Goal: Task Accomplishment & Management: Manage account settings

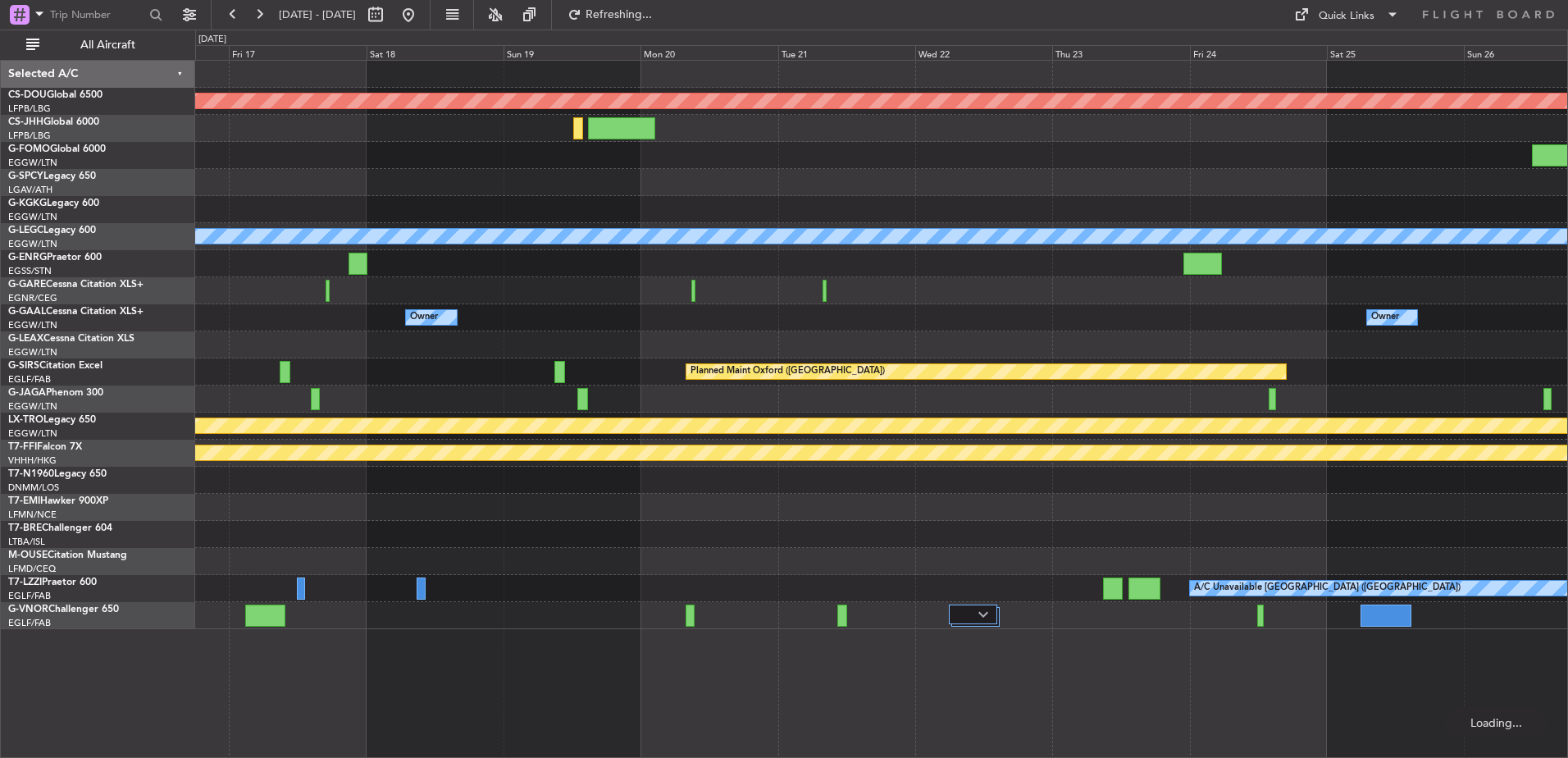
click at [511, 189] on div at bounding box center [881, 182] width 1372 height 27
click at [421, 9] on button at bounding box center [408, 15] width 26 height 26
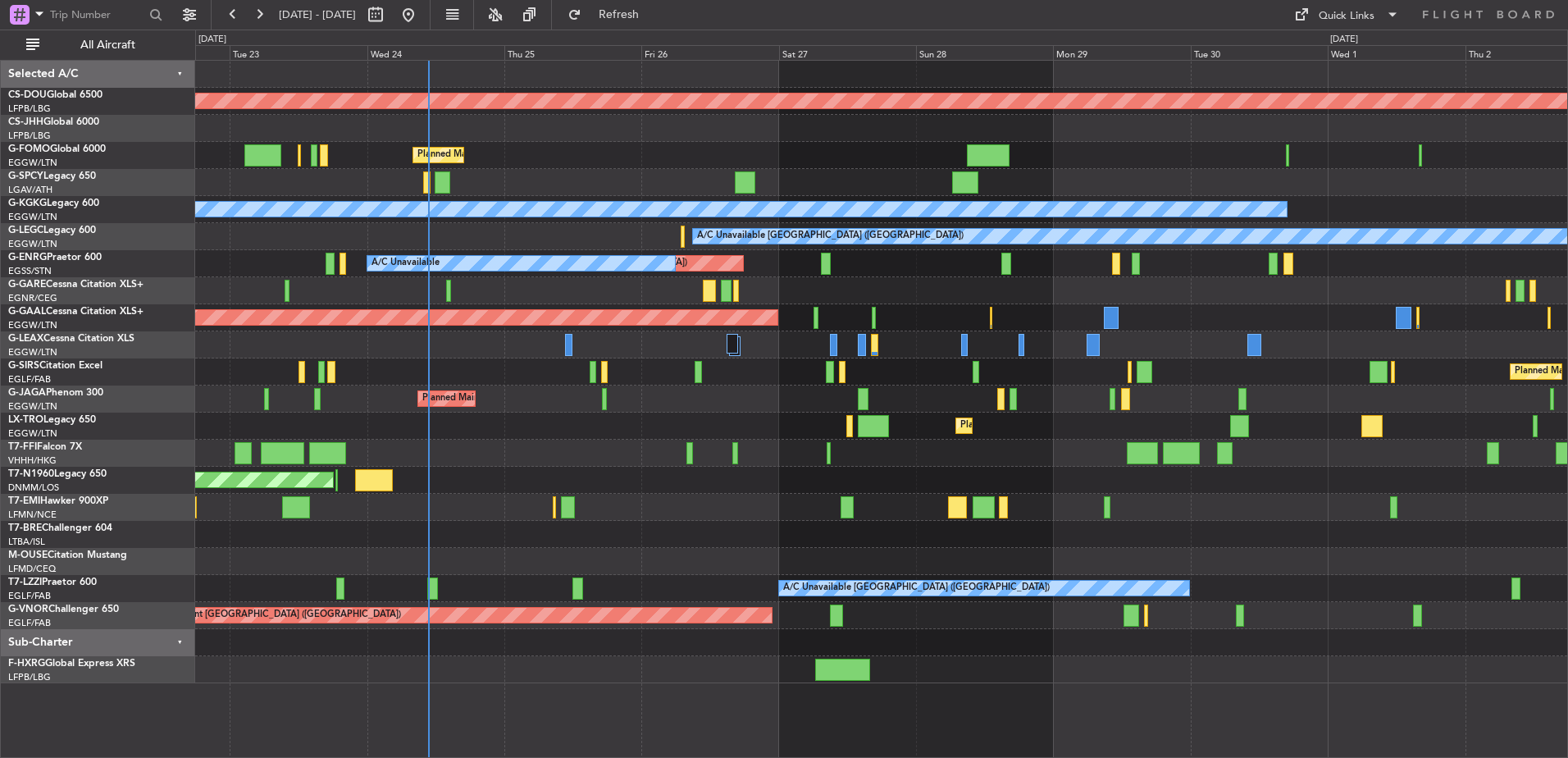
click at [596, 401] on div "Planned Maint [GEOGRAPHIC_DATA] ([GEOGRAPHIC_DATA])" at bounding box center [881, 399] width 1372 height 27
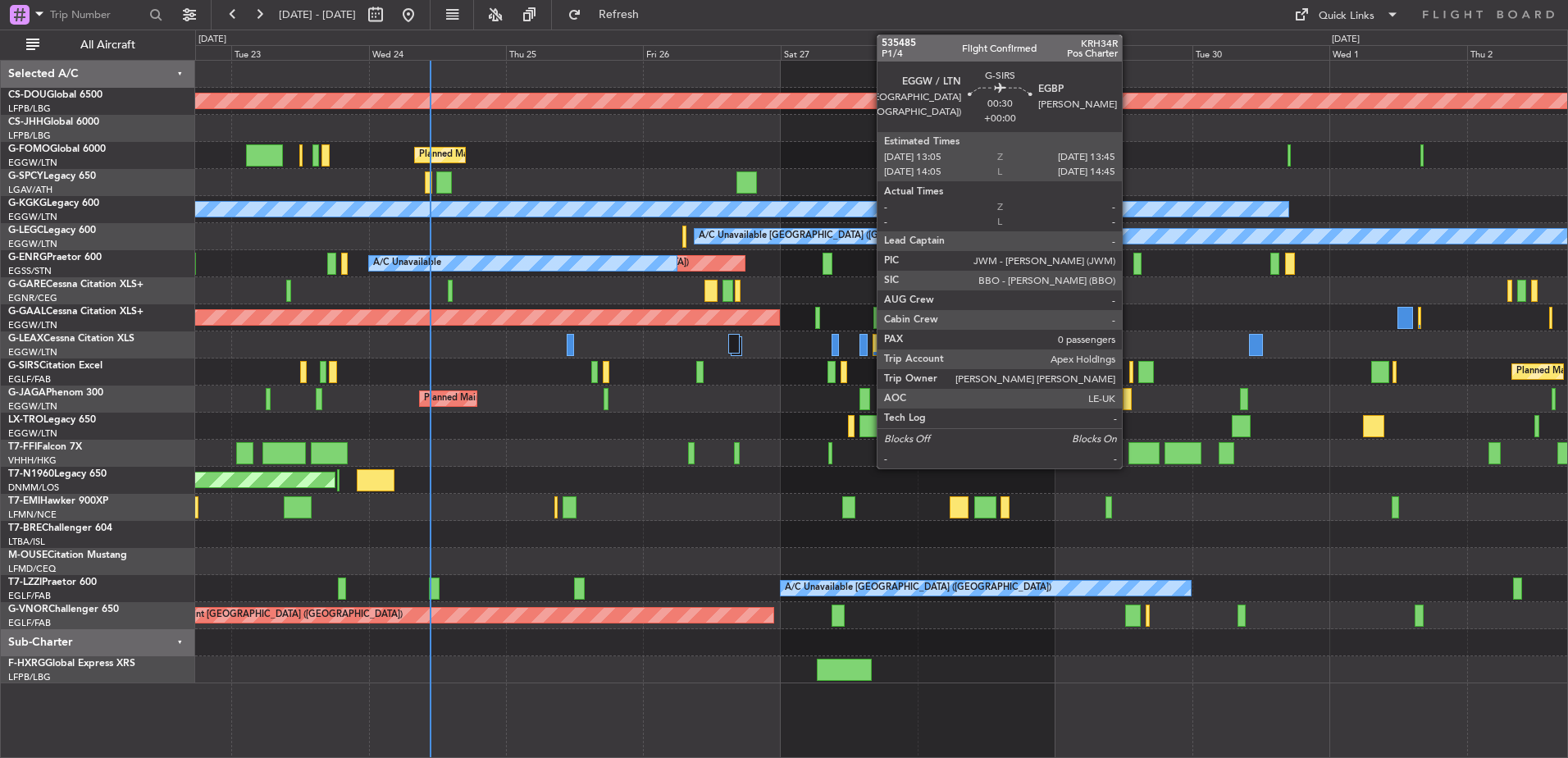
click at [1130, 376] on div at bounding box center [1132, 372] width 4 height 23
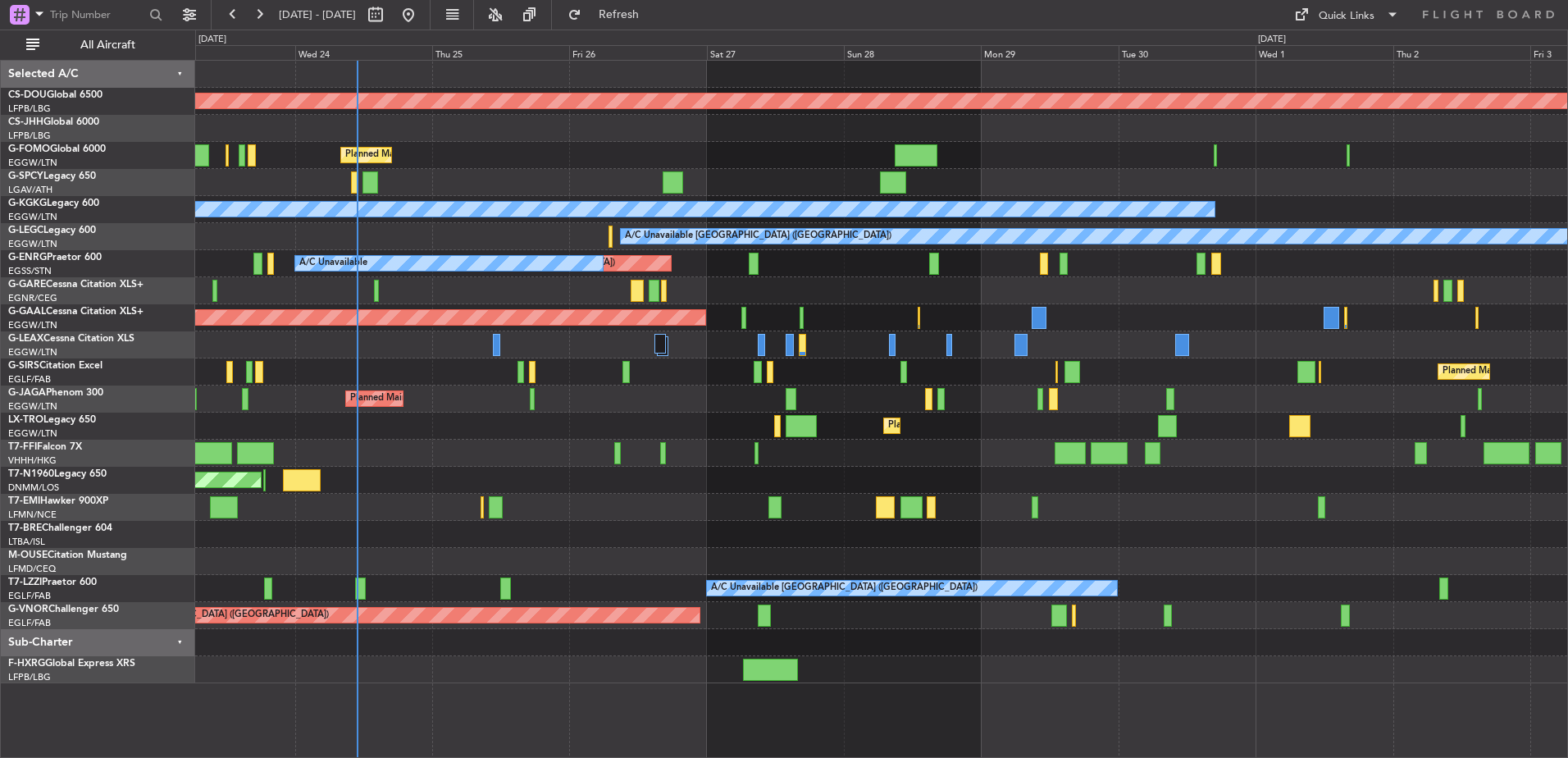
click at [631, 256] on div "Unplanned Maint [GEOGRAPHIC_DATA] ([GEOGRAPHIC_DATA]) A/C Unavailable AOG Maint…" at bounding box center [881, 263] width 1372 height 27
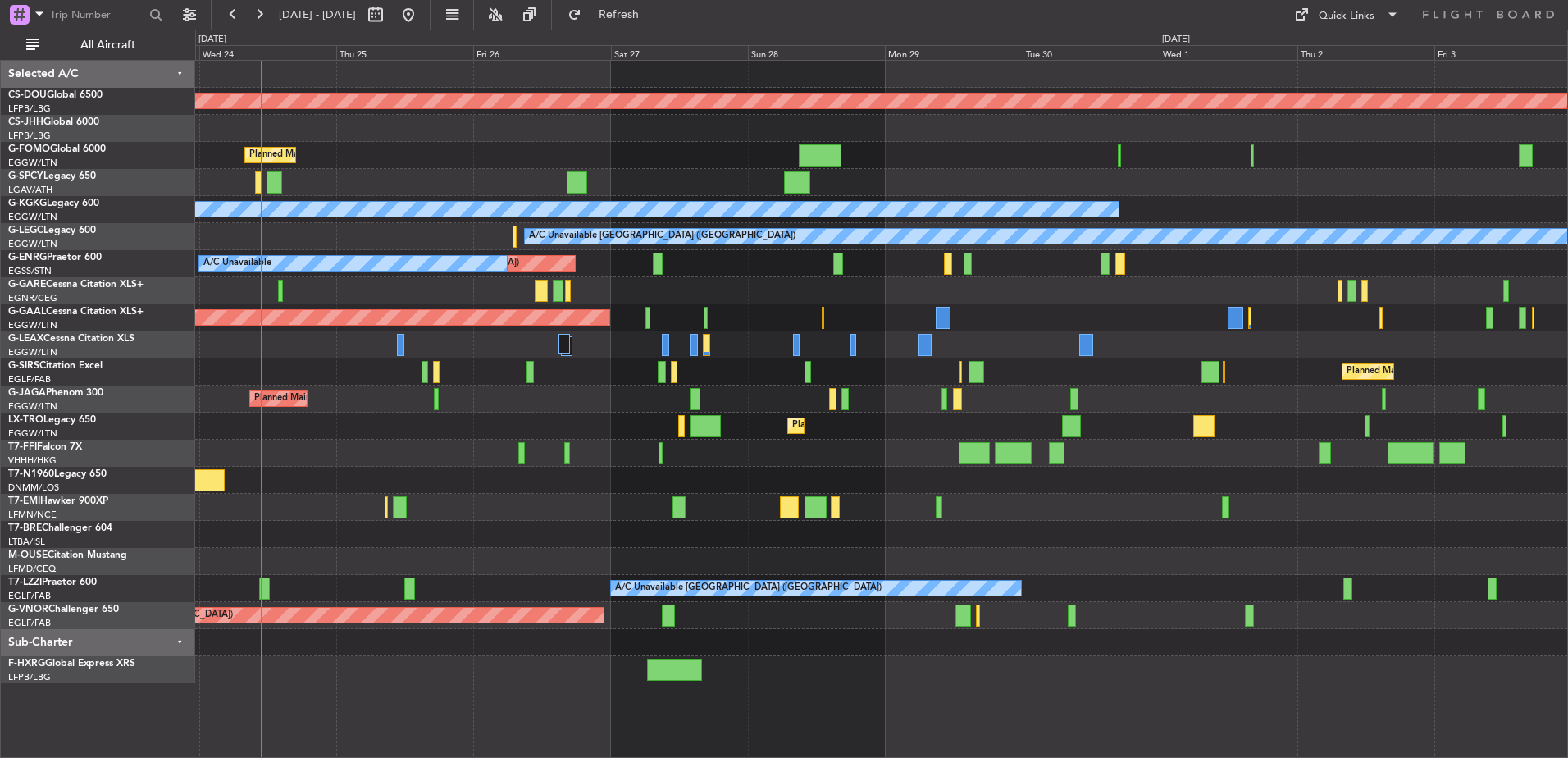
click at [856, 357] on div "Planned Maint London ([GEOGRAPHIC_DATA]) Planned Maint [GEOGRAPHIC_DATA] ([GEOG…" at bounding box center [881, 372] width 1372 height 623
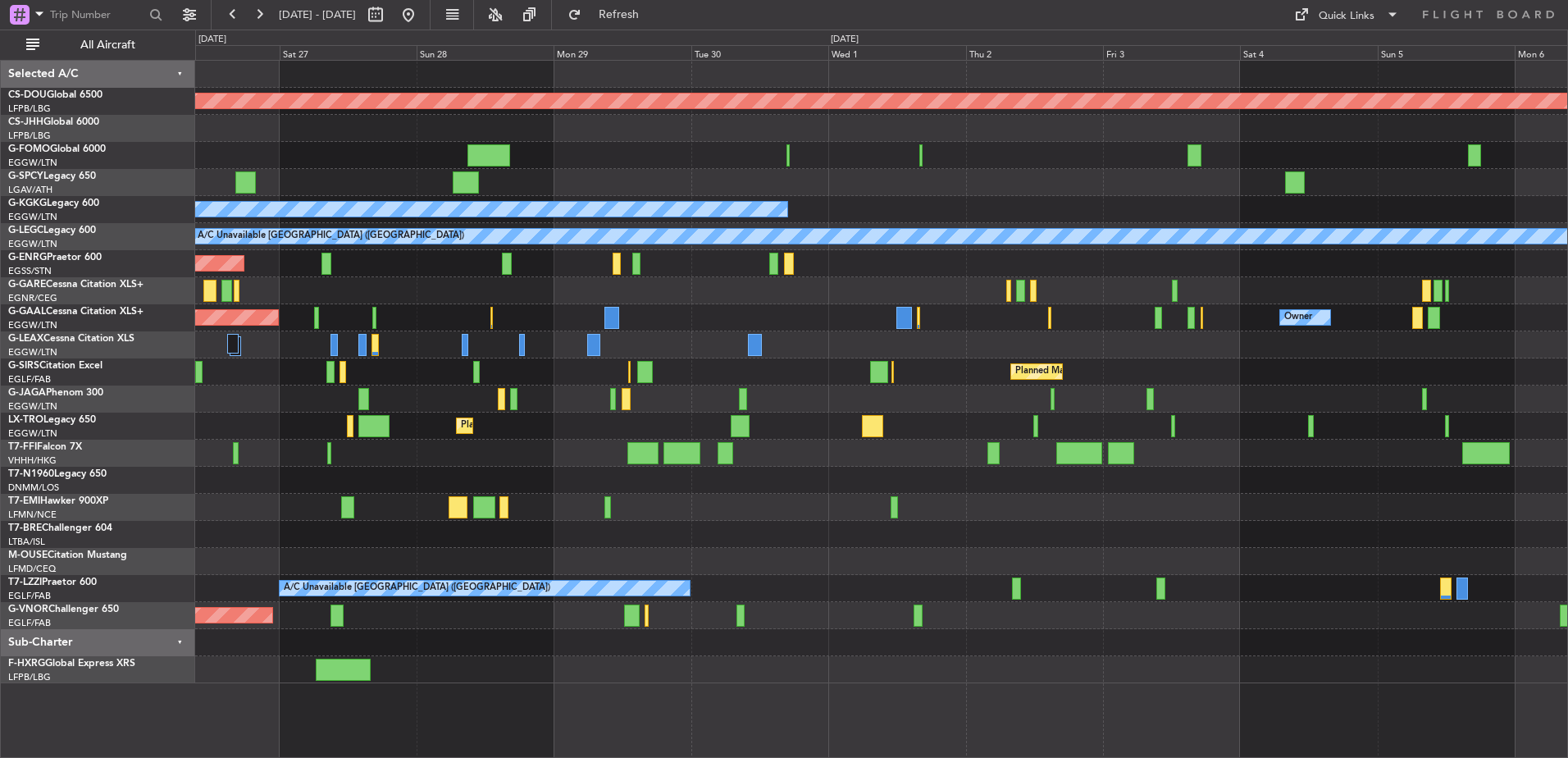
click at [927, 331] on div "Planned Maint London ([GEOGRAPHIC_DATA]) Planned Maint [GEOGRAPHIC_DATA] ([GEOG…" at bounding box center [881, 372] width 1372 height 623
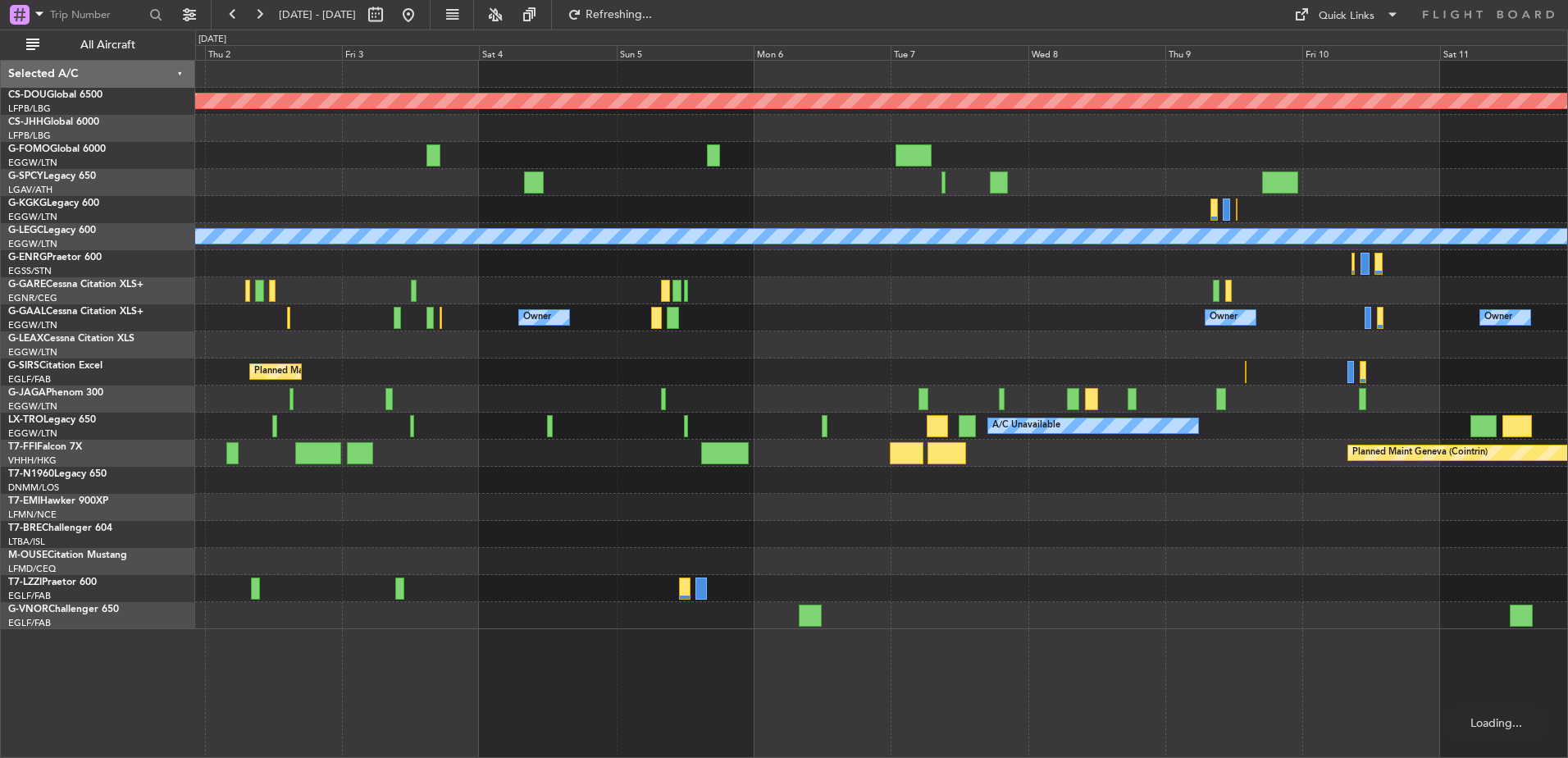
click at [838, 317] on div "Owner Owner Owner" at bounding box center [881, 318] width 1372 height 27
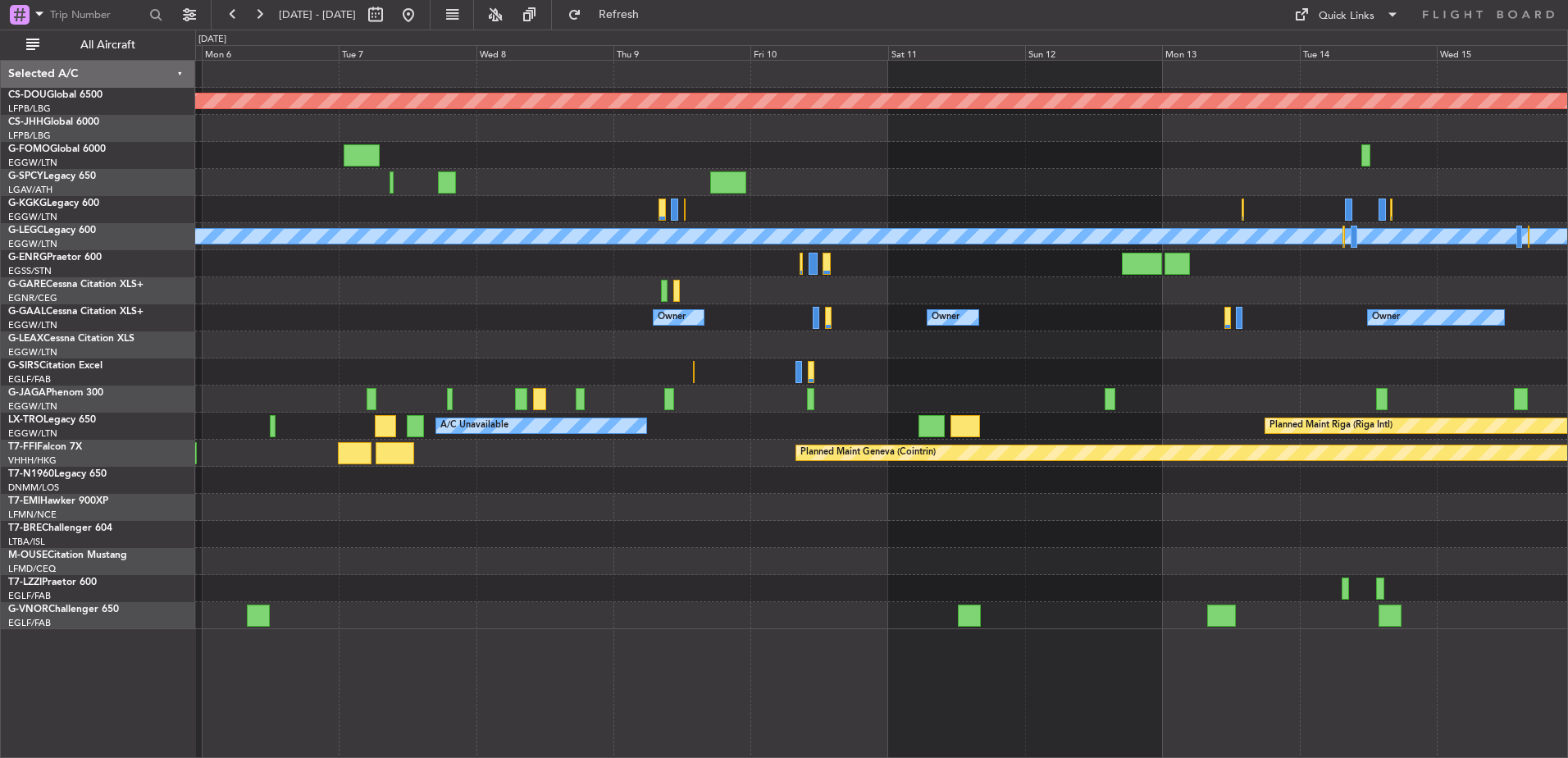
click at [675, 316] on div "Owner" at bounding box center [672, 317] width 28 height 24
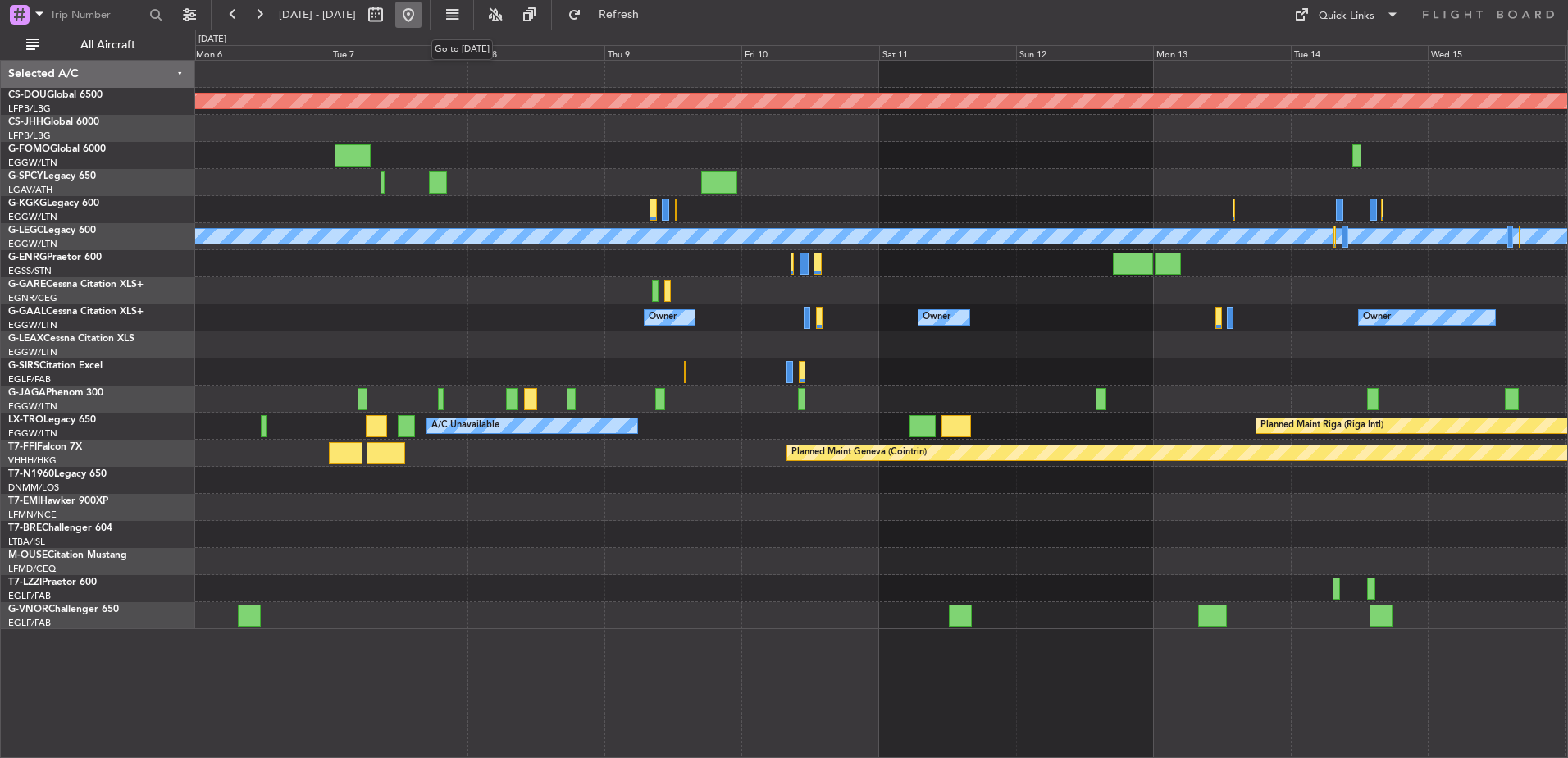
click at [421, 13] on button at bounding box center [408, 15] width 26 height 26
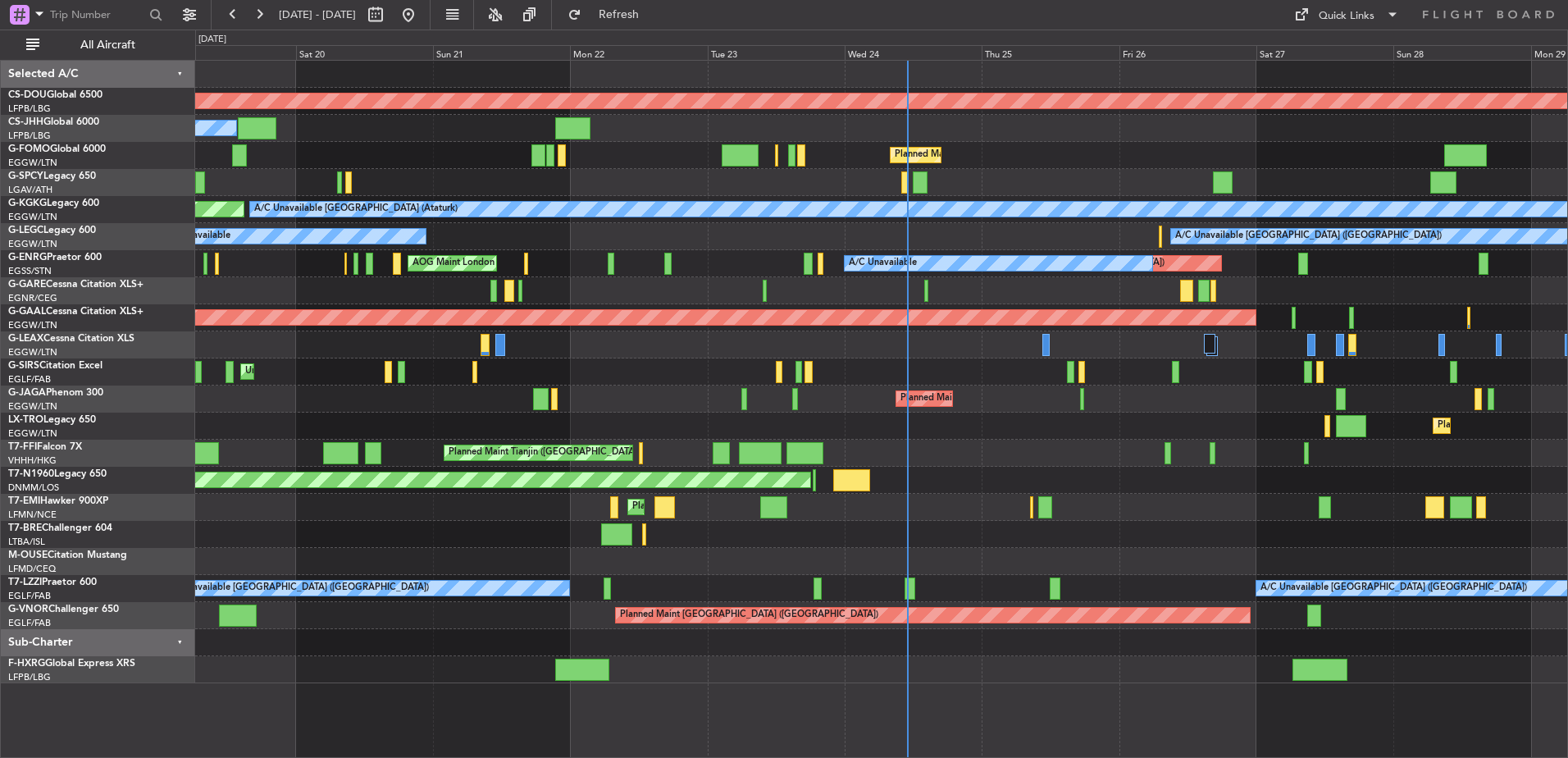
click at [1080, 420] on div "Planned Maint London ([GEOGRAPHIC_DATA]) Owner Planned Maint [GEOGRAPHIC_DATA] …" at bounding box center [881, 372] width 1372 height 623
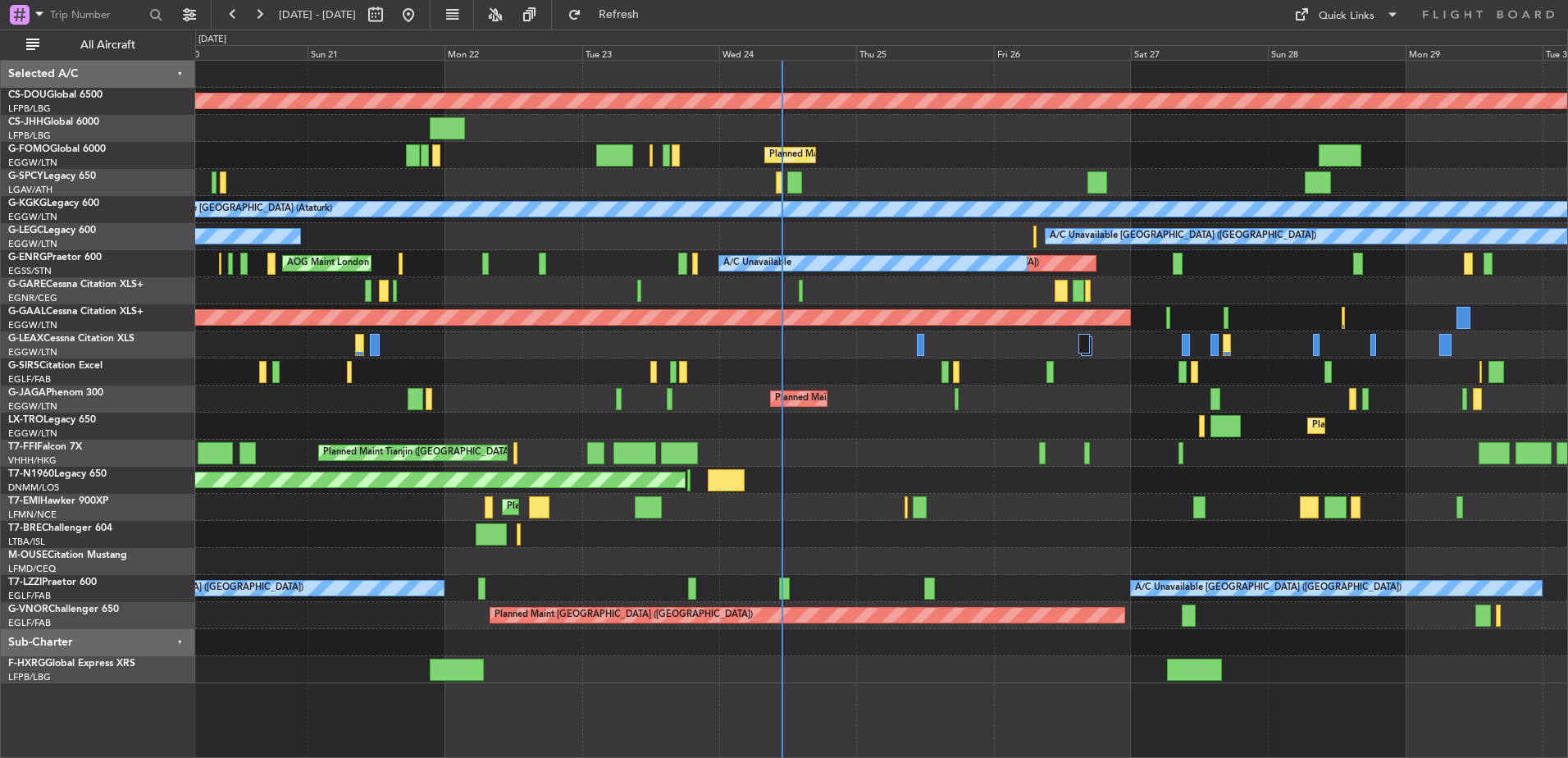
click at [1196, 446] on div "Planned Maint Tianjin ([GEOGRAPHIC_DATA])" at bounding box center [881, 452] width 1372 height 27
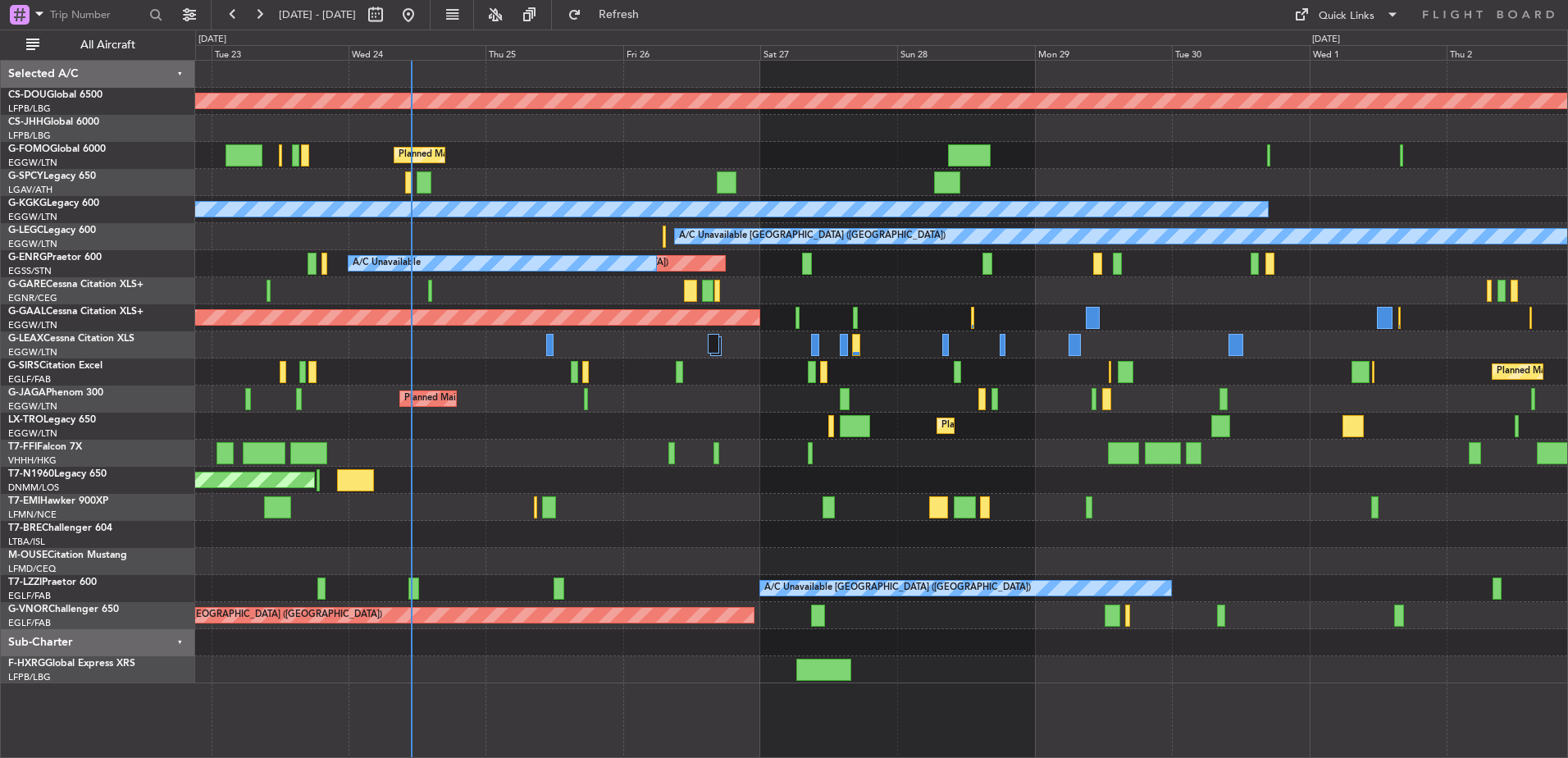
click at [777, 450] on div "Planned Maint London ([GEOGRAPHIC_DATA]) Planned Maint [GEOGRAPHIC_DATA] ([GEOG…" at bounding box center [881, 372] width 1372 height 623
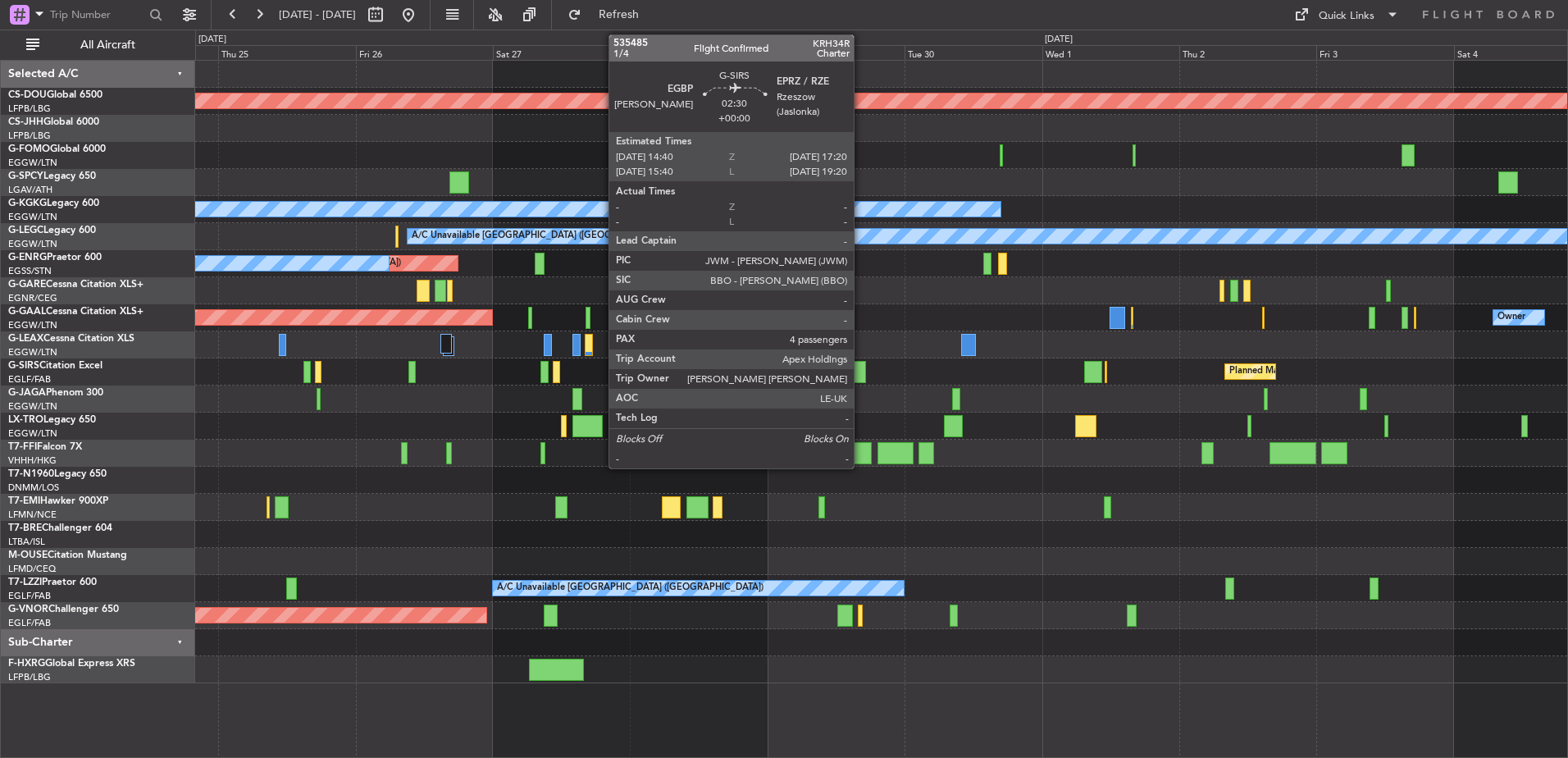
click at [862, 378] on div at bounding box center [858, 372] width 16 height 23
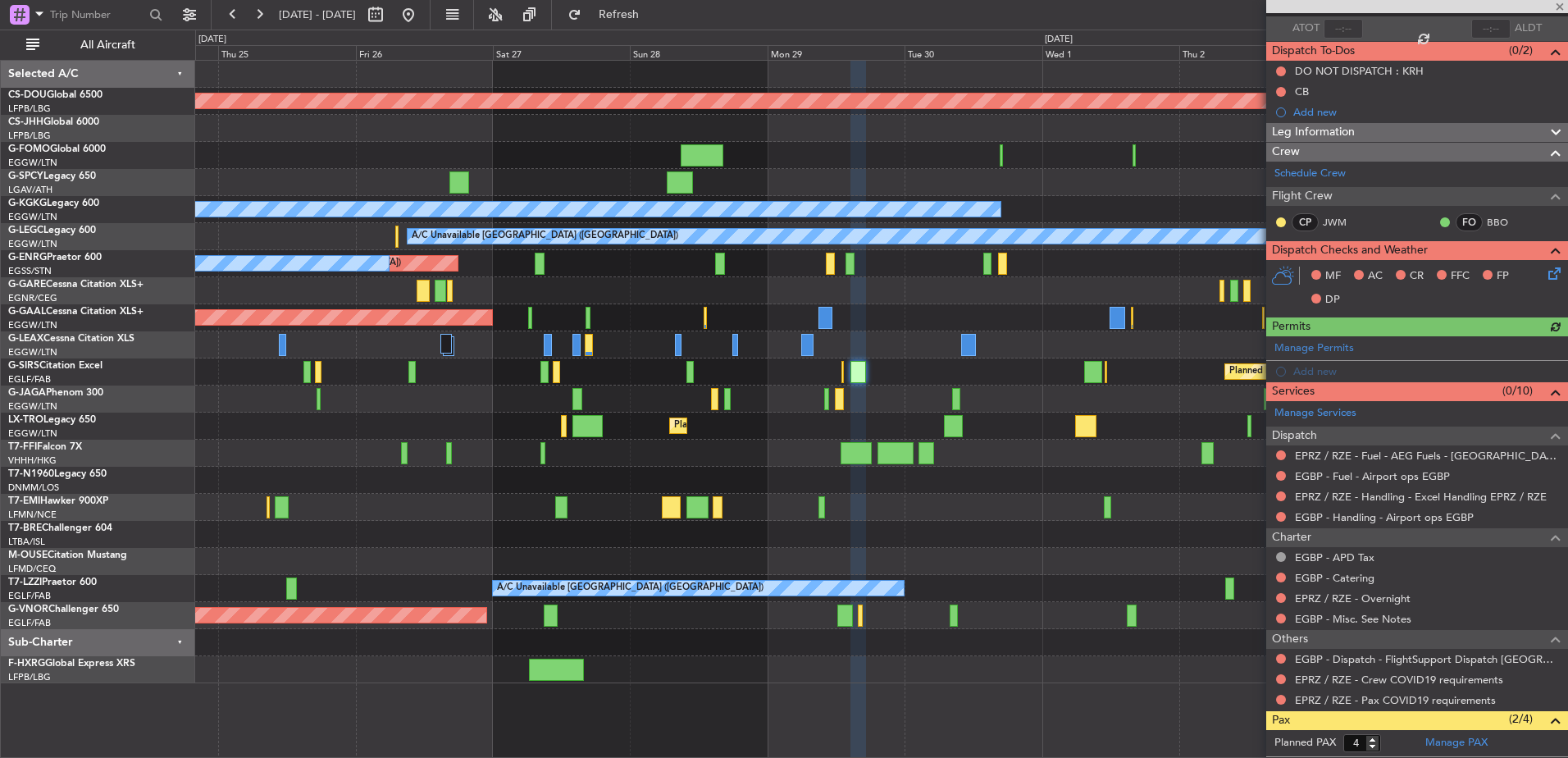
scroll to position [118, 0]
click at [1342, 515] on link "EGBP - Handling - Airport ops EGBP" at bounding box center [1385, 516] width 179 height 14
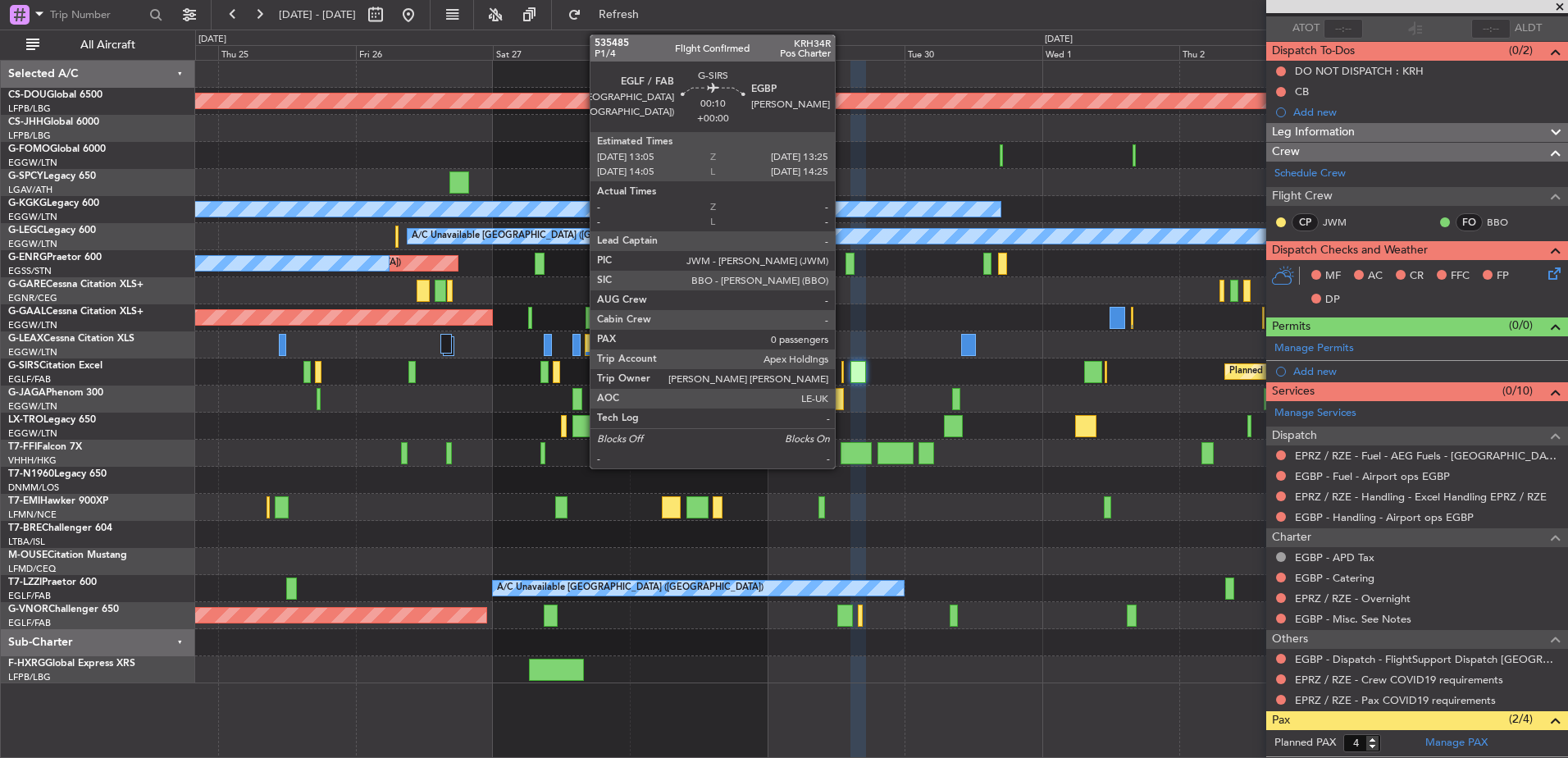
click at [843, 373] on div at bounding box center [843, 372] width 3 height 23
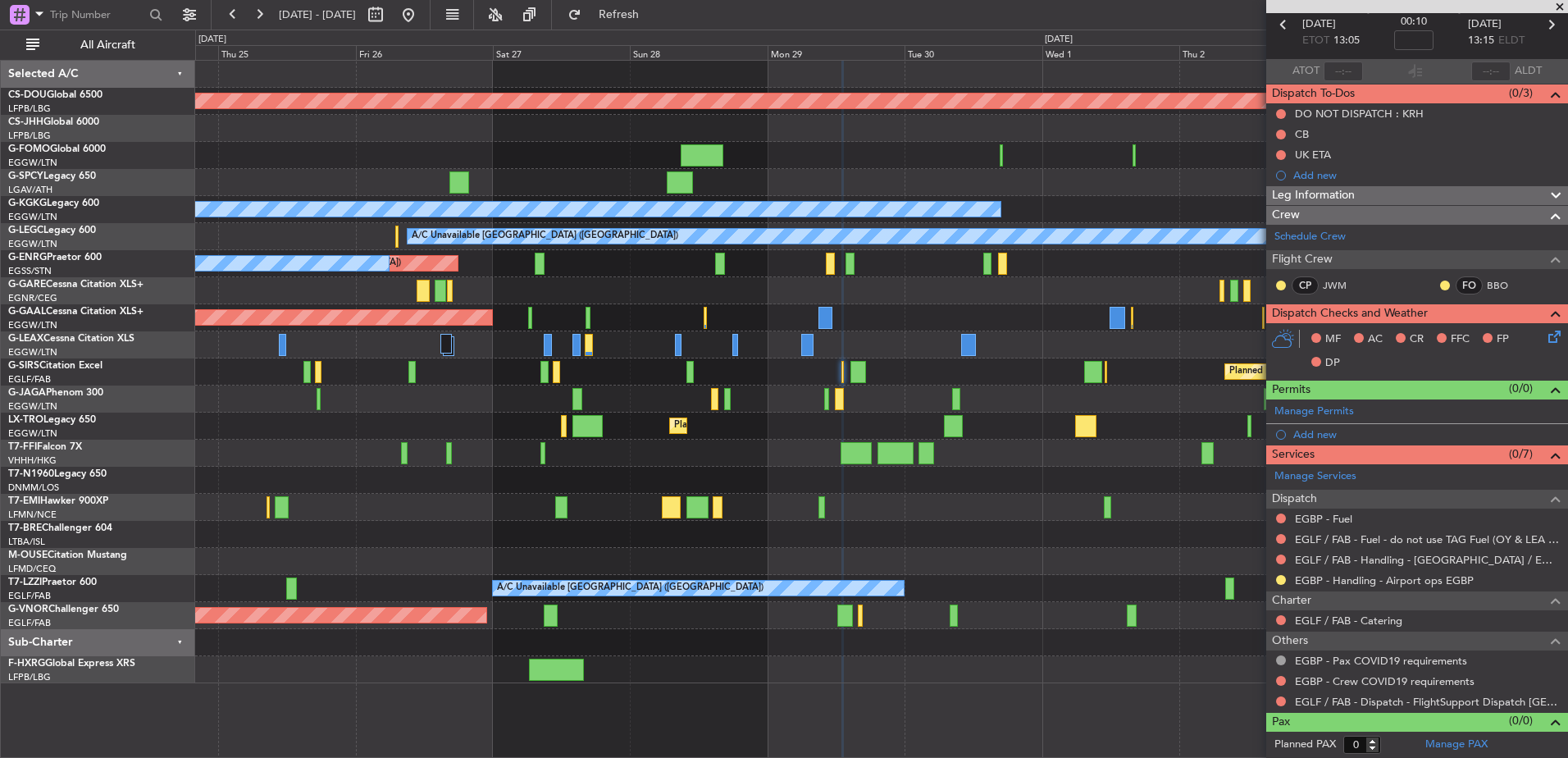
scroll to position [75, 0]
click at [1381, 561] on link "EGLF / FAB - Handling - [GEOGRAPHIC_DATA] / EGLF / FAB" at bounding box center [1428, 561] width 265 height 14
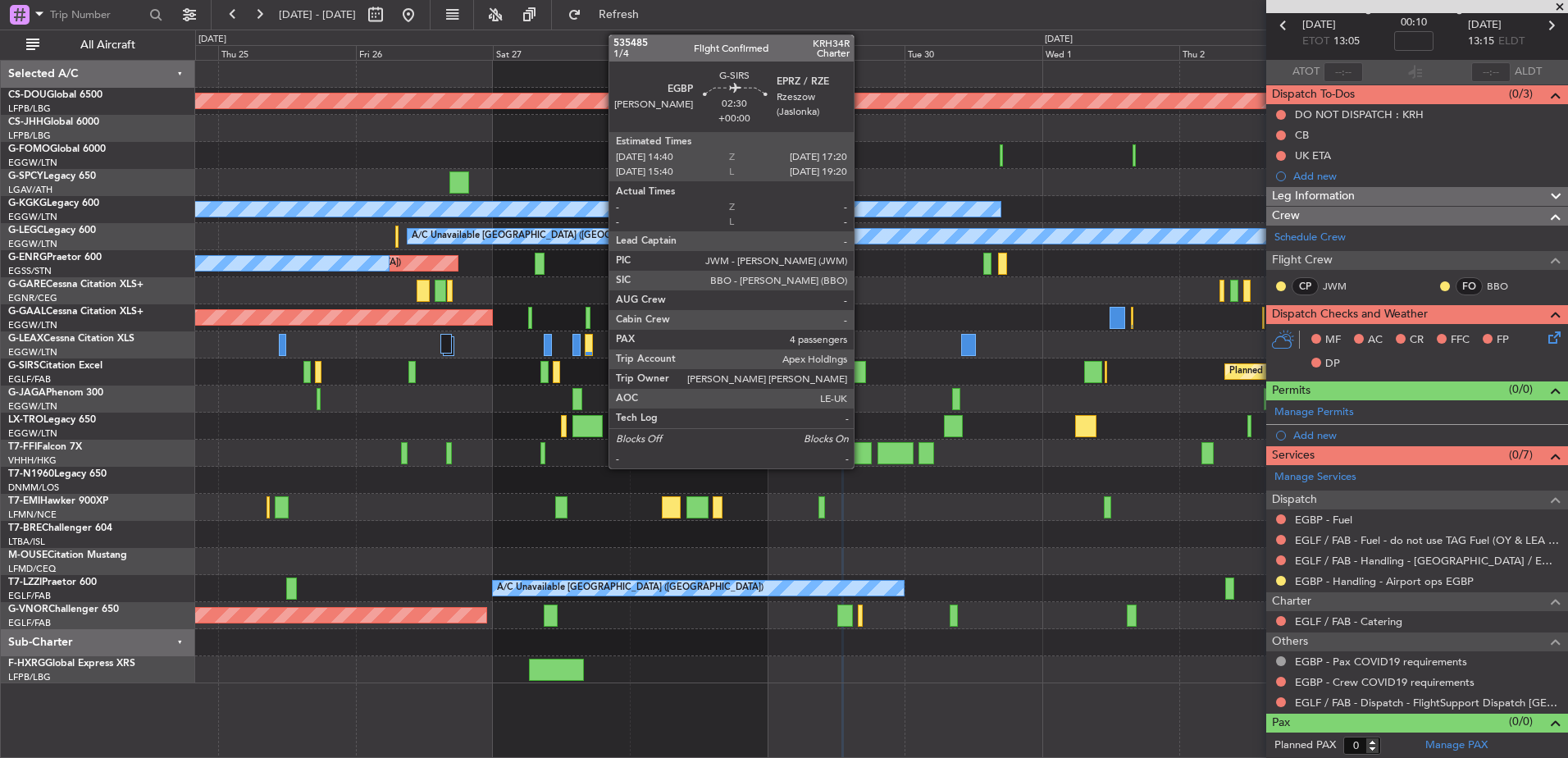
click at [862, 368] on div at bounding box center [858, 372] width 16 height 23
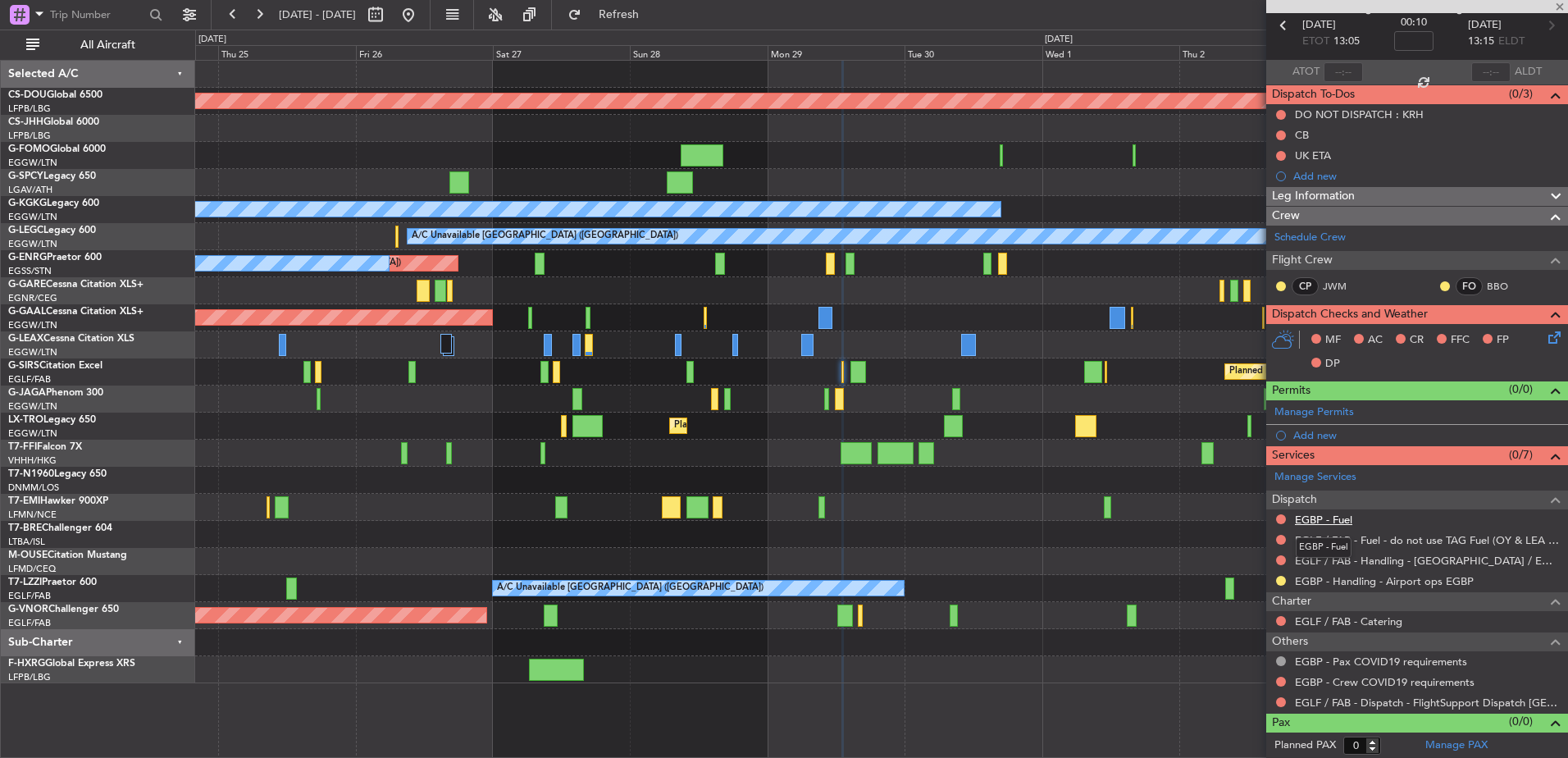
type input "4"
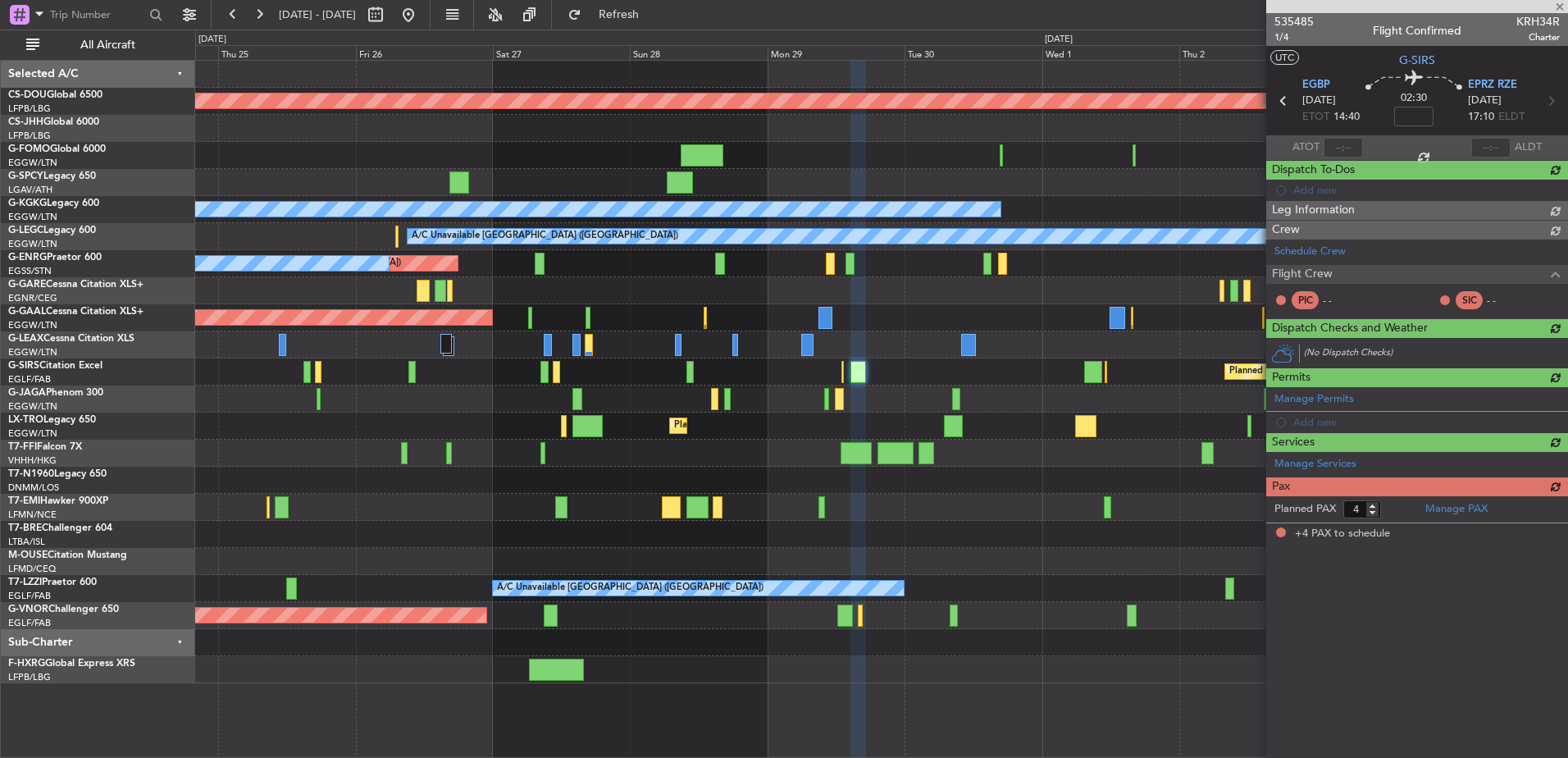
scroll to position [0, 0]
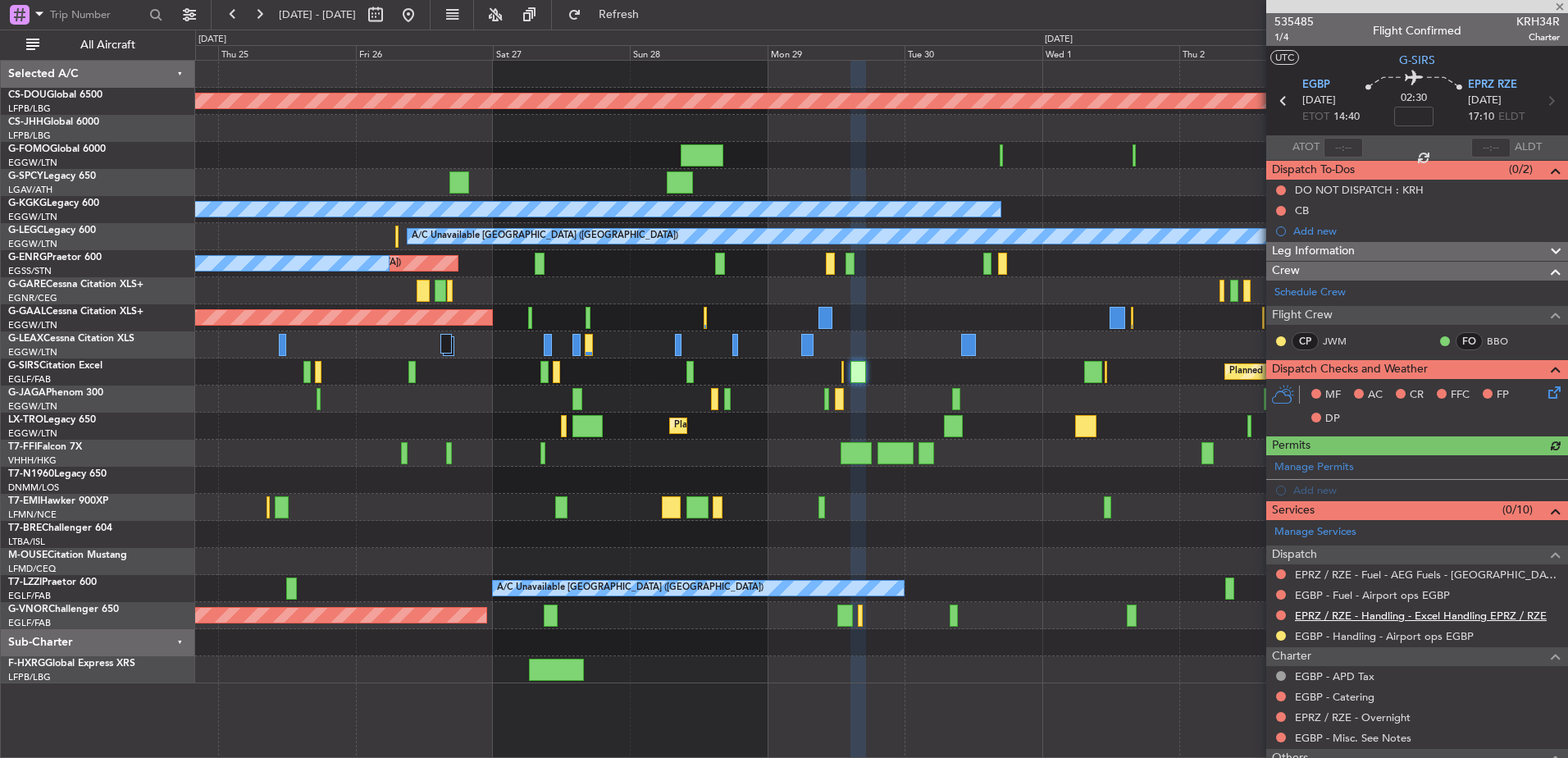
click at [1337, 616] on link "EPRZ / RZE - Handling - Excel Handling EPRZ / RZE" at bounding box center [1421, 615] width 252 height 14
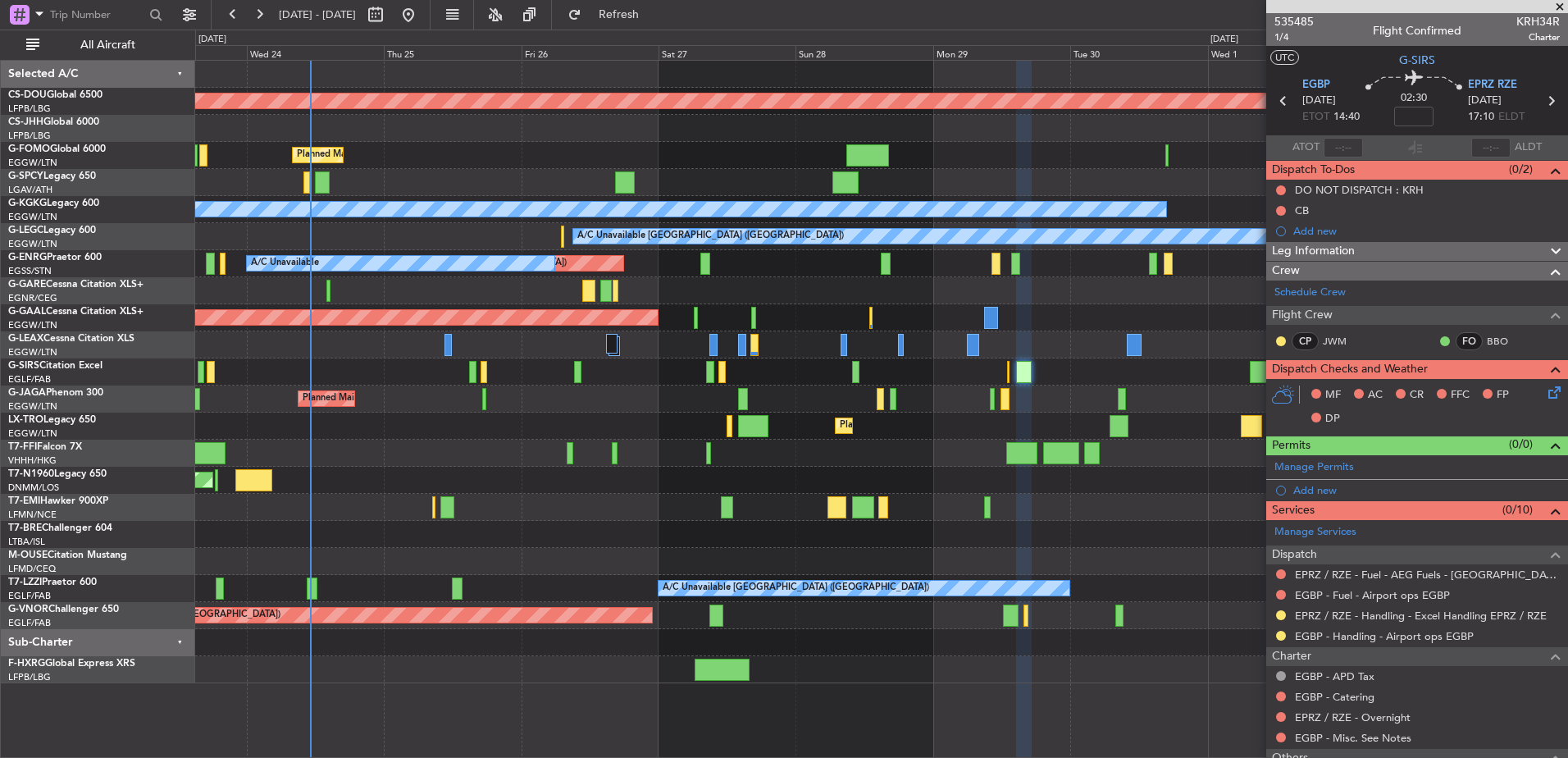
click at [830, 477] on div "AOG Maint London ([GEOGRAPHIC_DATA])" at bounding box center [881, 480] width 1372 height 27
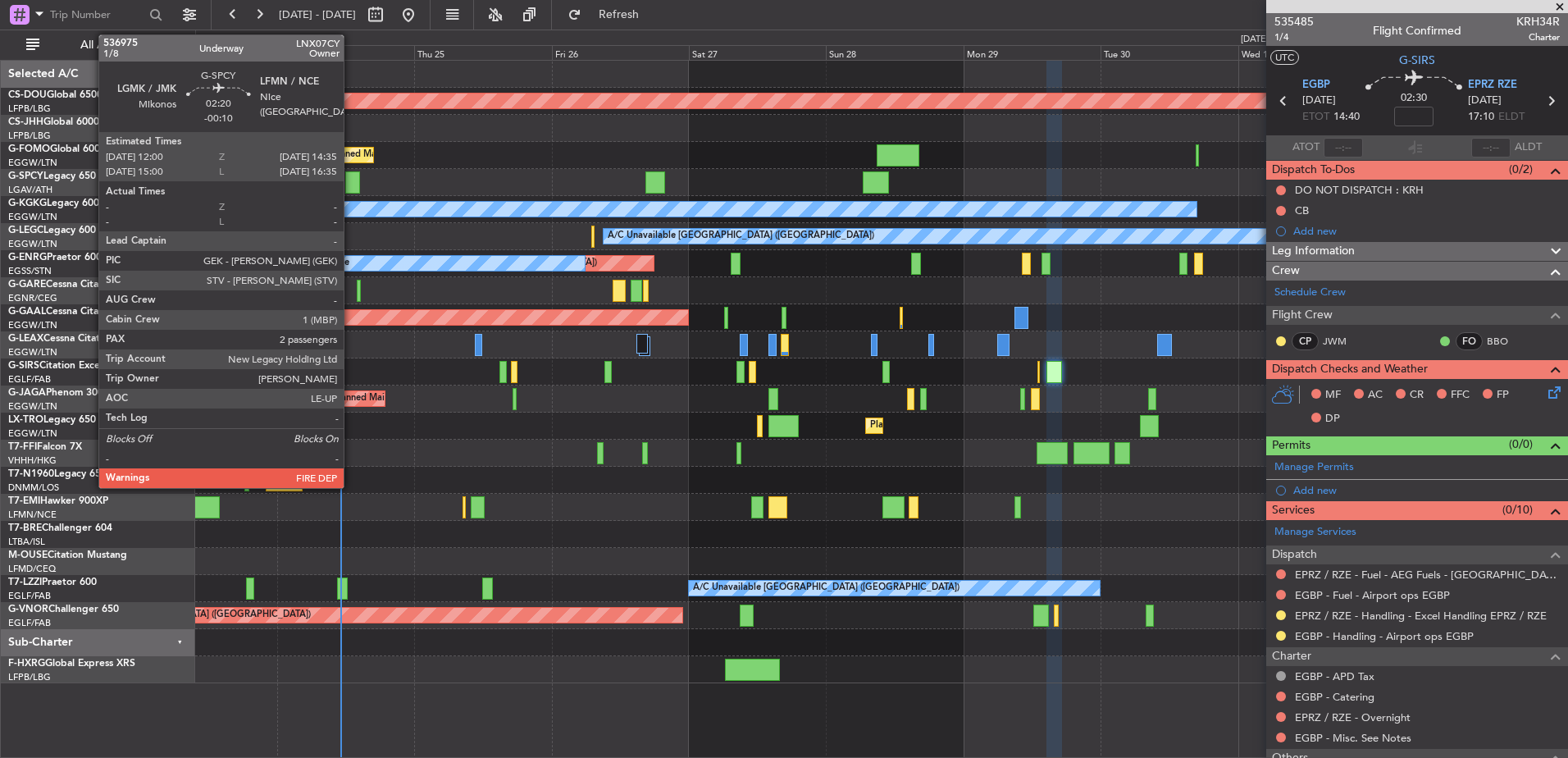
click at [351, 182] on div at bounding box center [353, 182] width 16 height 23
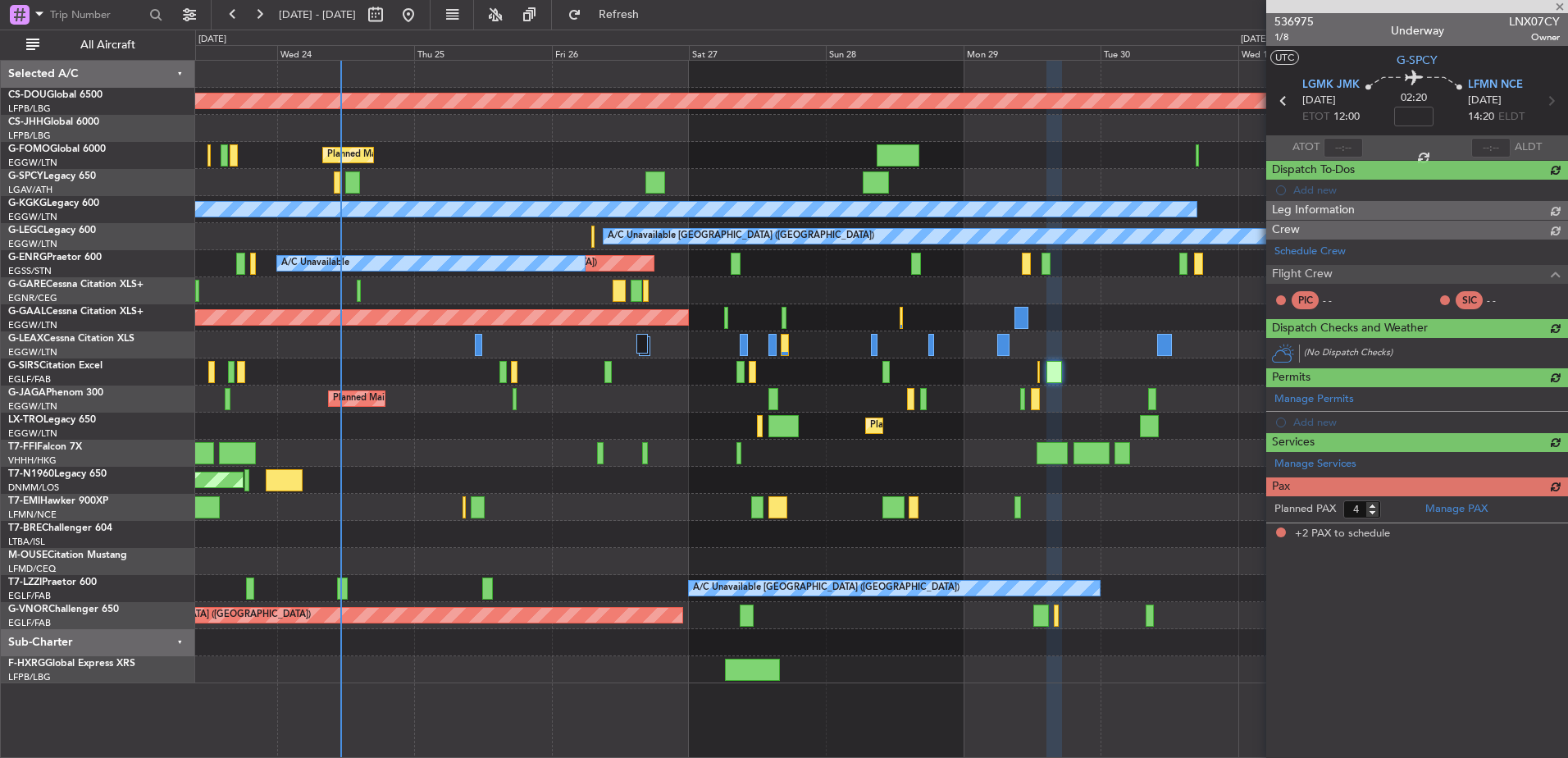
type input "-00:10"
type input "2"
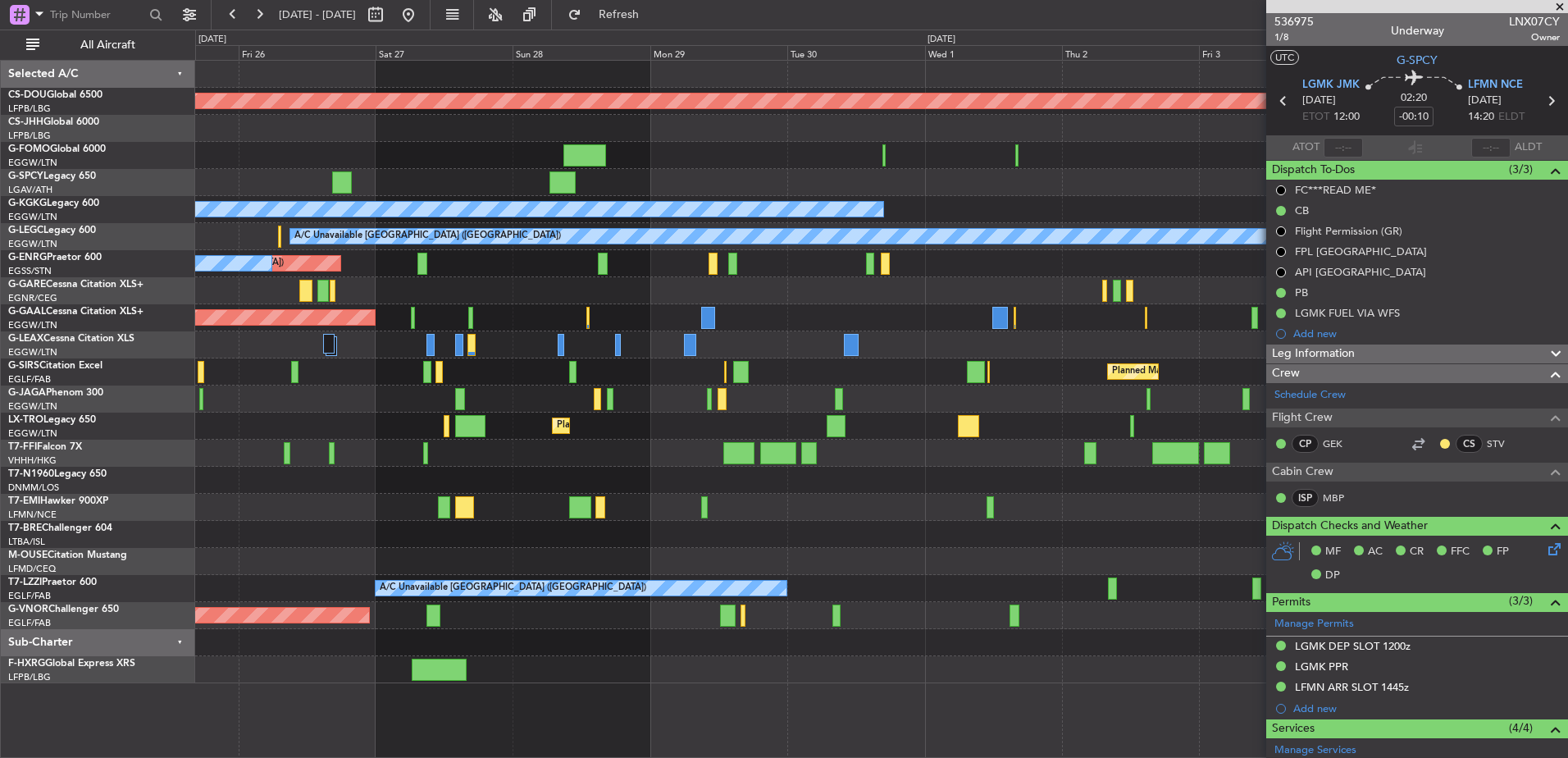
click at [332, 374] on div "Planned Maint London ([GEOGRAPHIC_DATA]) Planned Maint [GEOGRAPHIC_DATA] ([GEOG…" at bounding box center [881, 372] width 1372 height 623
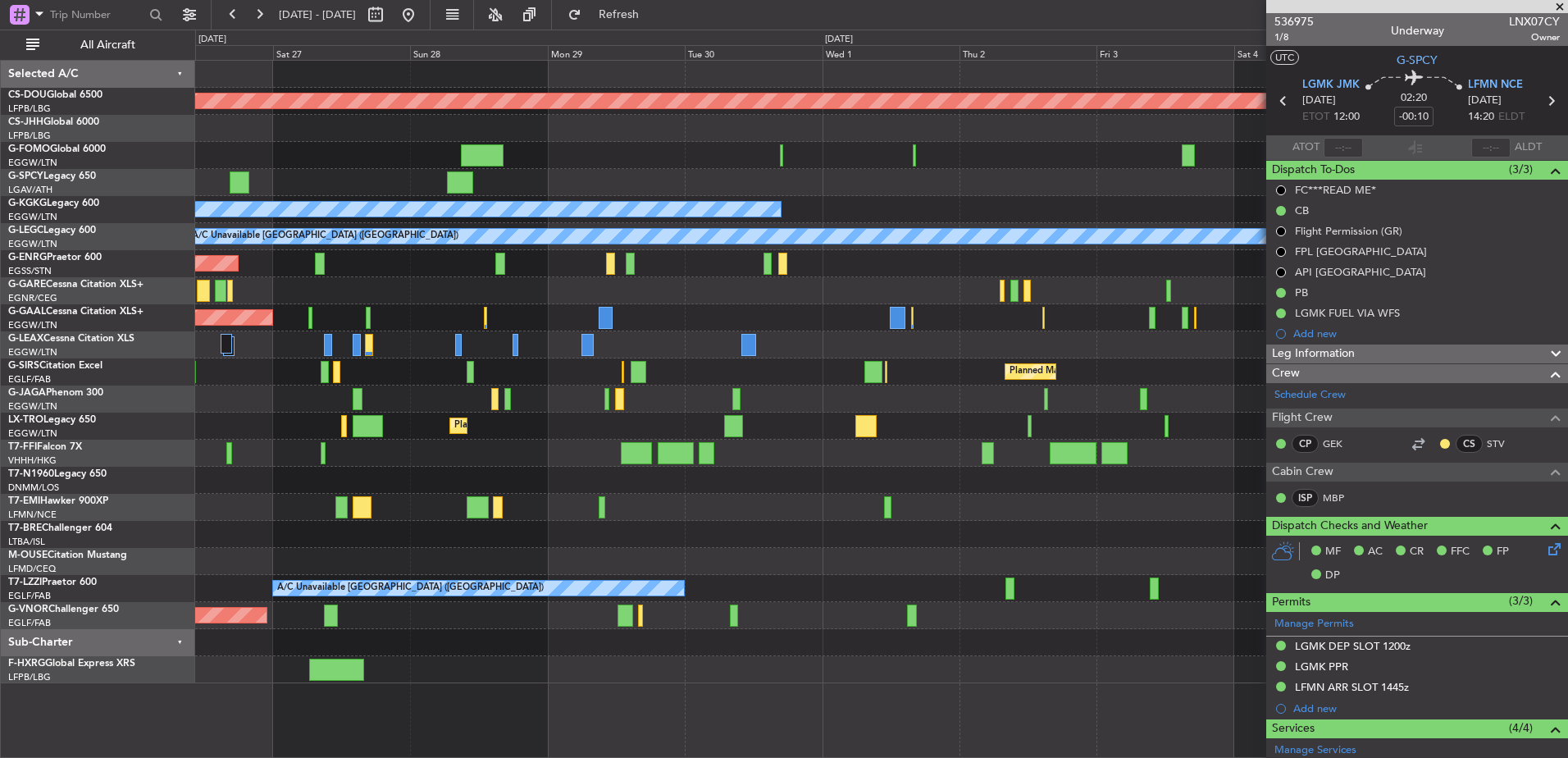
click at [101, 367] on div "Planned Maint London ([GEOGRAPHIC_DATA]) Planned Maint [GEOGRAPHIC_DATA] ([GEOG…" at bounding box center [784, 393] width 1568 height 728
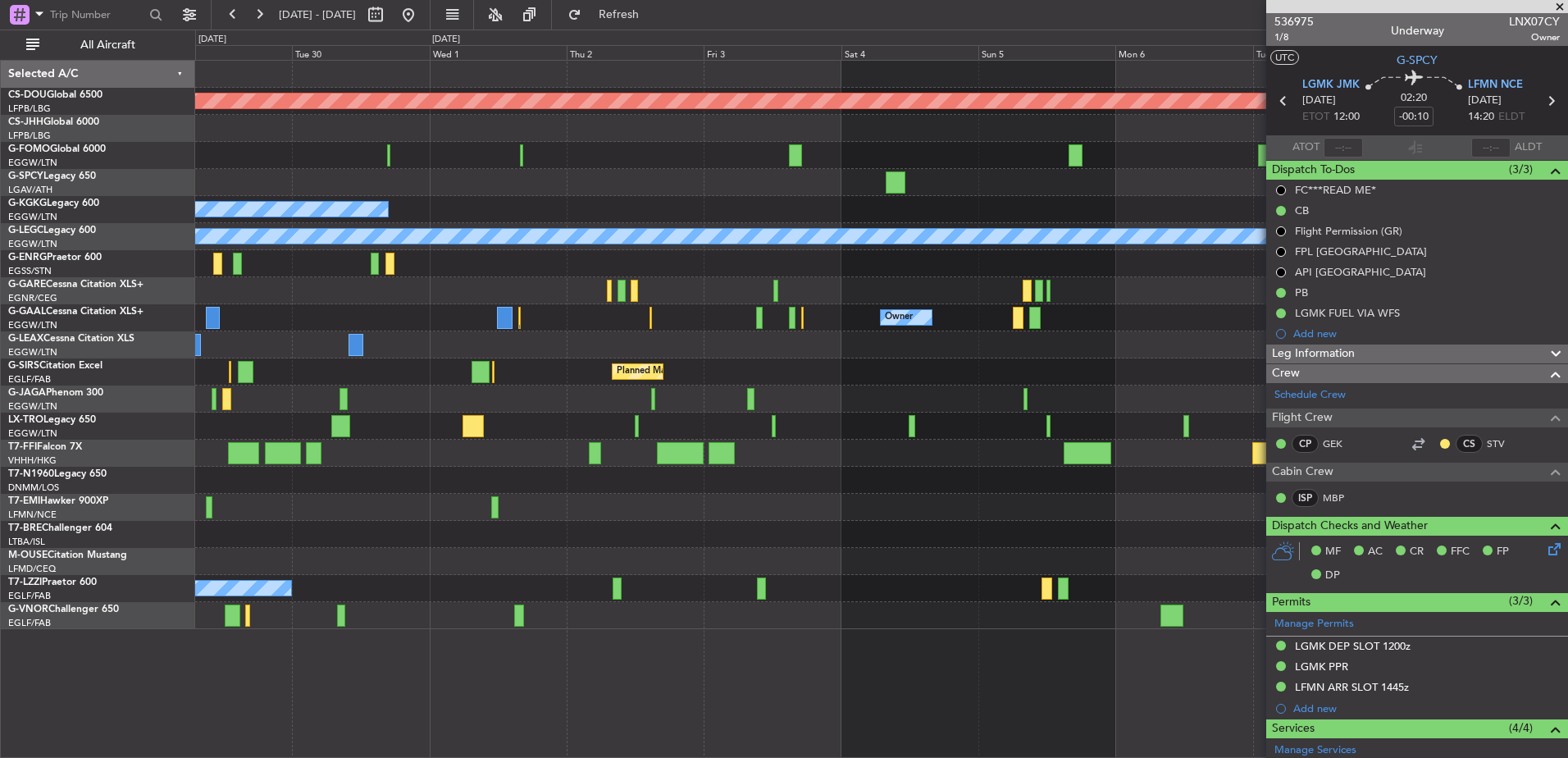
click at [298, 443] on div "Planned Maint London ([GEOGRAPHIC_DATA]) A/C Unavailable [GEOGRAPHIC_DATA] (Ata…" at bounding box center [881, 345] width 1372 height 568
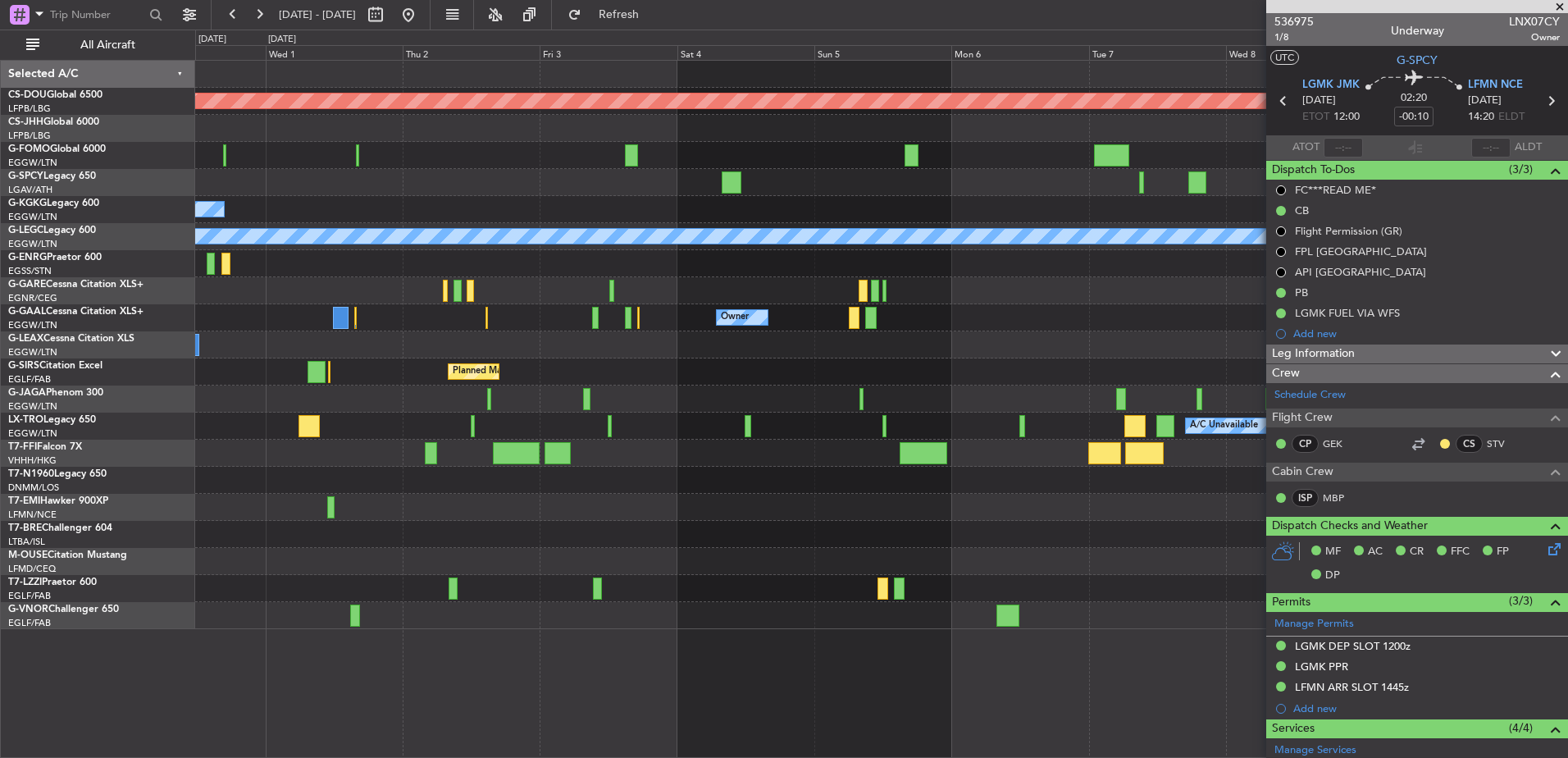
click at [625, 680] on div "Planned Maint London ([GEOGRAPHIC_DATA]) A/C Unavailable [GEOGRAPHIC_DATA] (Ata…" at bounding box center [882, 409] width 1373 height 698
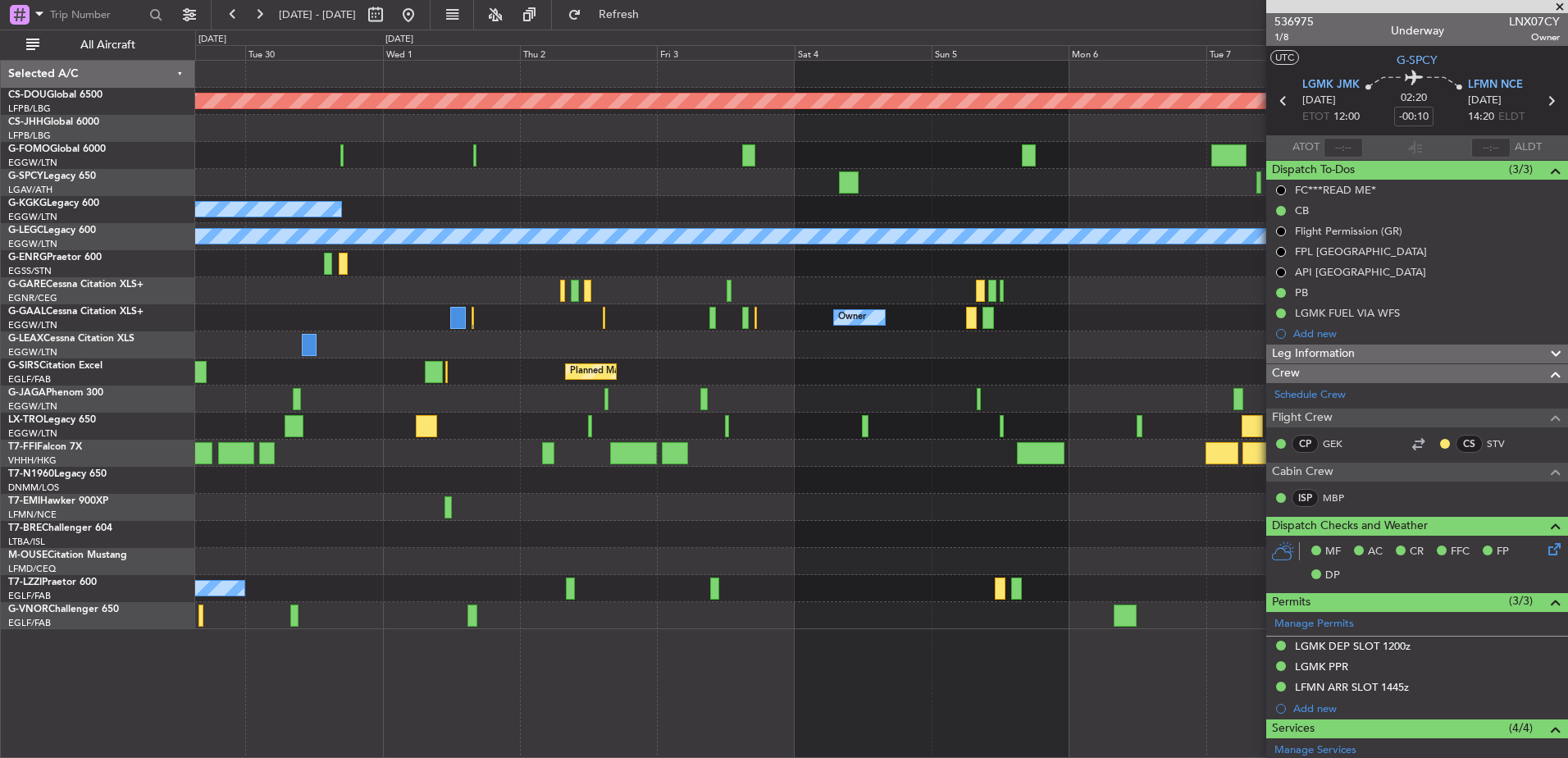
click at [670, 662] on div "Planned Maint London ([GEOGRAPHIC_DATA]) A/C Unavailable [GEOGRAPHIC_DATA] (Ata…" at bounding box center [882, 409] width 1373 height 698
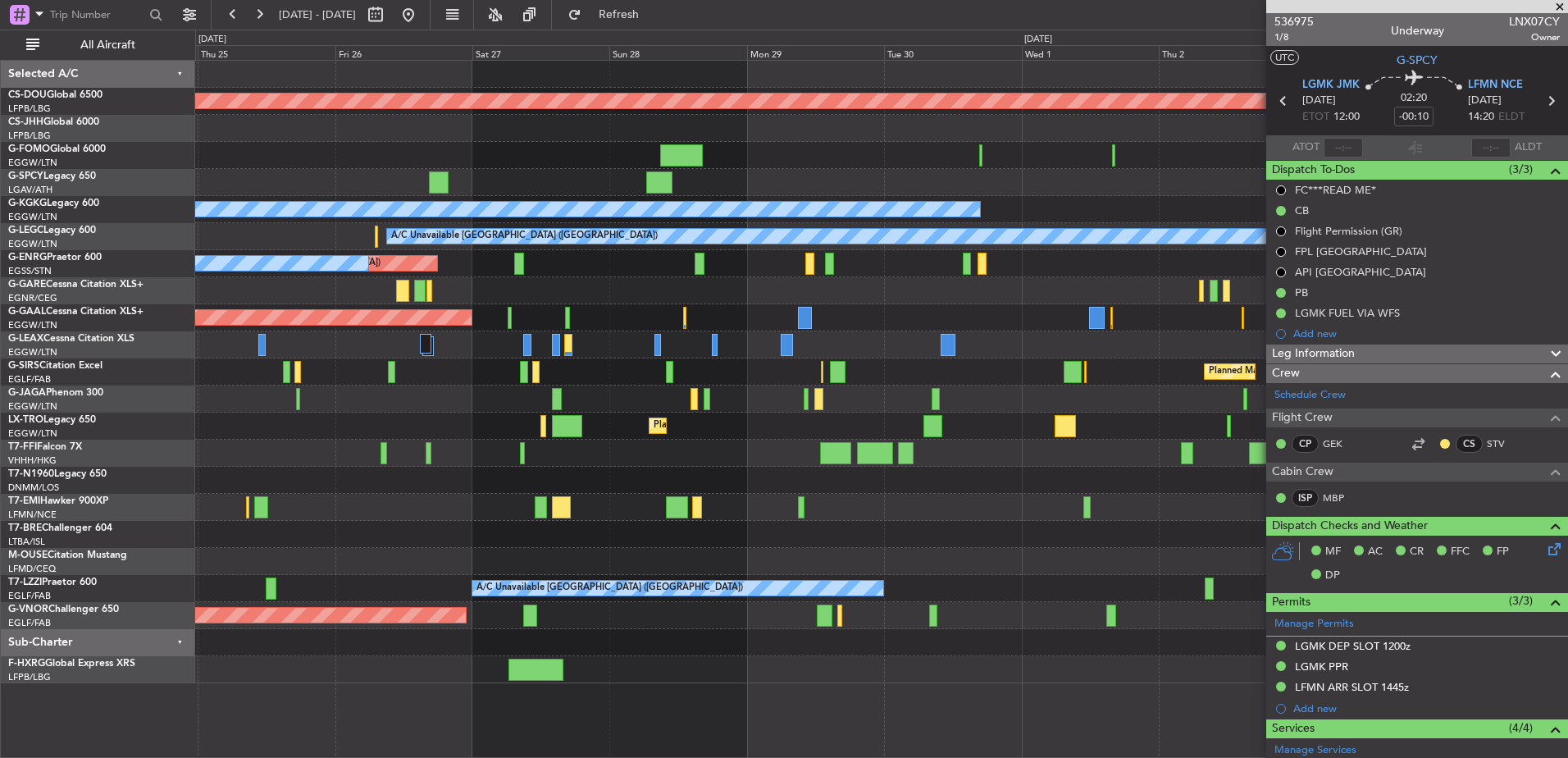
click at [1085, 646] on div "Planned Maint London ([GEOGRAPHIC_DATA]) Planned Maint [GEOGRAPHIC_DATA] ([GEOG…" at bounding box center [881, 372] width 1372 height 623
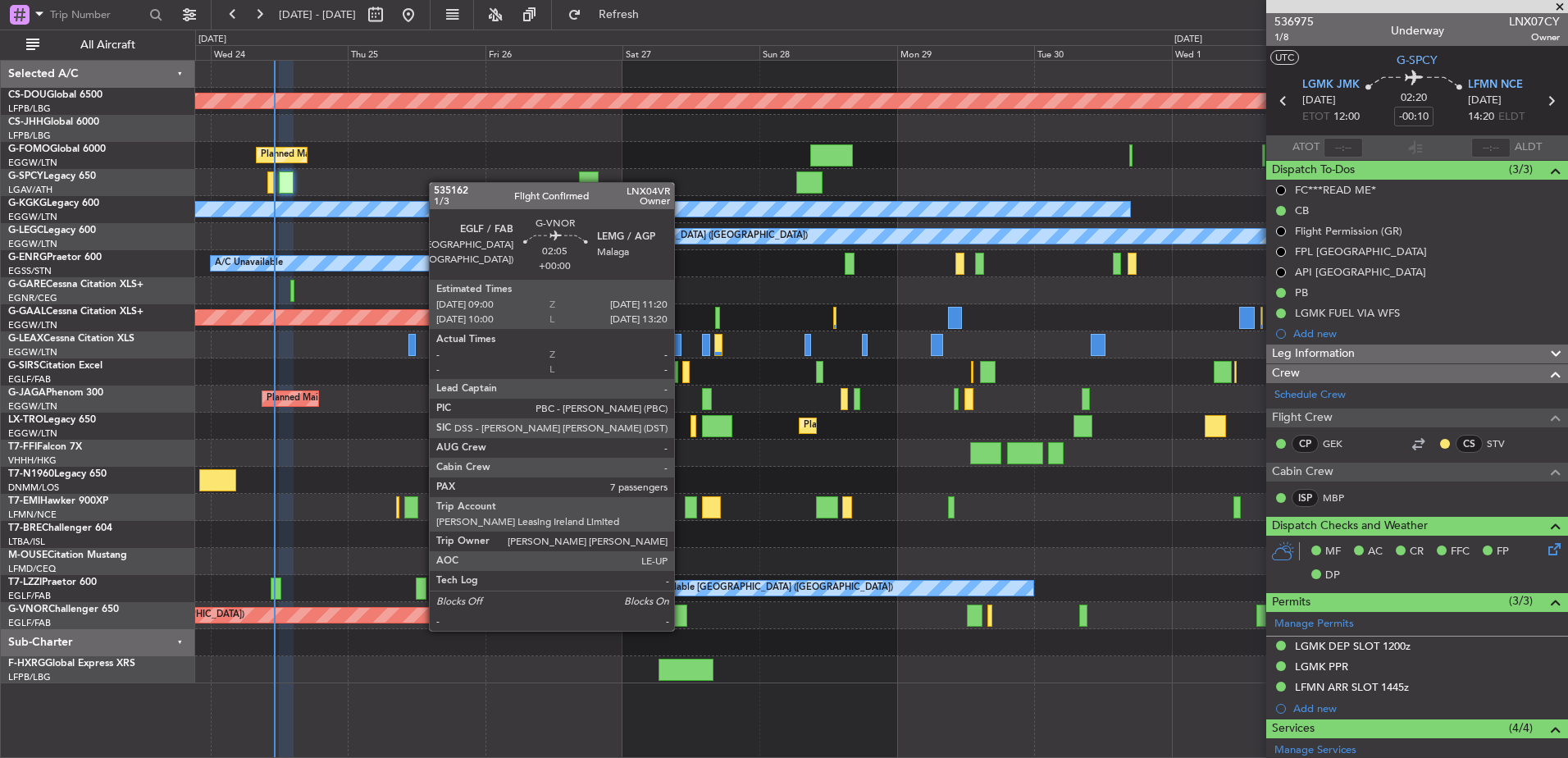
click at [682, 614] on div at bounding box center [680, 616] width 14 height 23
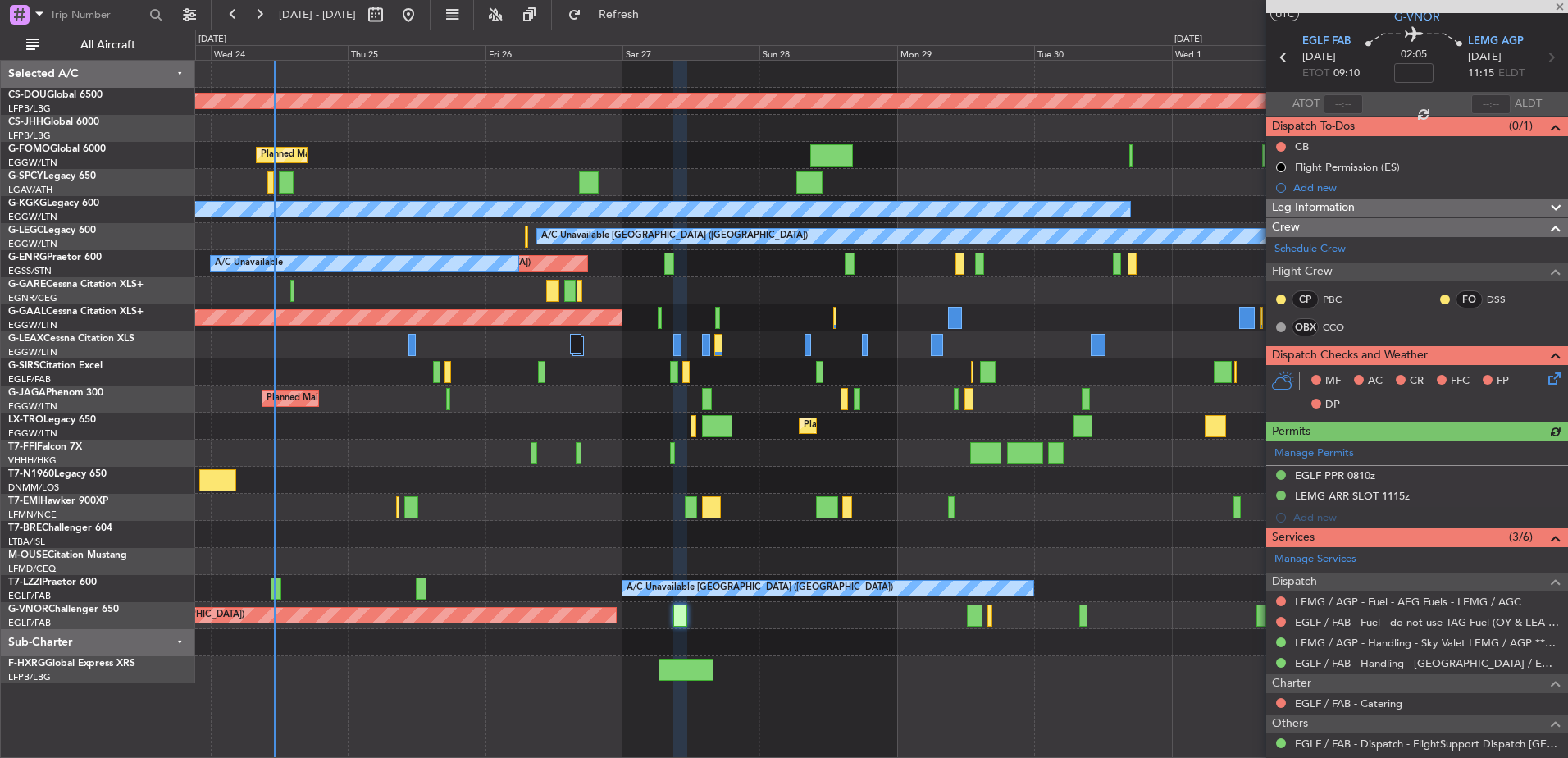
scroll to position [44, 0]
click at [1335, 329] on link "CCO" at bounding box center [1341, 326] width 37 height 15
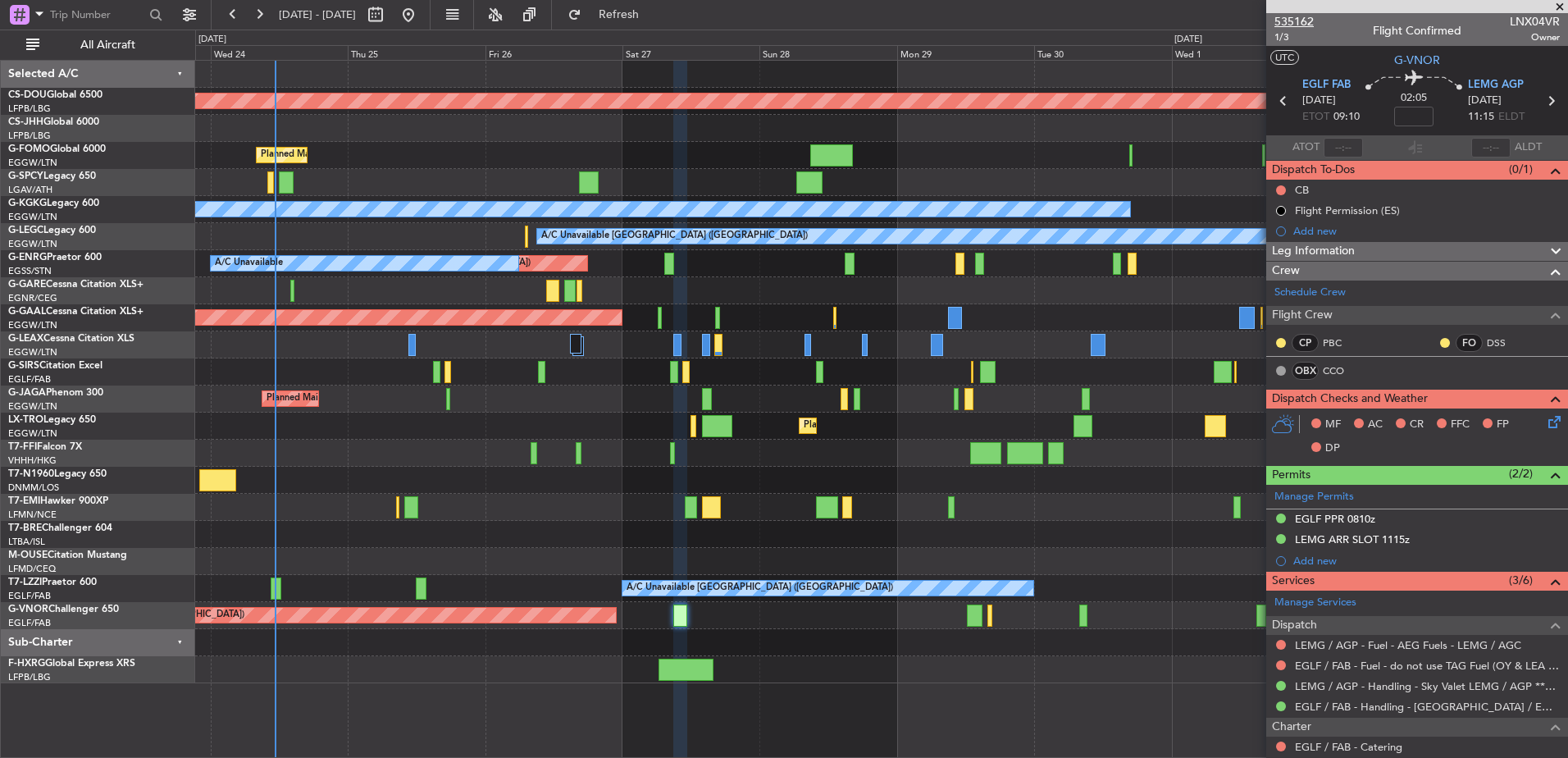
click at [1293, 21] on span "535162" at bounding box center [1294, 22] width 40 height 17
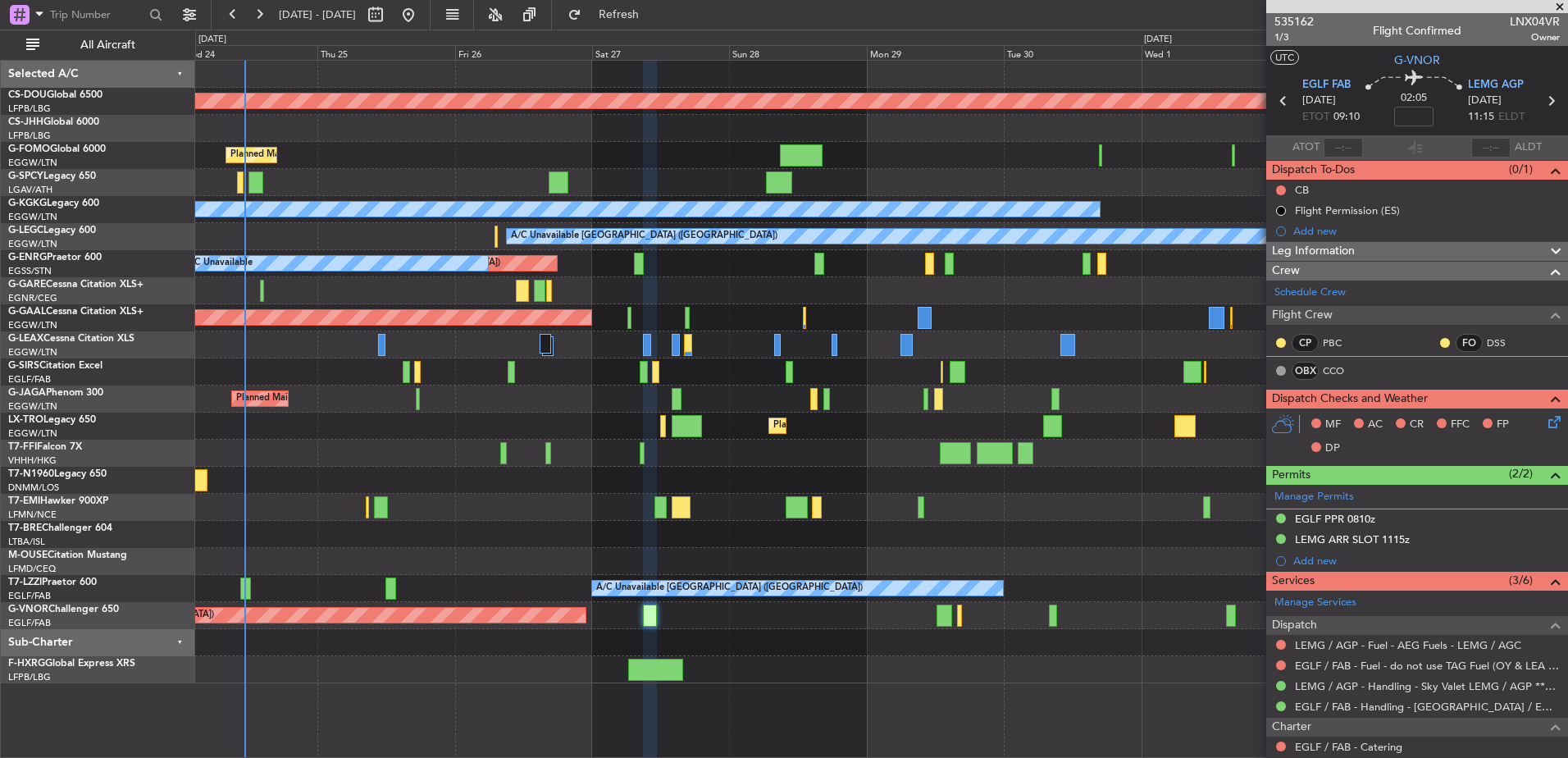
click at [579, 305] on div "Planned Maint London ([GEOGRAPHIC_DATA]) Planned Maint [GEOGRAPHIC_DATA] ([GEOG…" at bounding box center [881, 372] width 1372 height 623
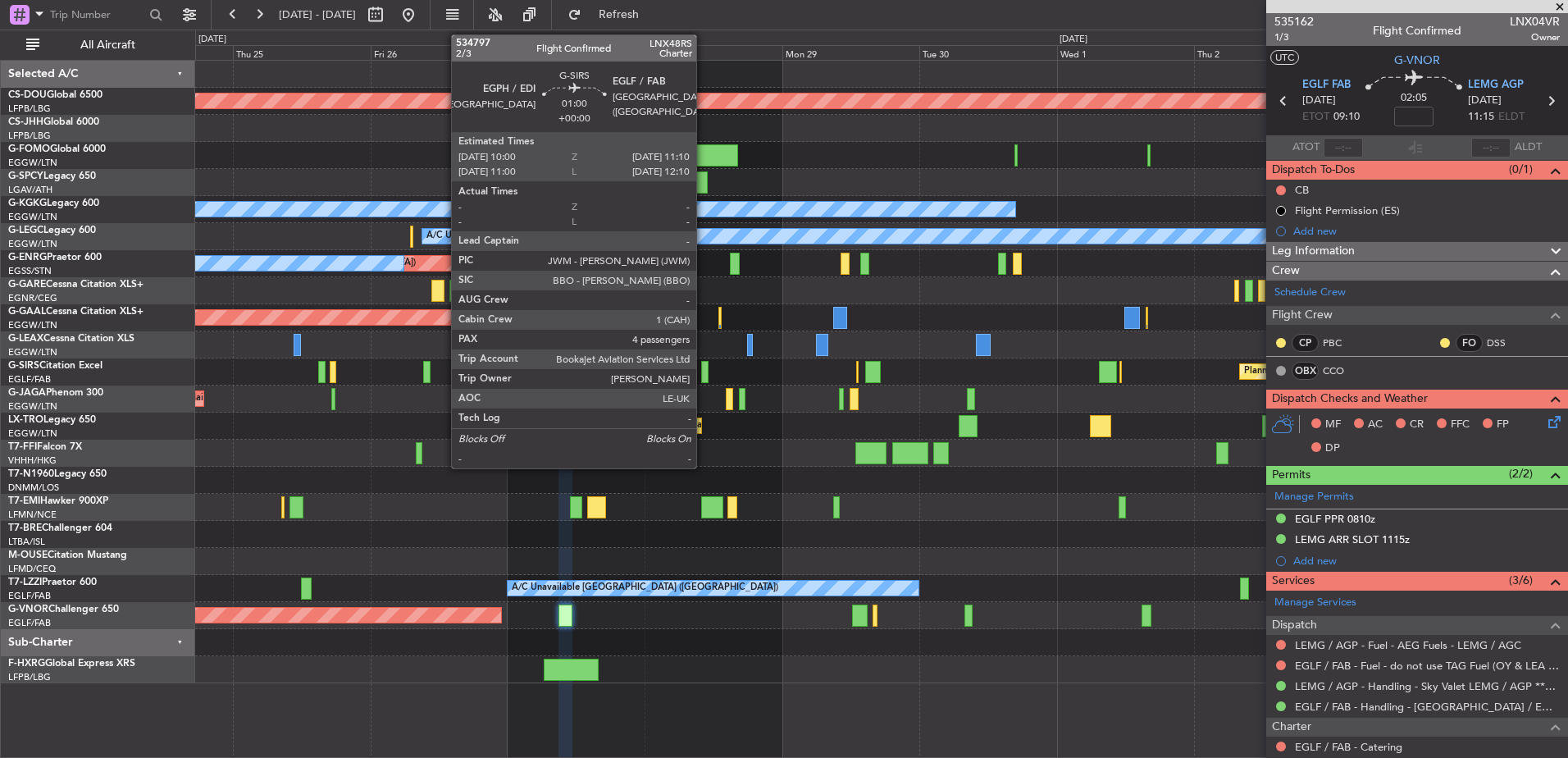
click at [704, 374] on div at bounding box center [705, 372] width 8 height 23
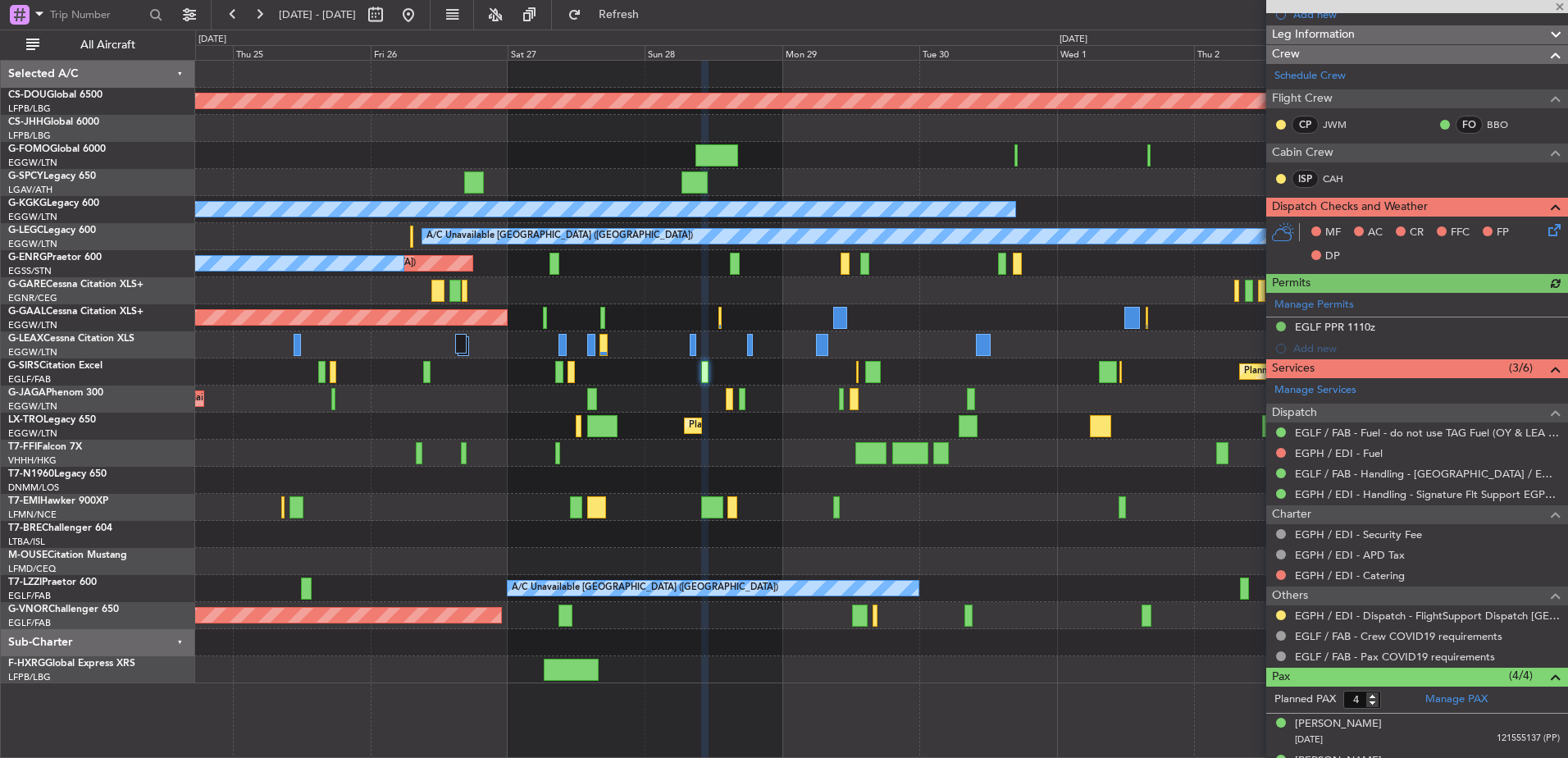
scroll to position [216, 0]
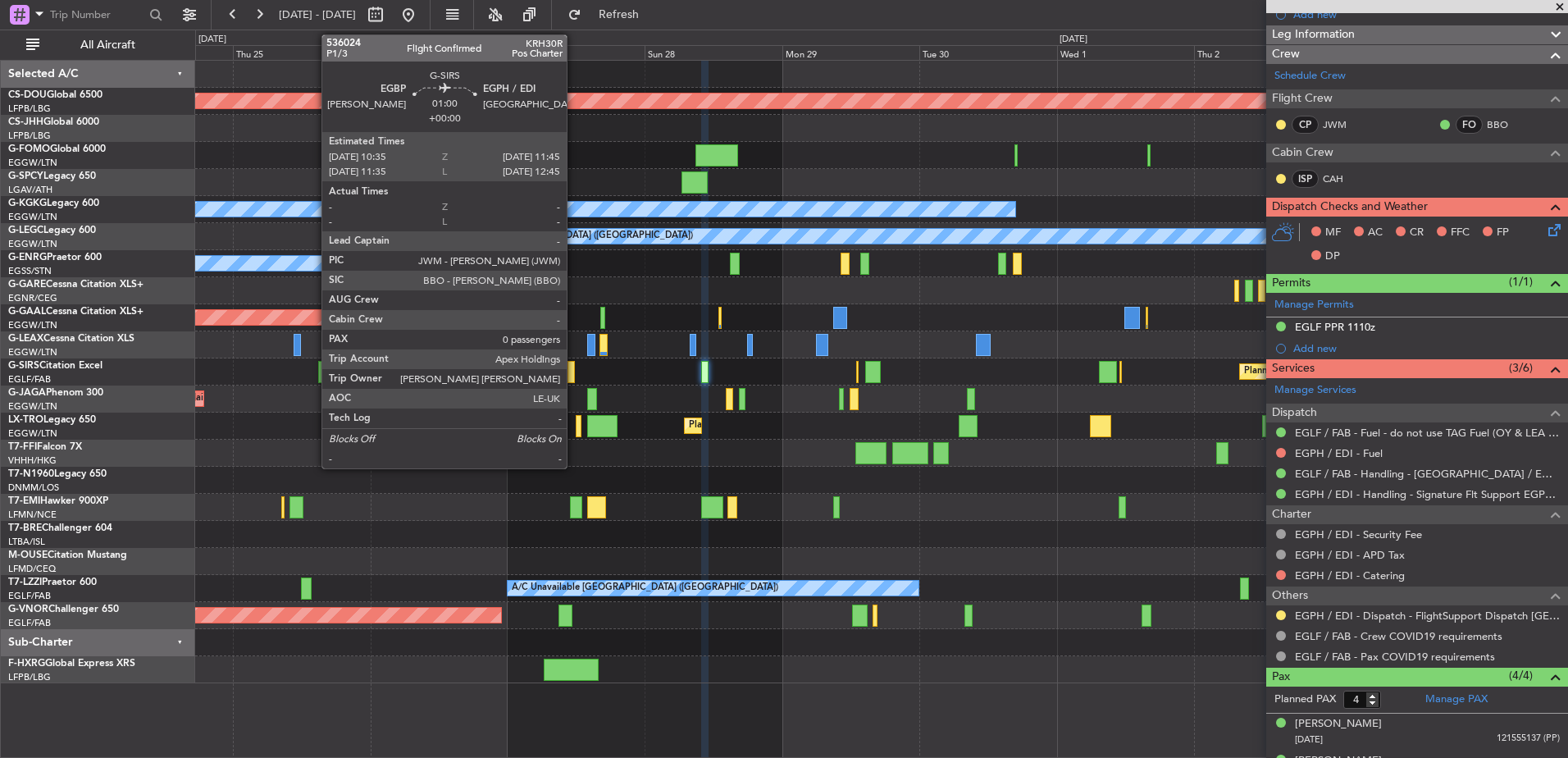
click at [572, 369] on div at bounding box center [571, 372] width 8 height 23
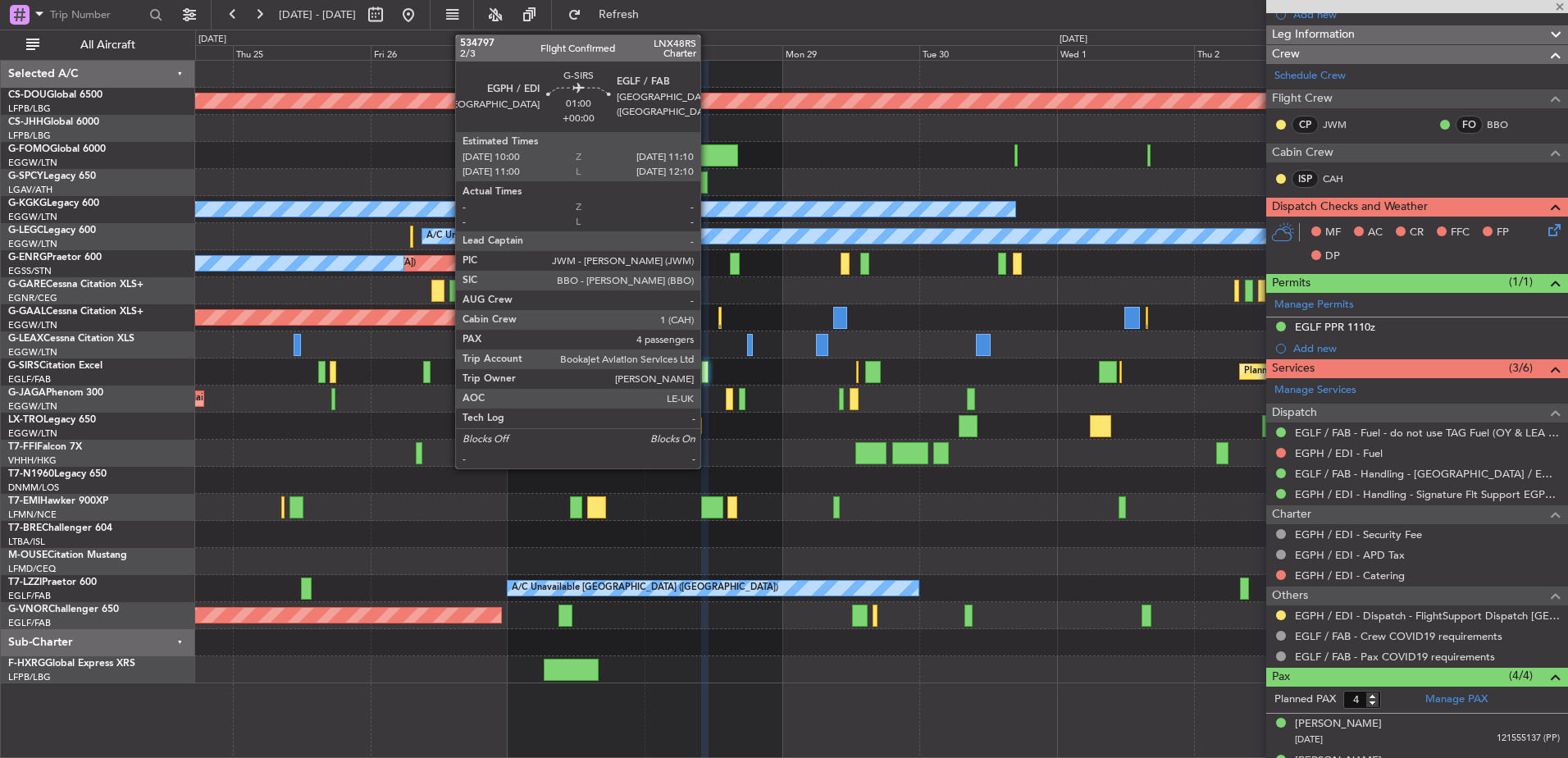
type input "0"
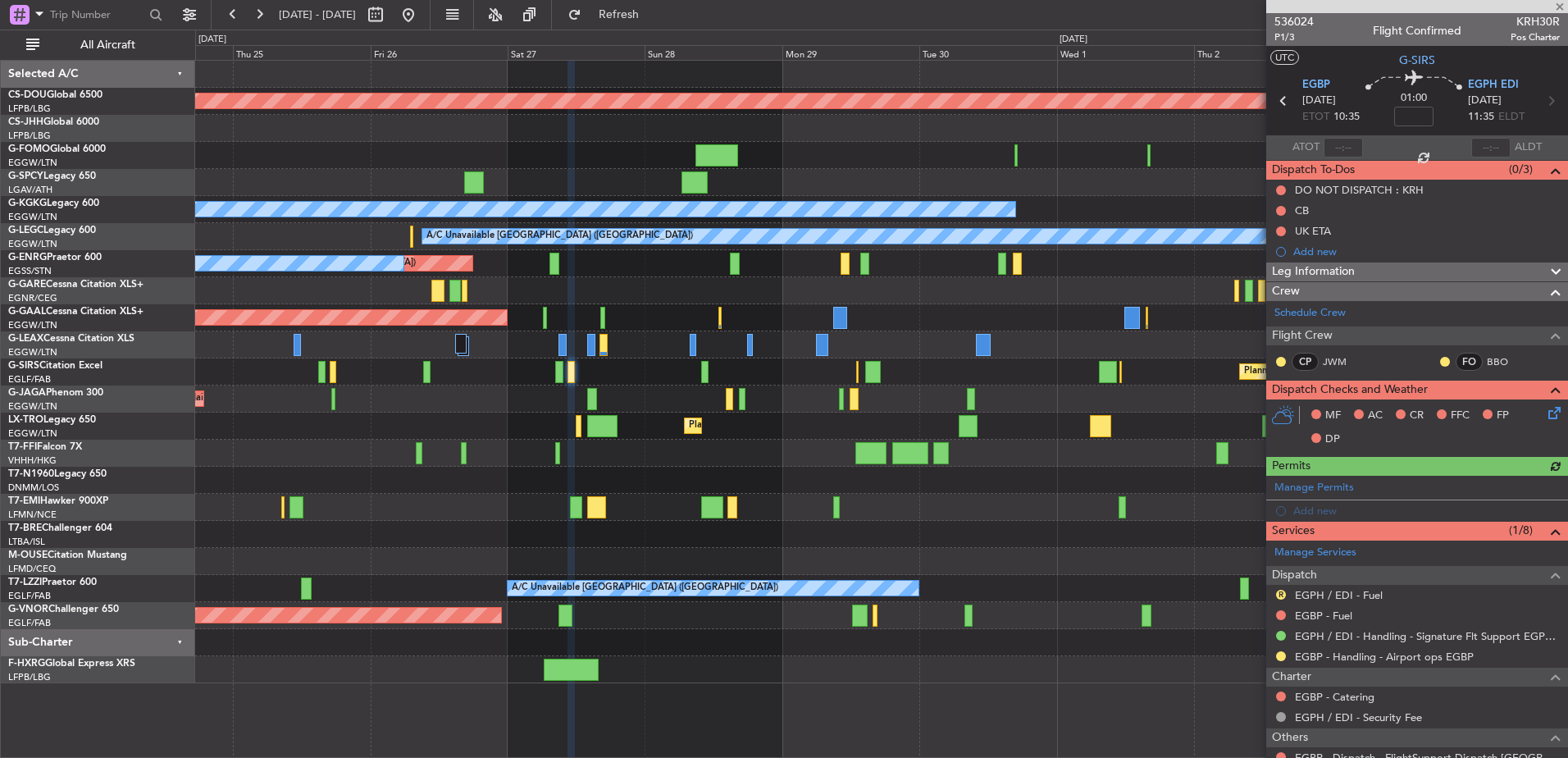
scroll to position [137, 0]
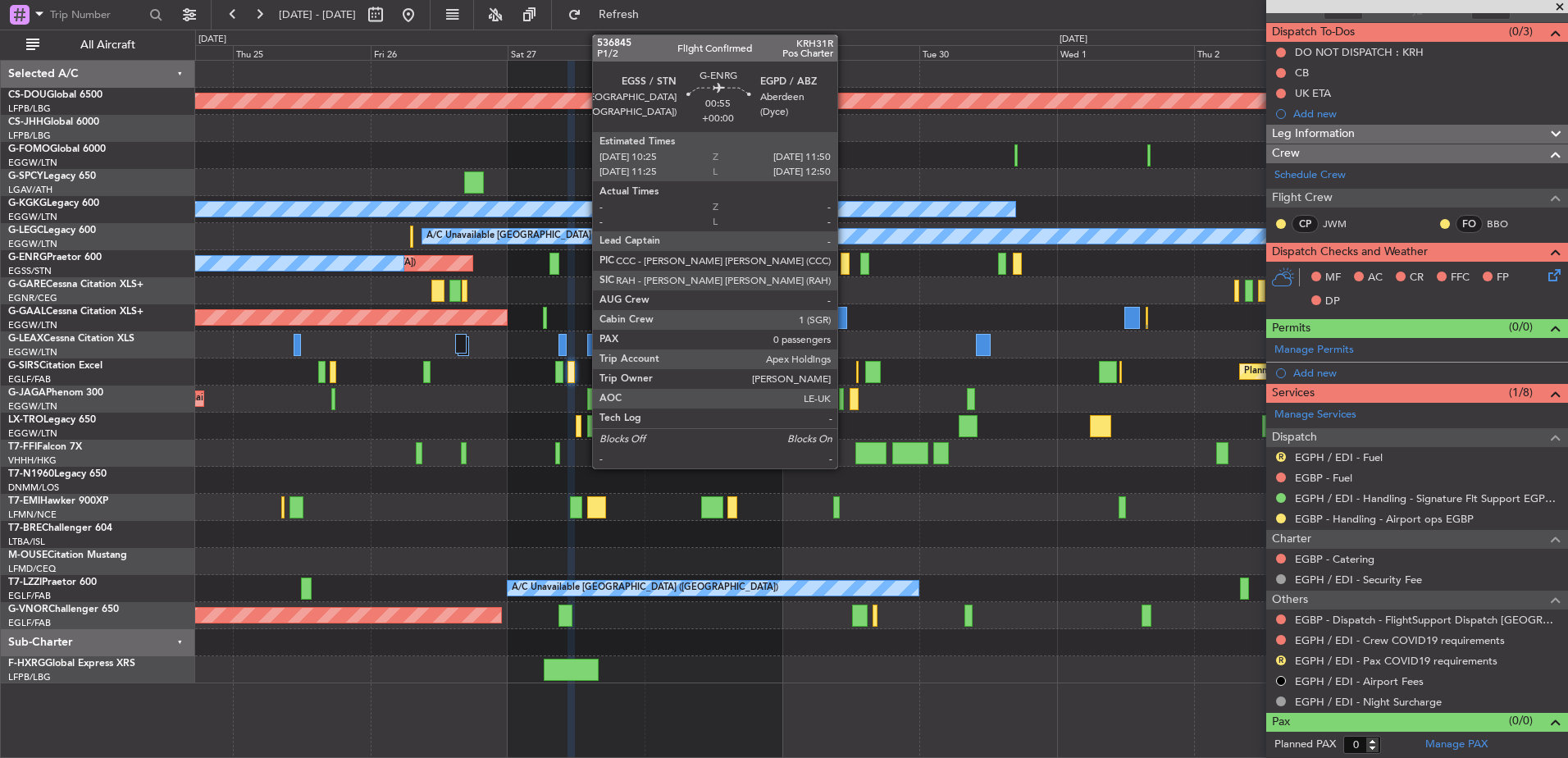
click at [845, 266] on div at bounding box center [845, 264] width 8 height 23
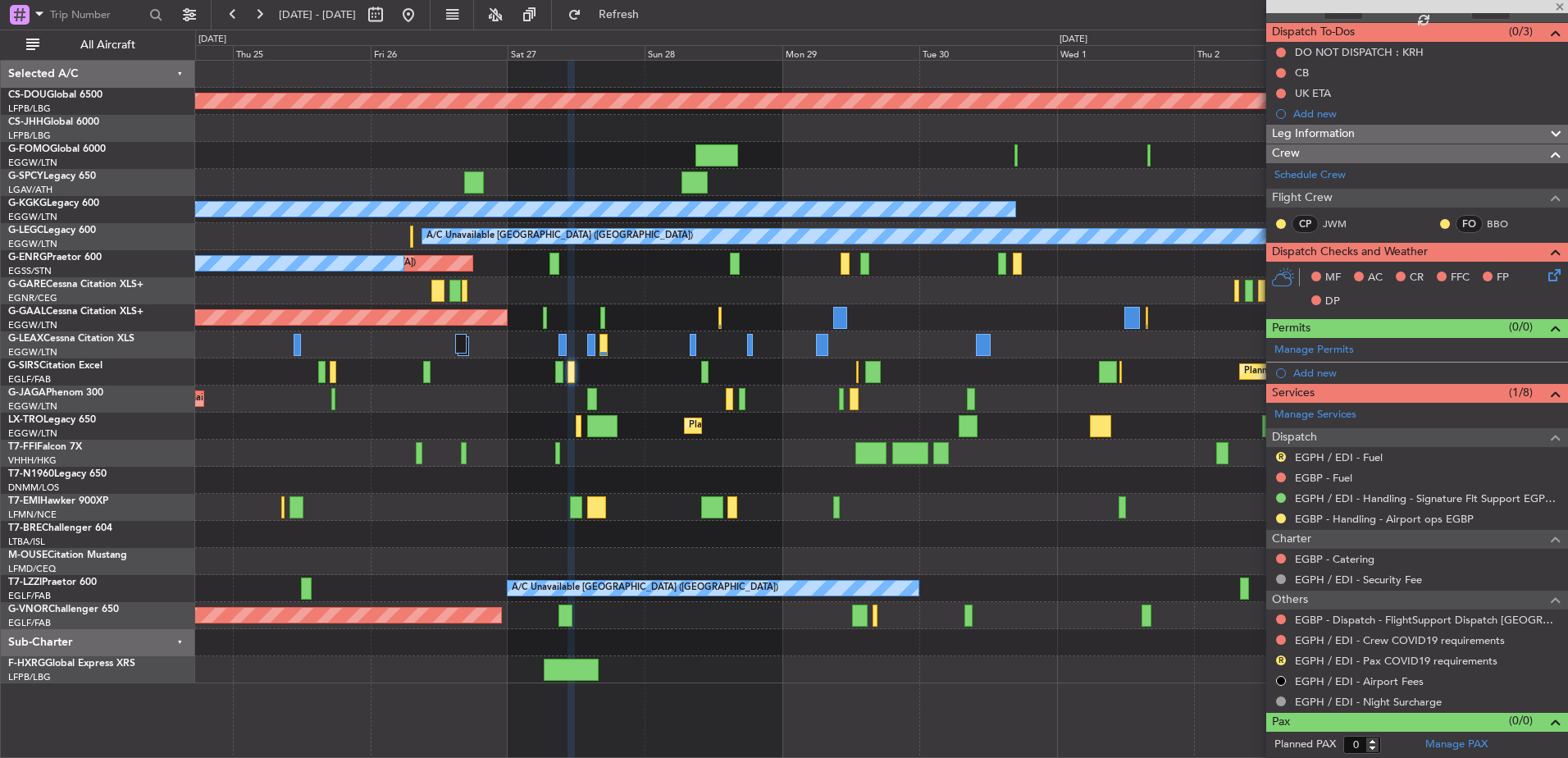
scroll to position [0, 0]
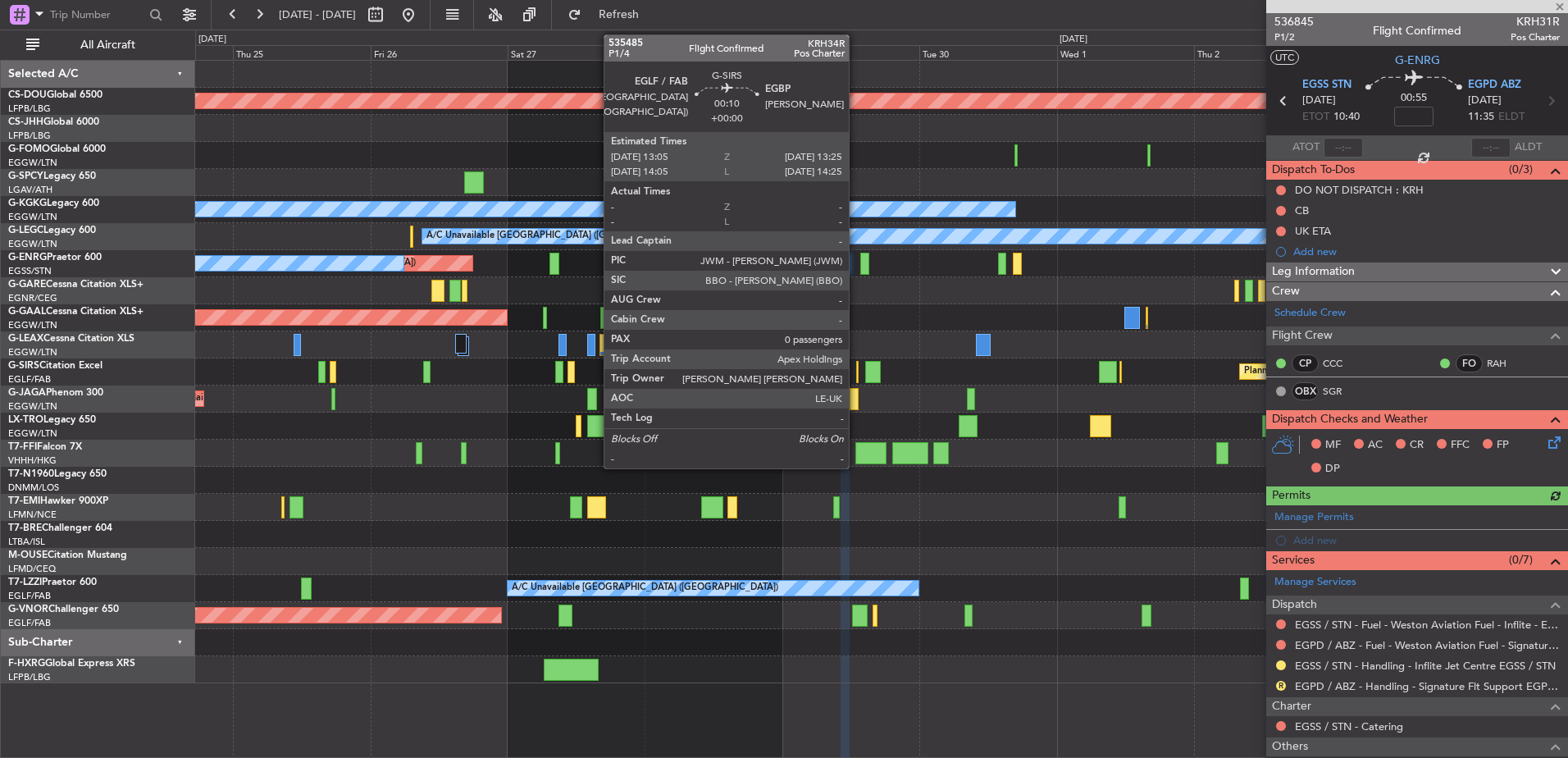
click at [856, 369] on div at bounding box center [857, 372] width 3 height 23
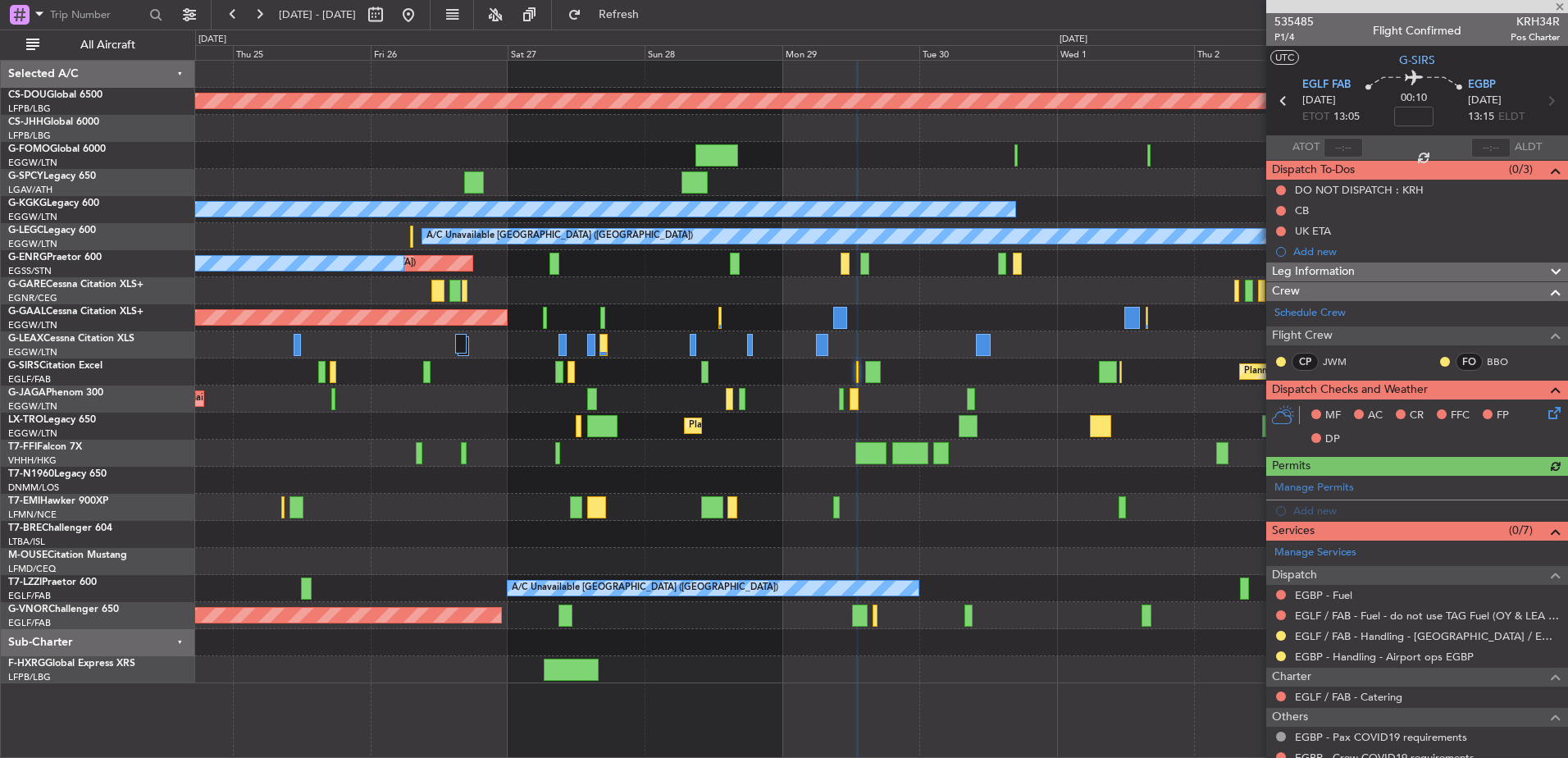
scroll to position [49, 0]
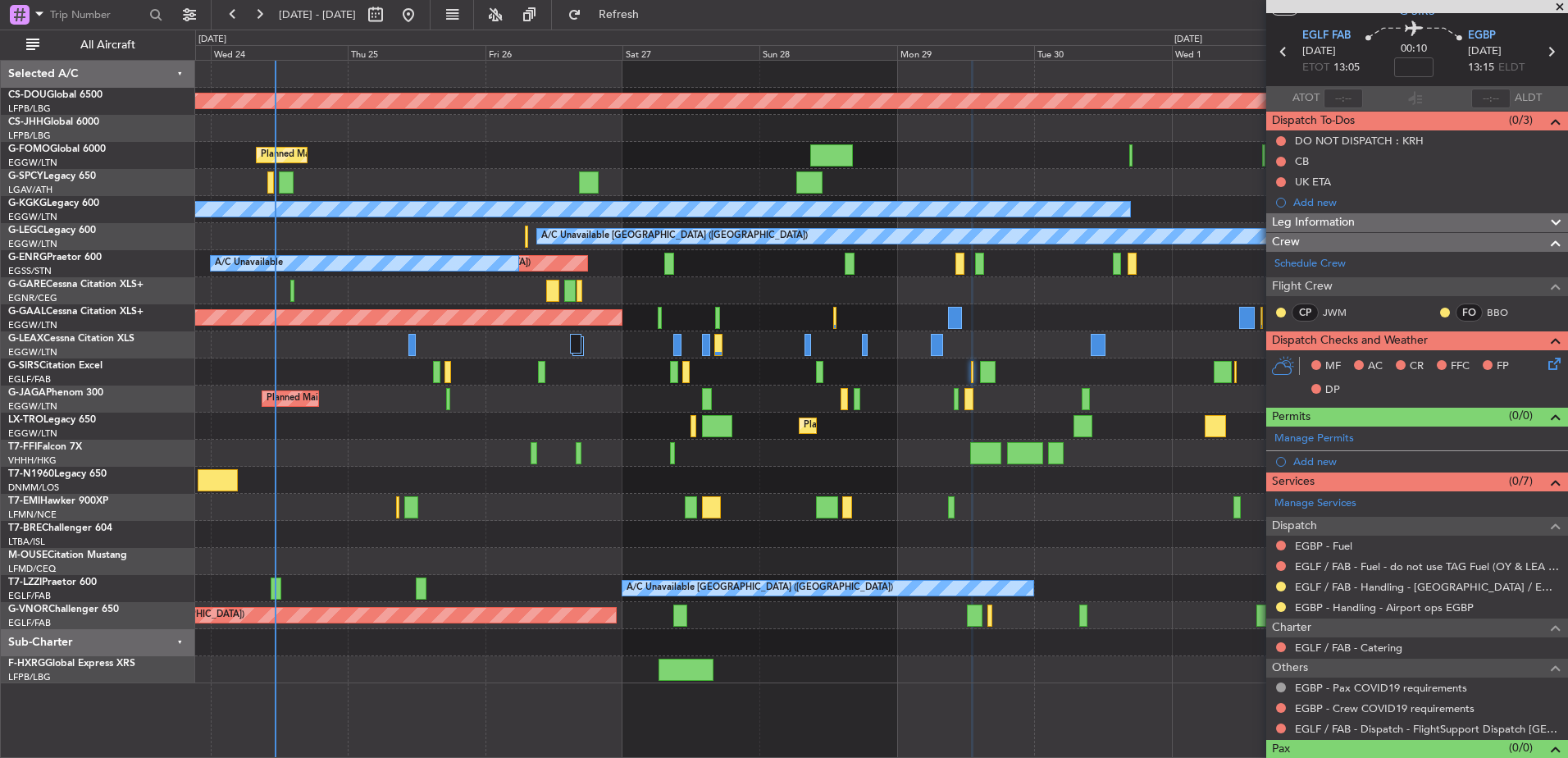
click at [536, 479] on div "Planned Maint London ([GEOGRAPHIC_DATA]) Planned Maint [GEOGRAPHIC_DATA] ([GEOG…" at bounding box center [881, 372] width 1372 height 623
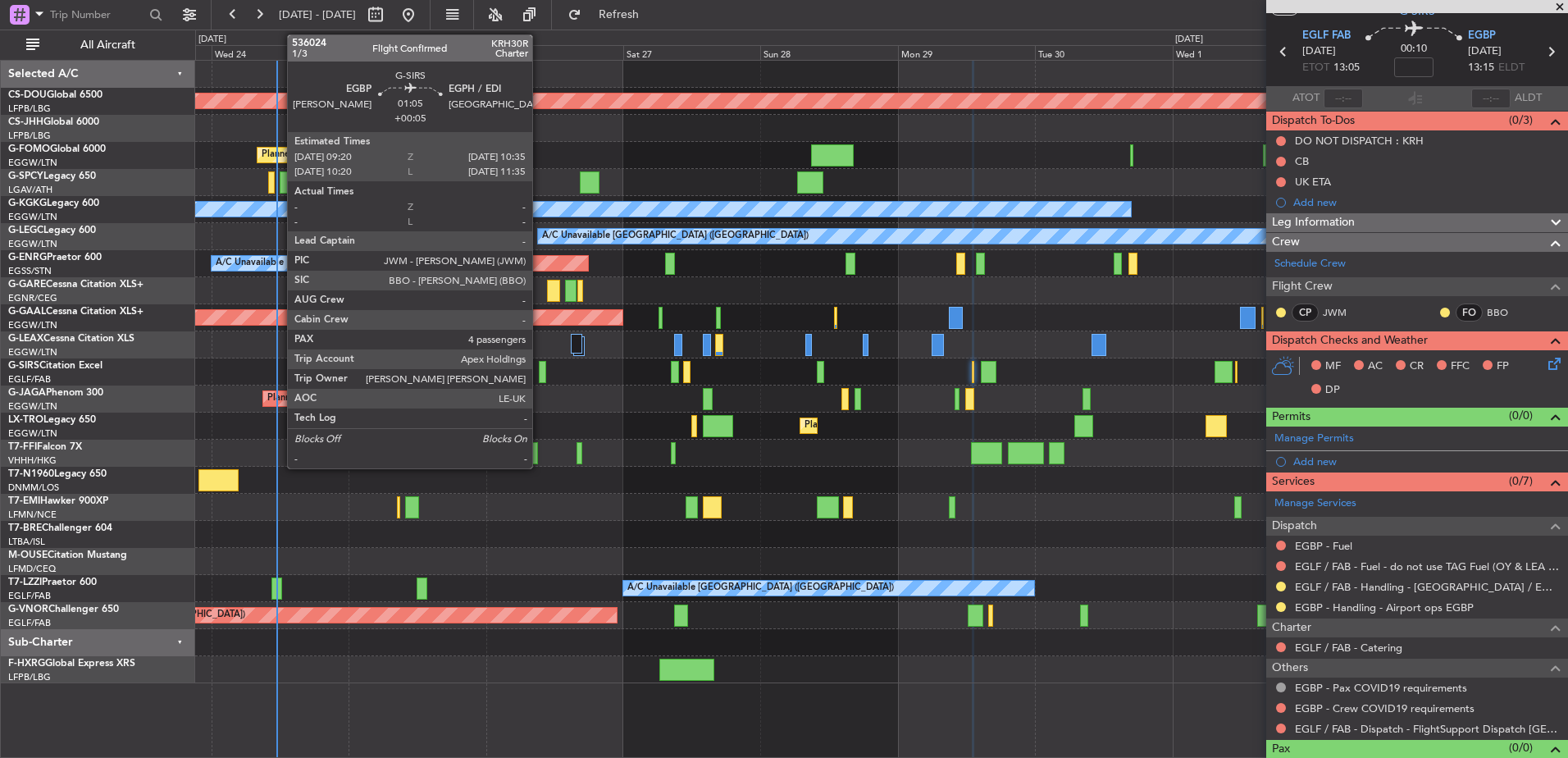
click at [540, 371] on div at bounding box center [543, 372] width 8 height 23
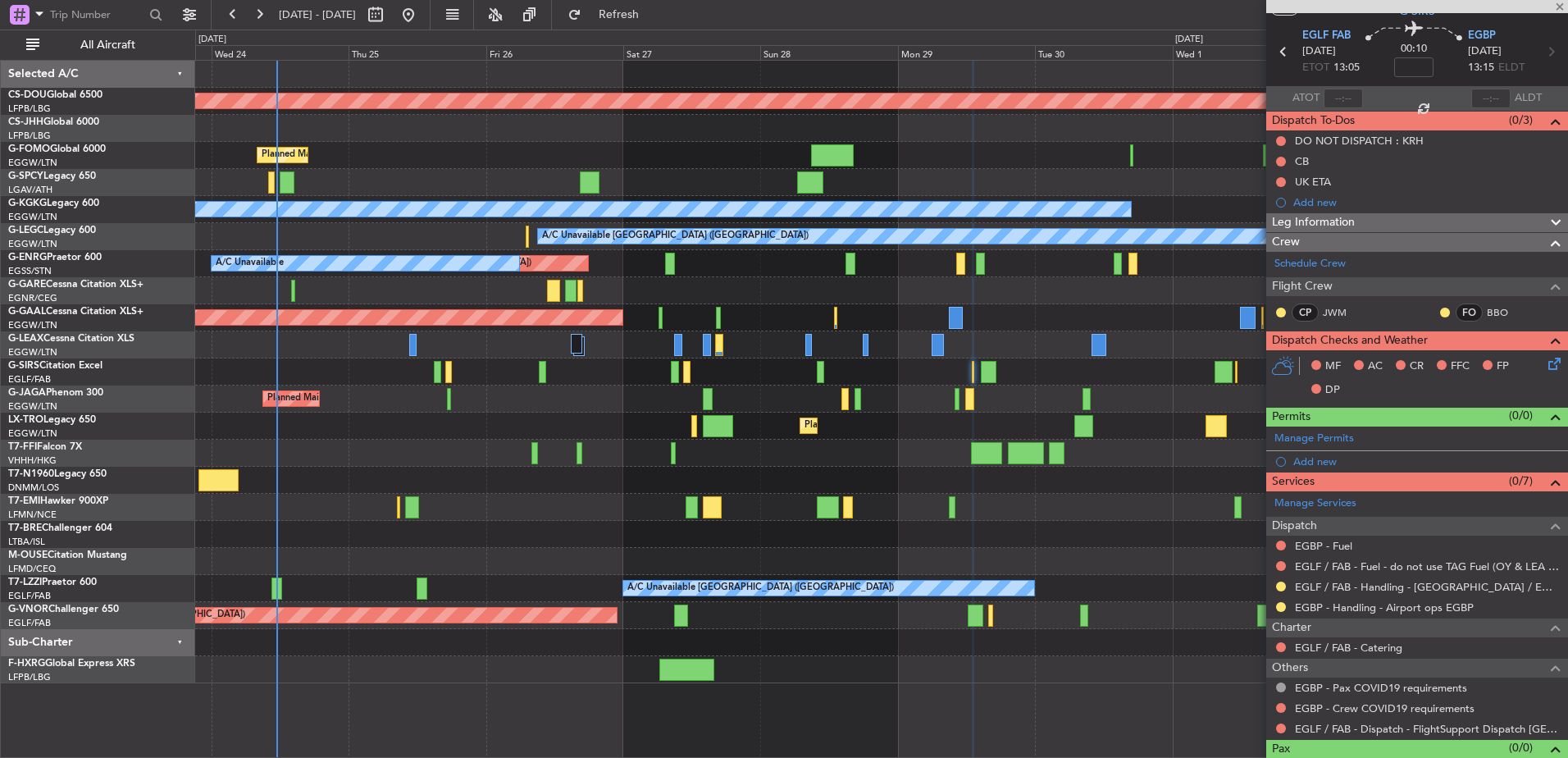
type input "+00:05"
type input "4"
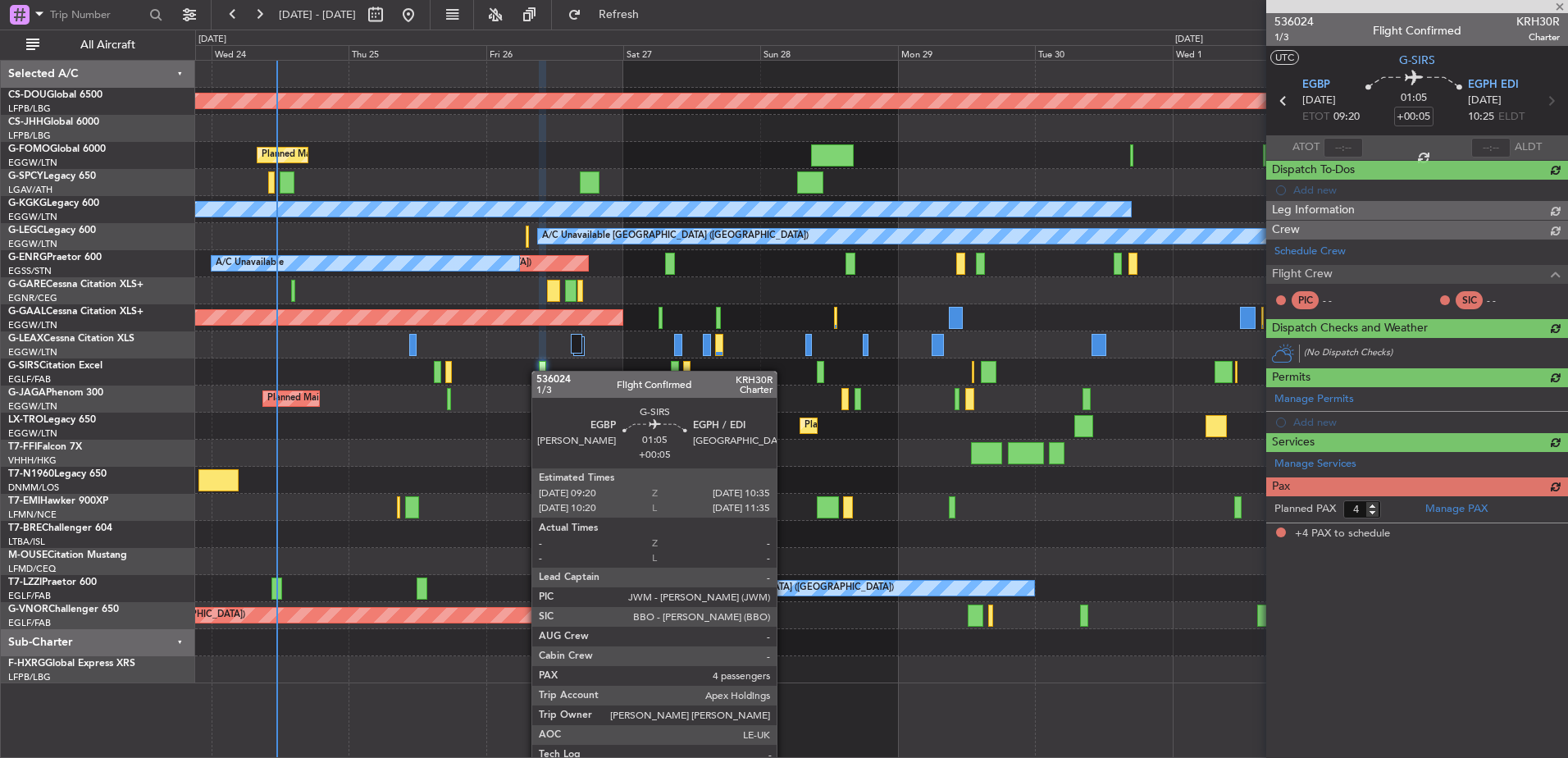
scroll to position [0, 0]
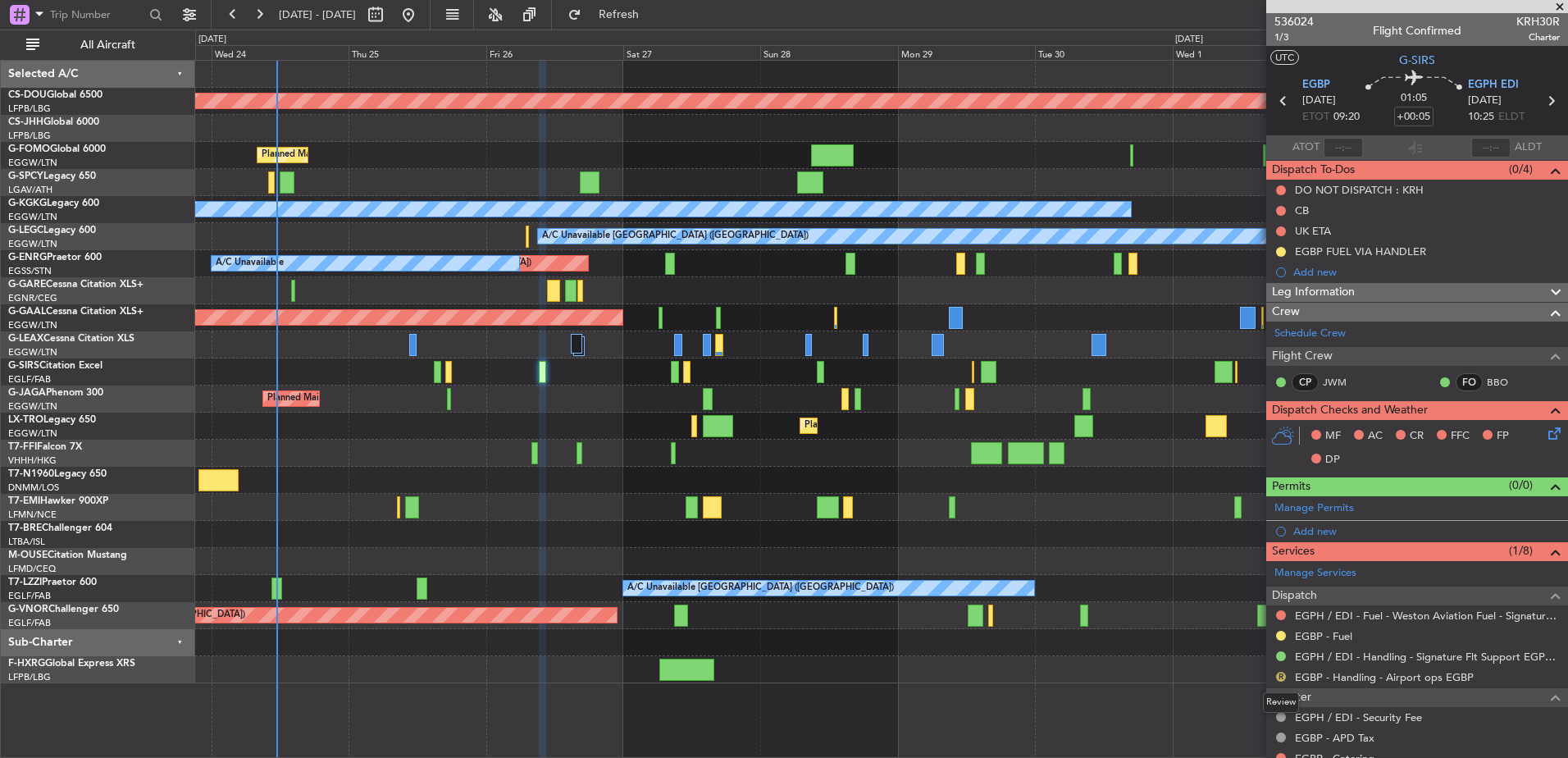
click at [1278, 679] on button "R" at bounding box center [1281, 676] width 9 height 9
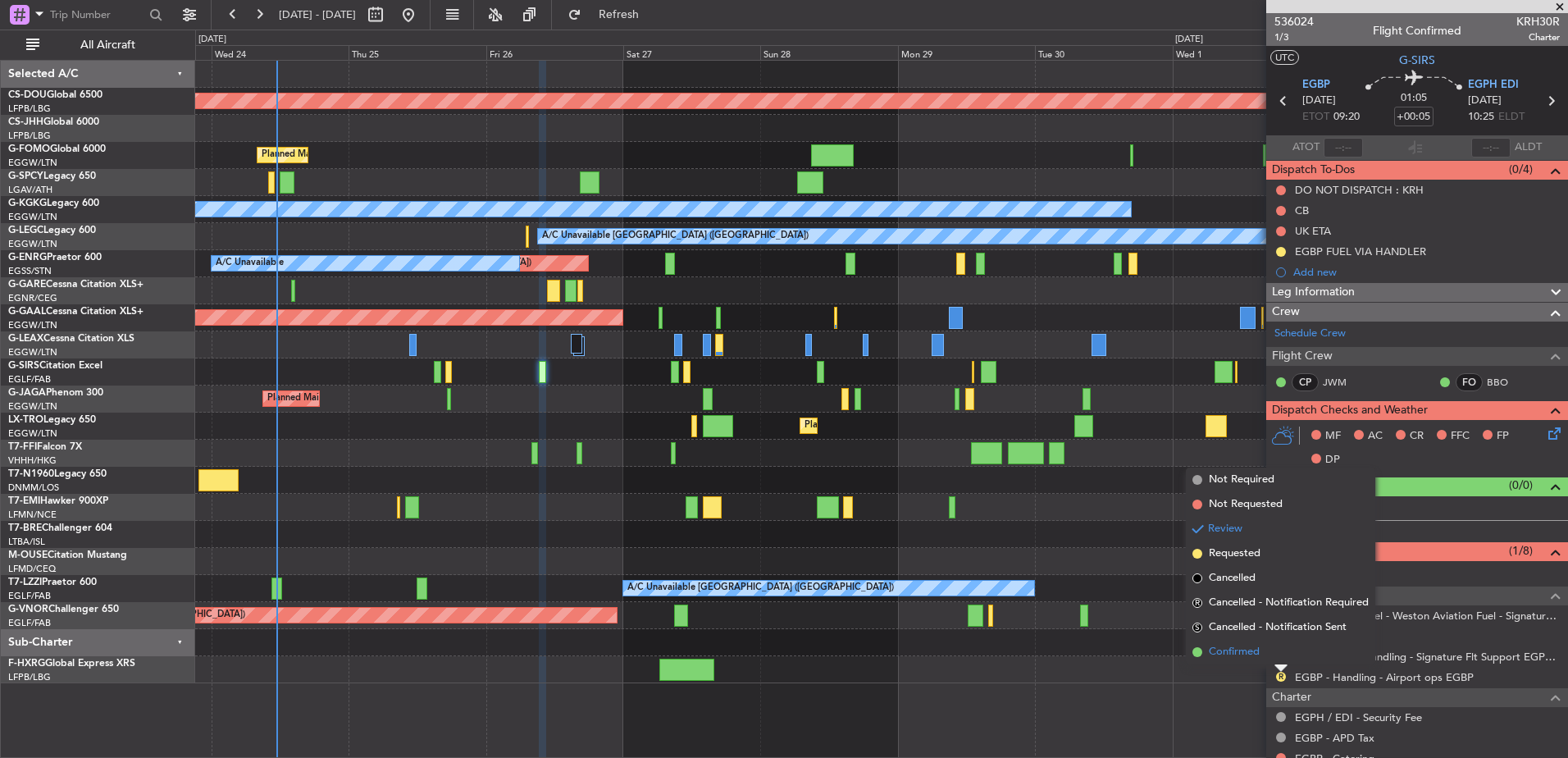
click at [1245, 651] on span "Confirmed" at bounding box center [1234, 652] width 51 height 16
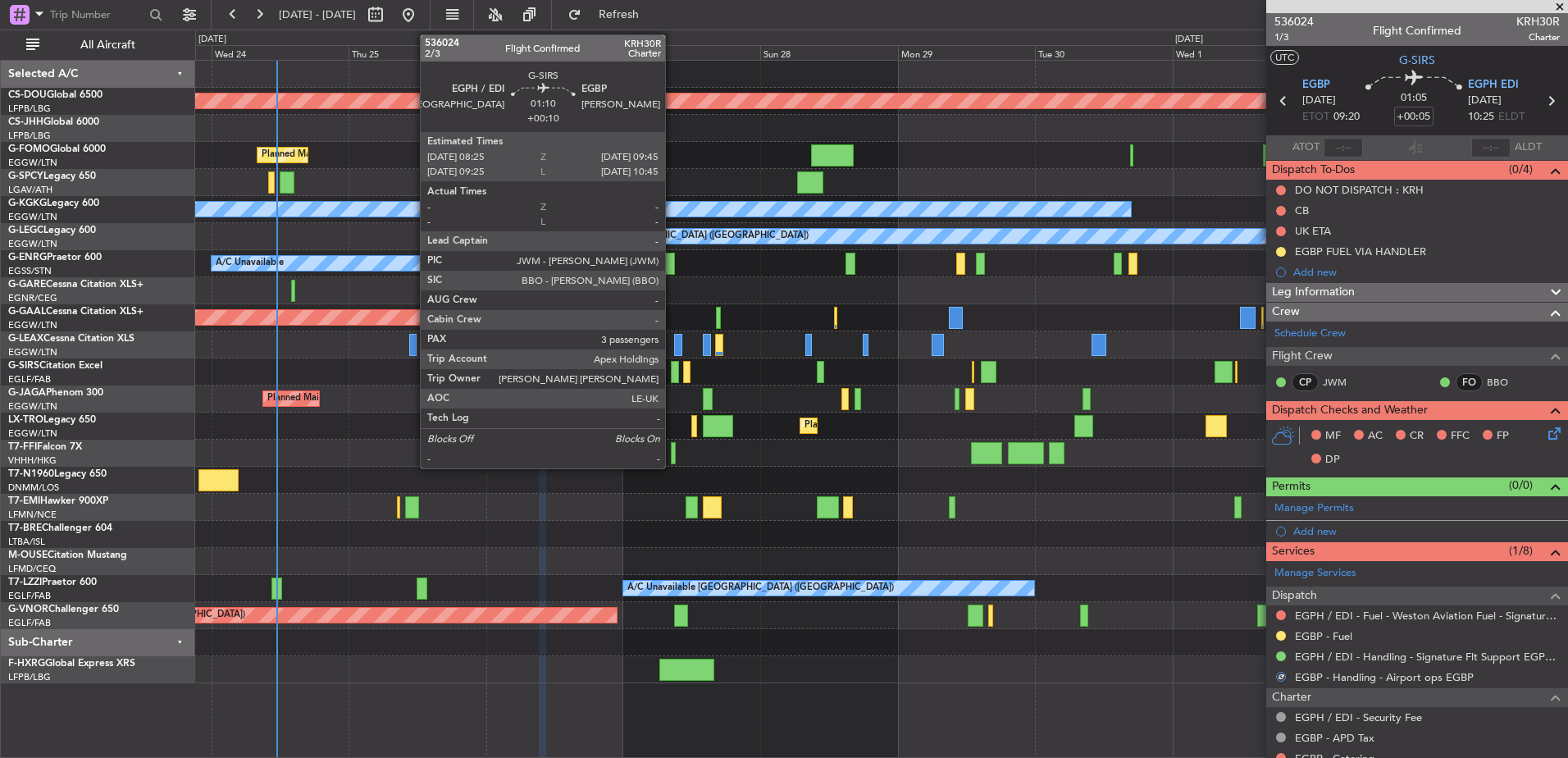
click at [673, 371] on div at bounding box center [674, 372] width 8 height 23
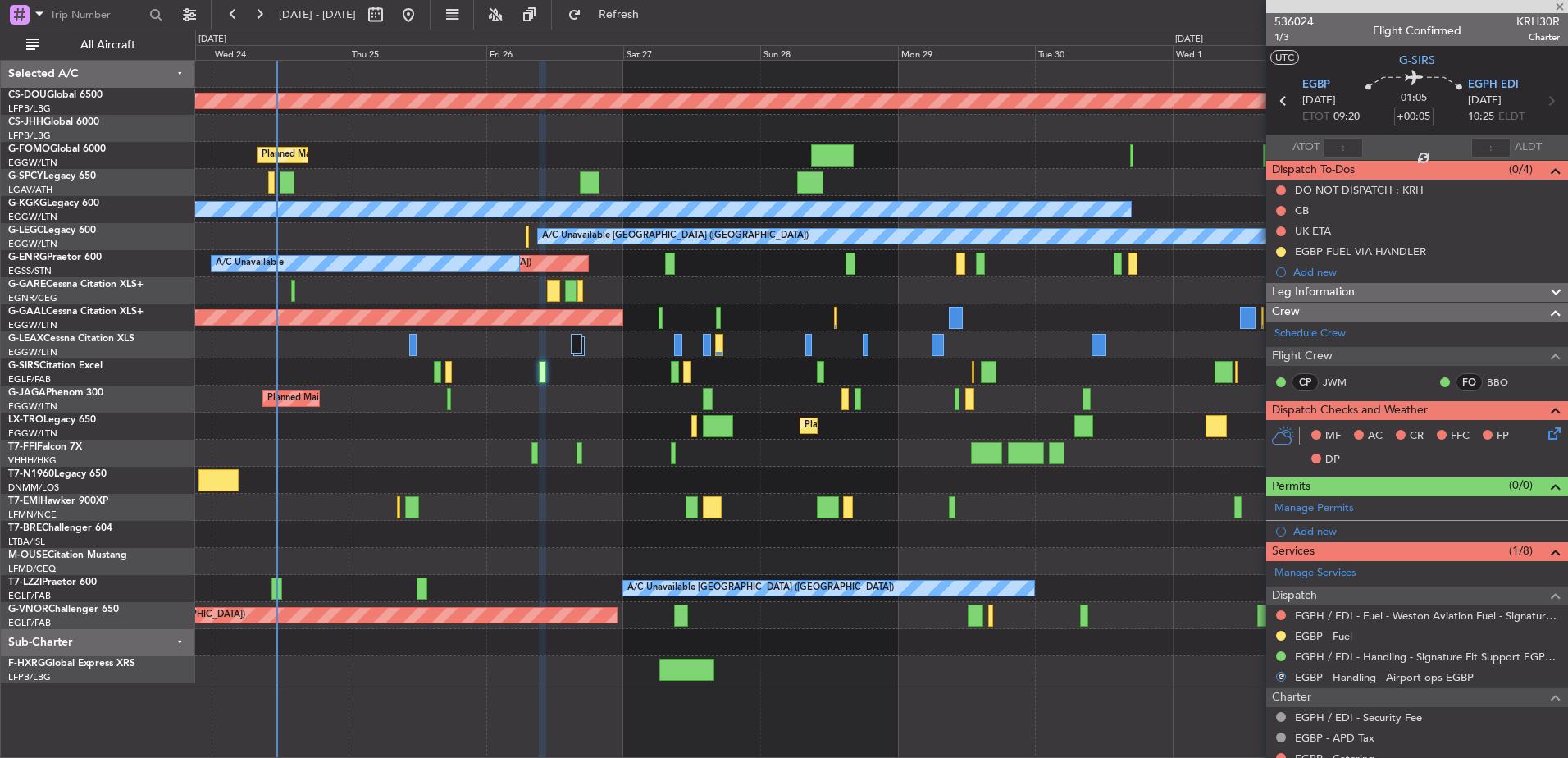
type input "+00:10"
type input "3"
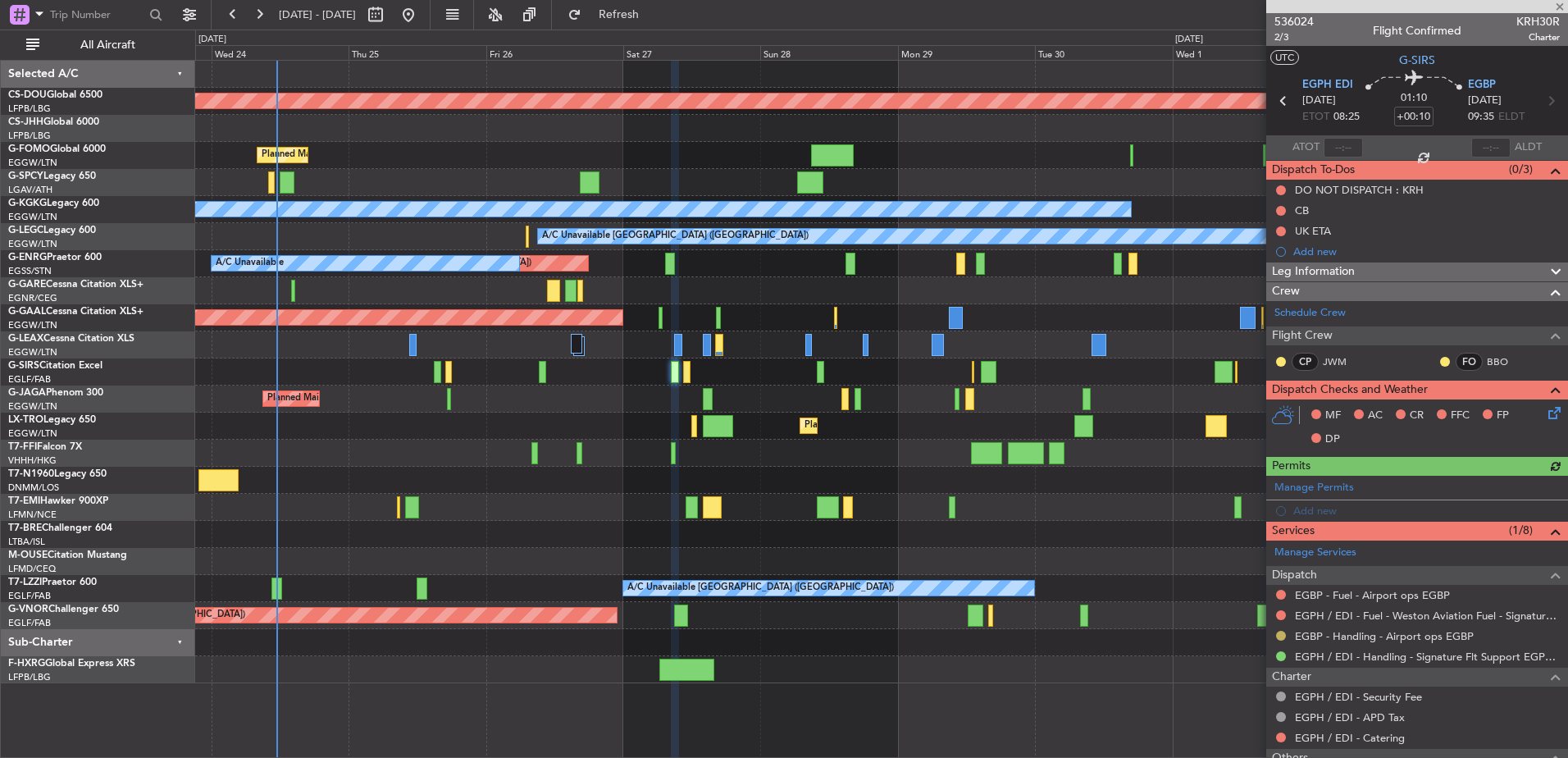
click at [1283, 635] on button at bounding box center [1281, 636] width 9 height 9
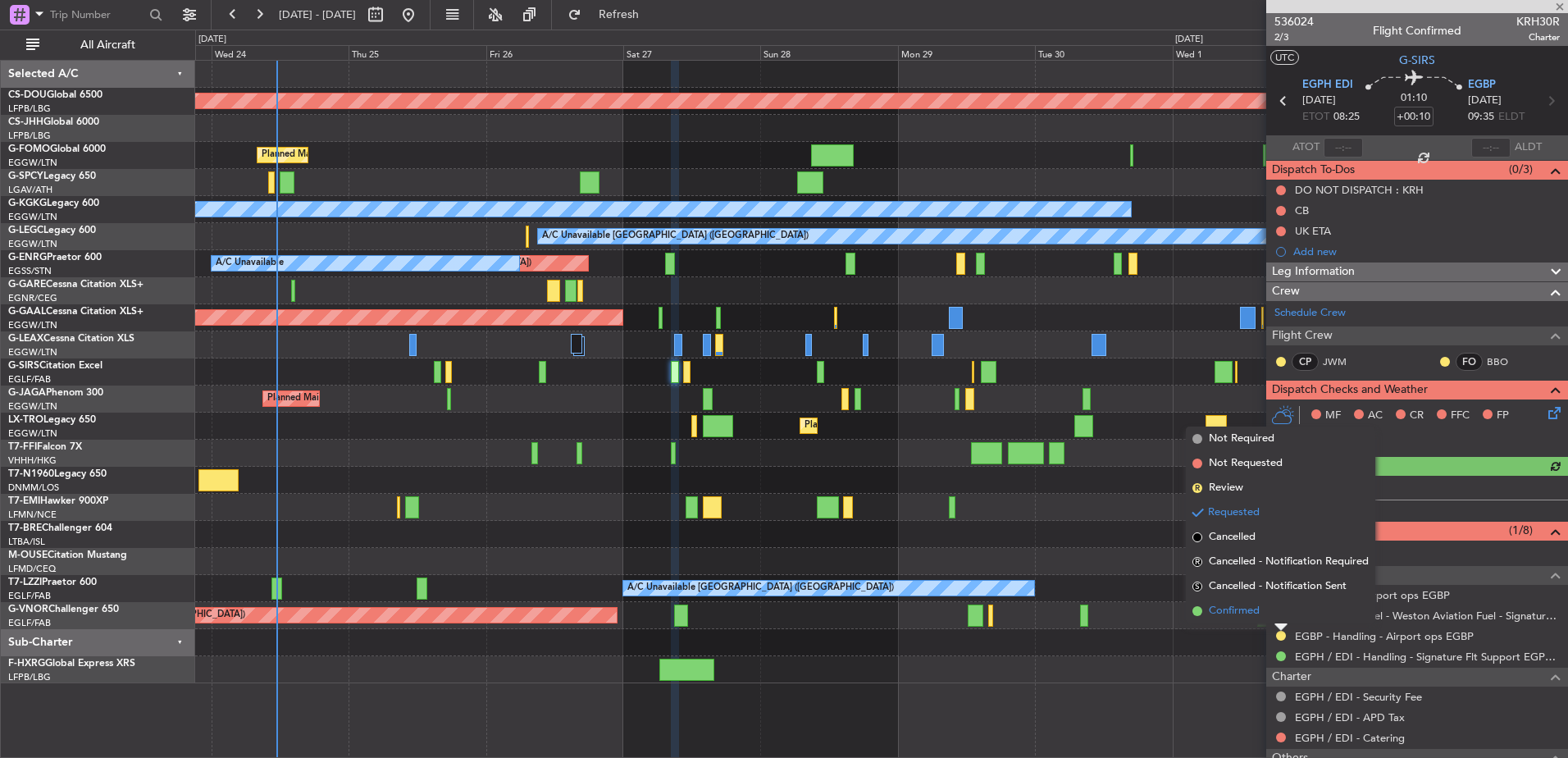
click at [1249, 618] on span "Confirmed" at bounding box center [1234, 610] width 51 height 16
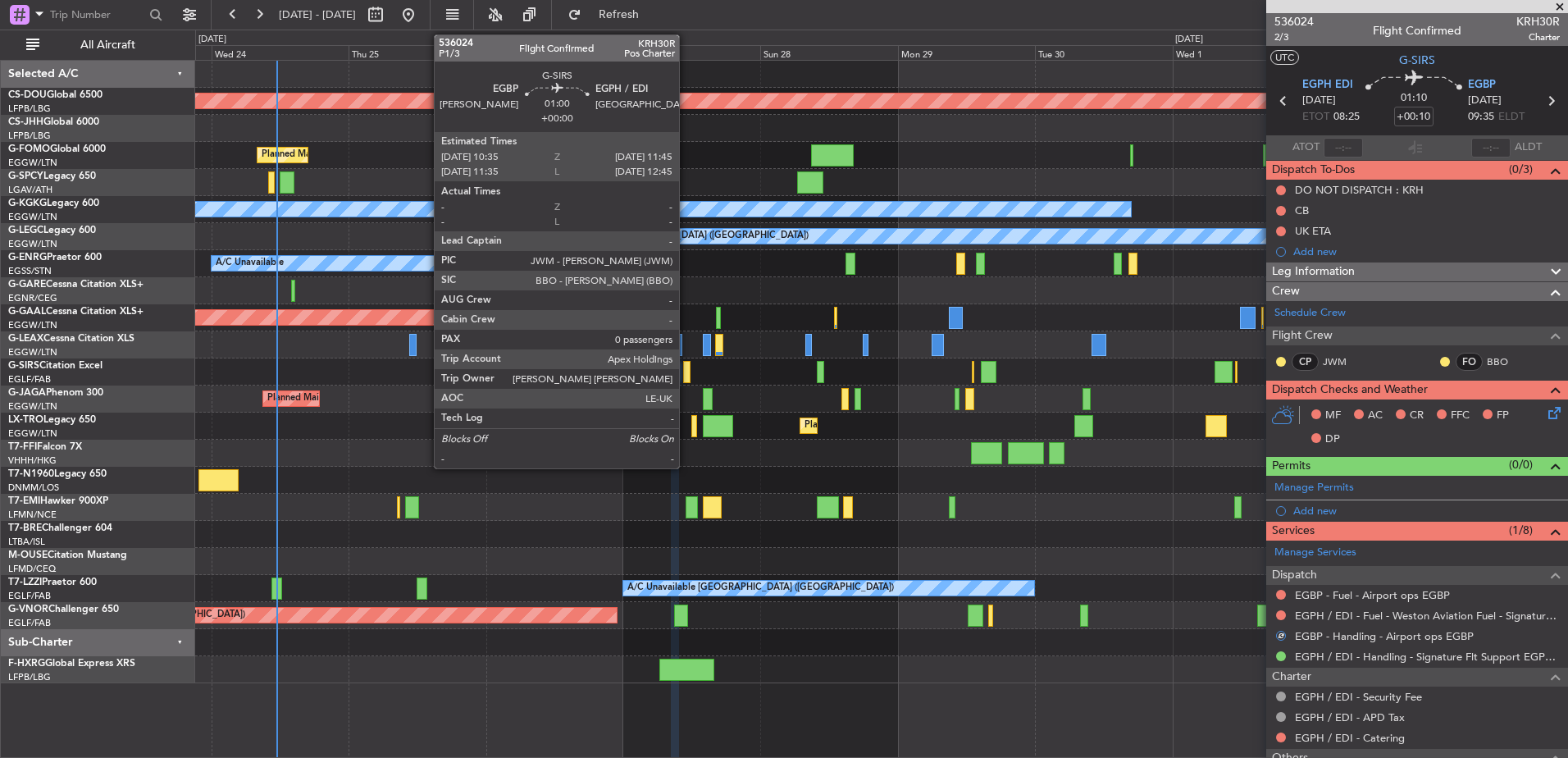
click at [687, 366] on div at bounding box center [687, 372] width 8 height 23
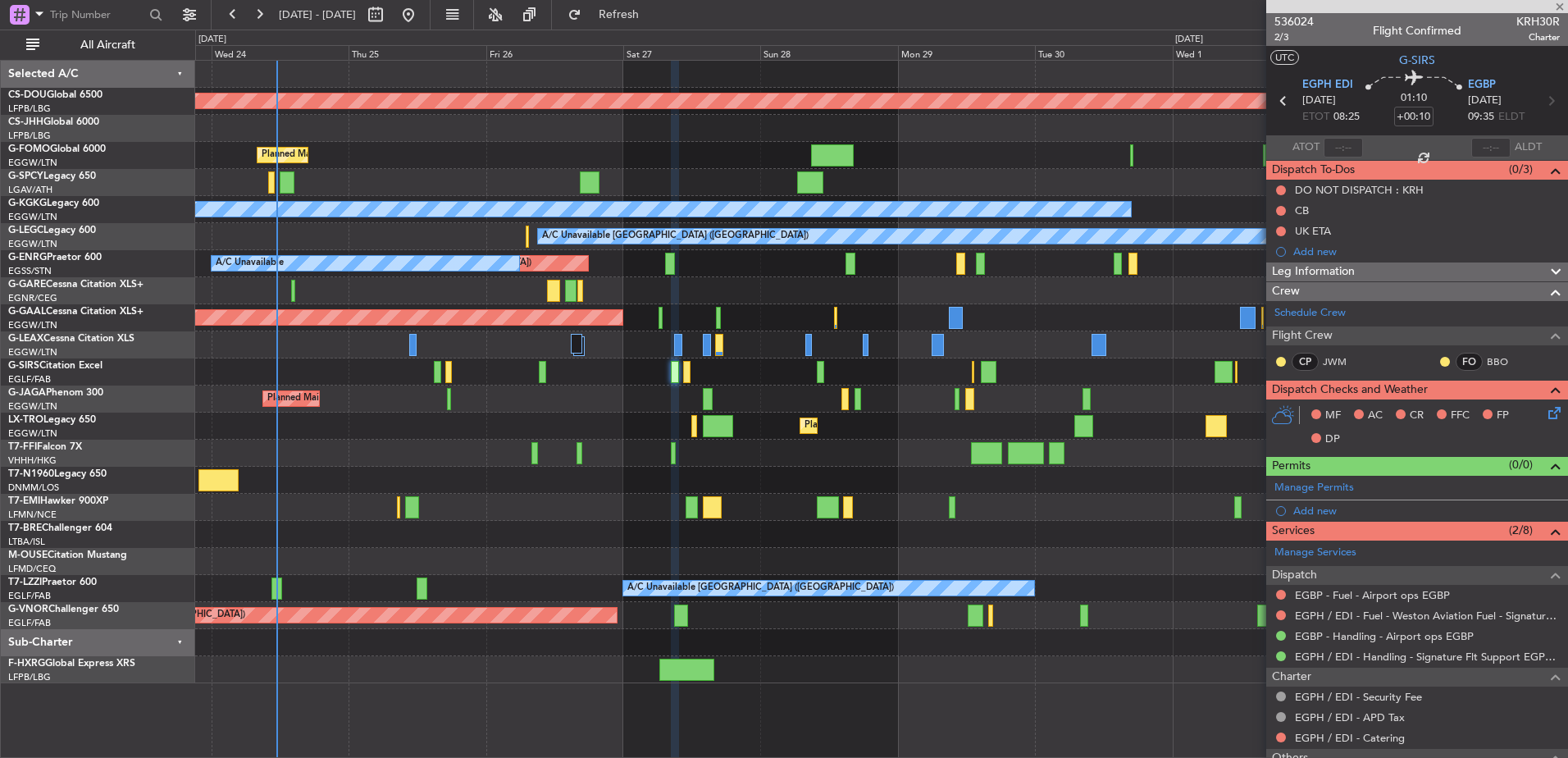
type input "0"
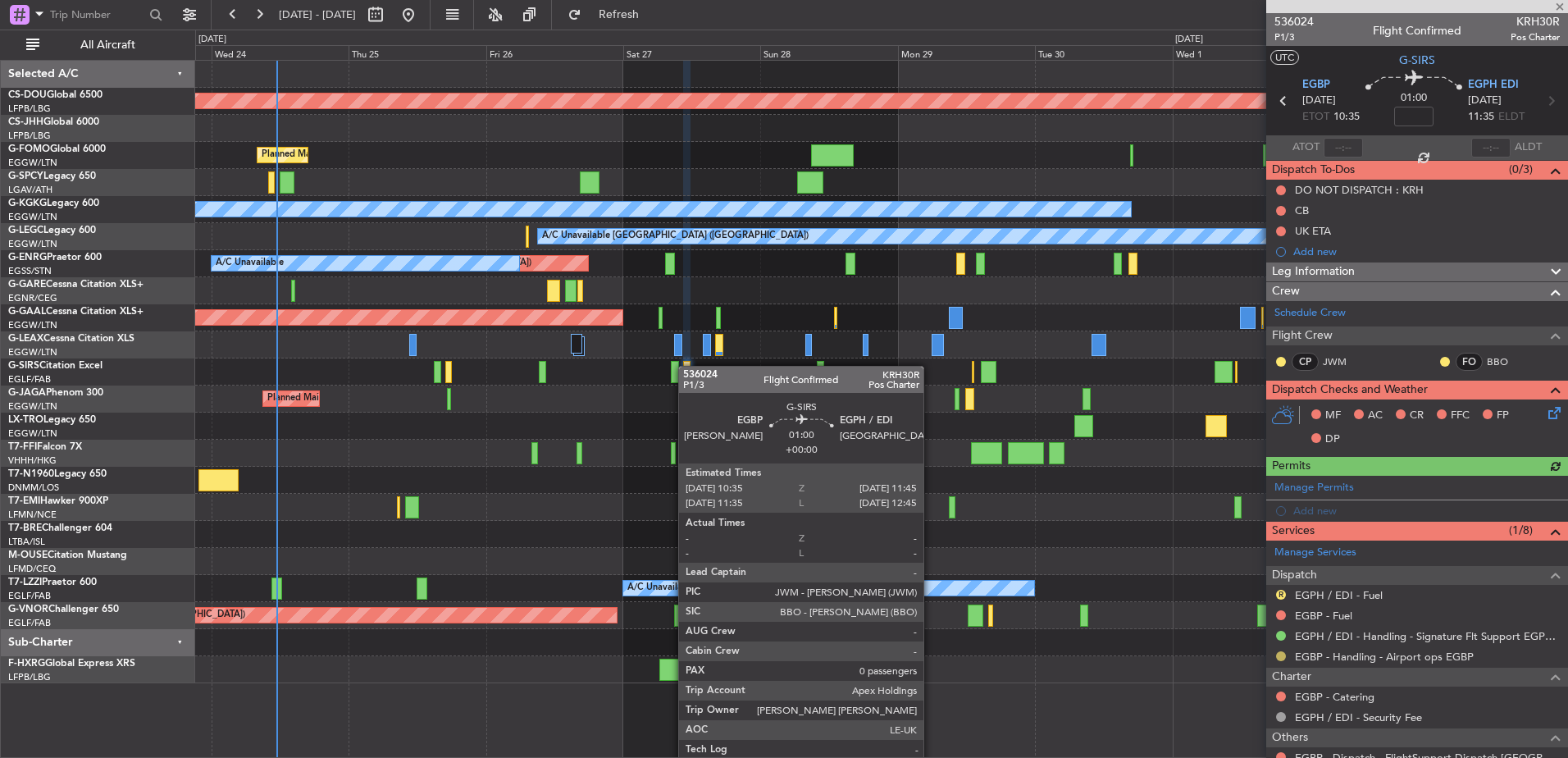
click at [1278, 656] on button at bounding box center [1281, 655] width 9 height 9
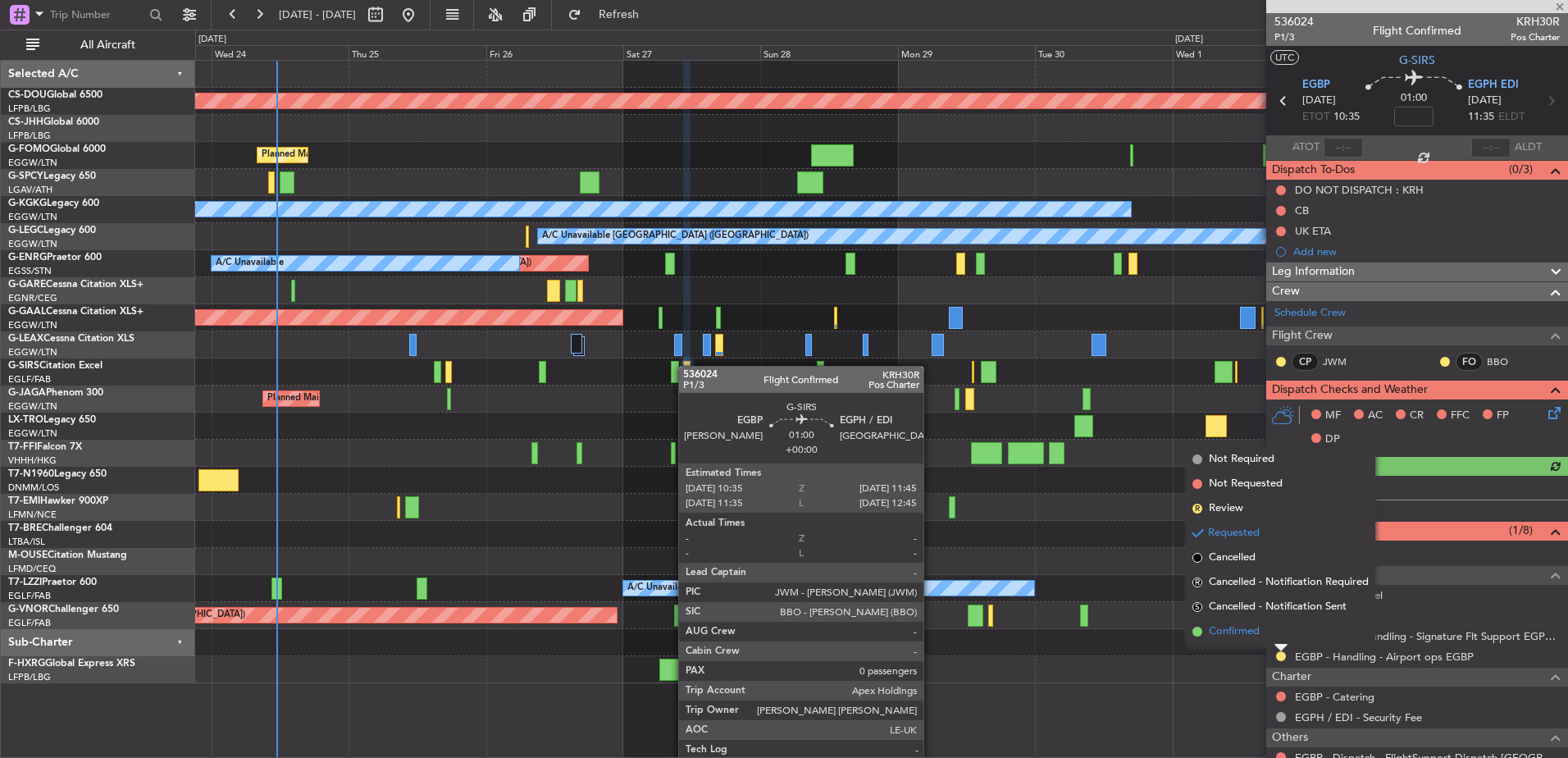
click at [1258, 638] on span "Confirmed" at bounding box center [1234, 631] width 51 height 16
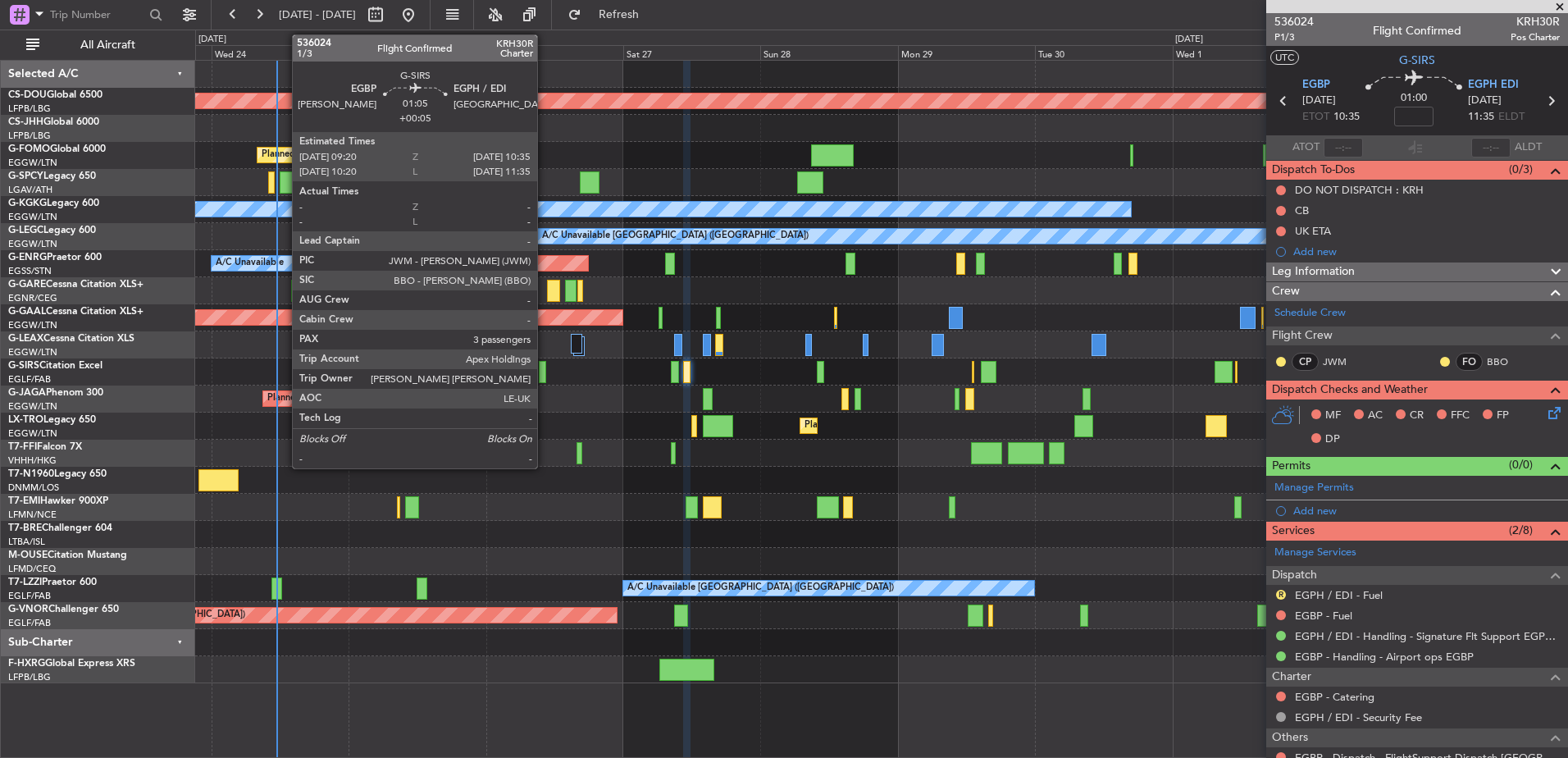
click at [545, 369] on div at bounding box center [543, 372] width 8 height 23
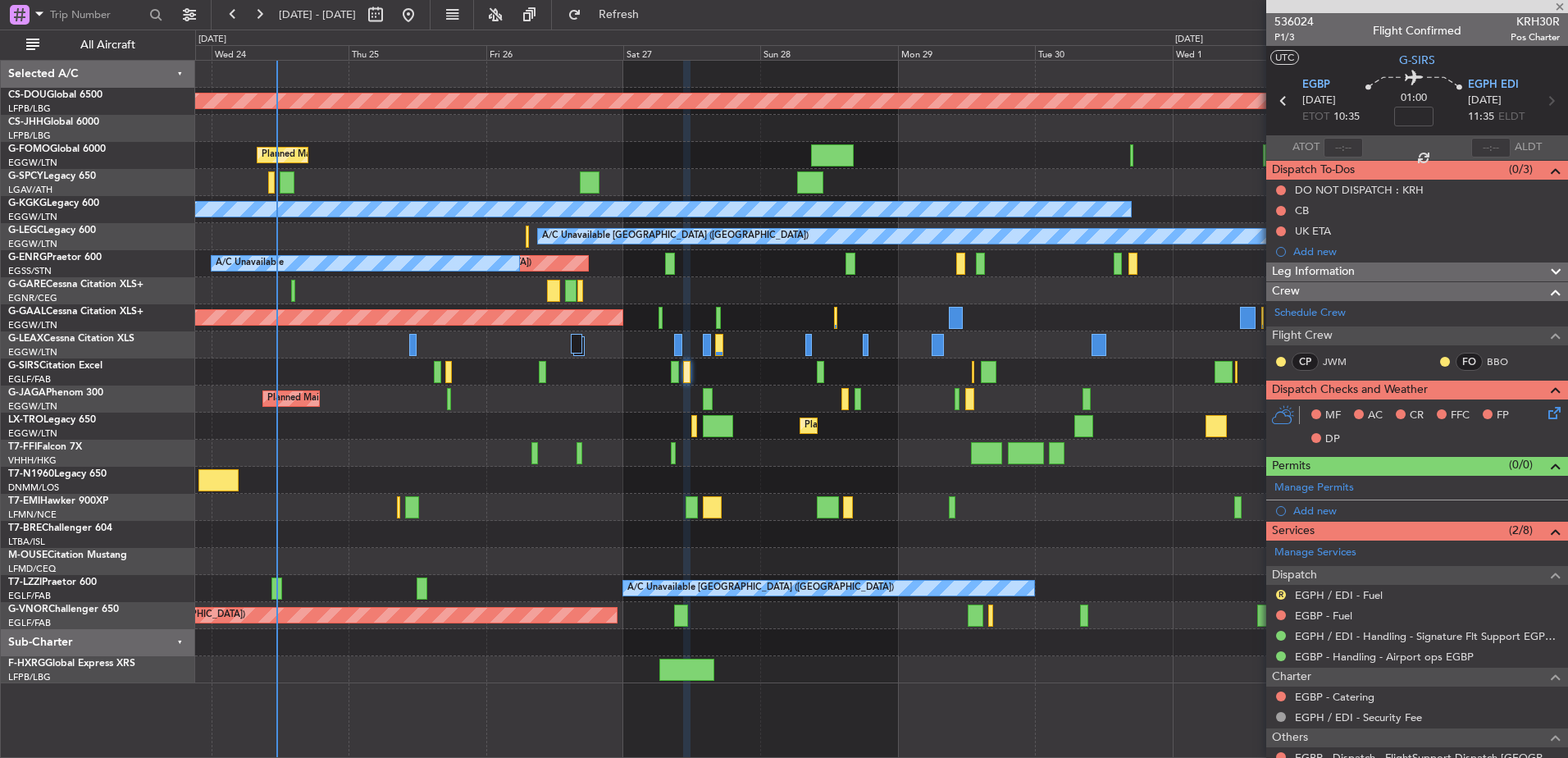
type input "+00:05"
type input "4"
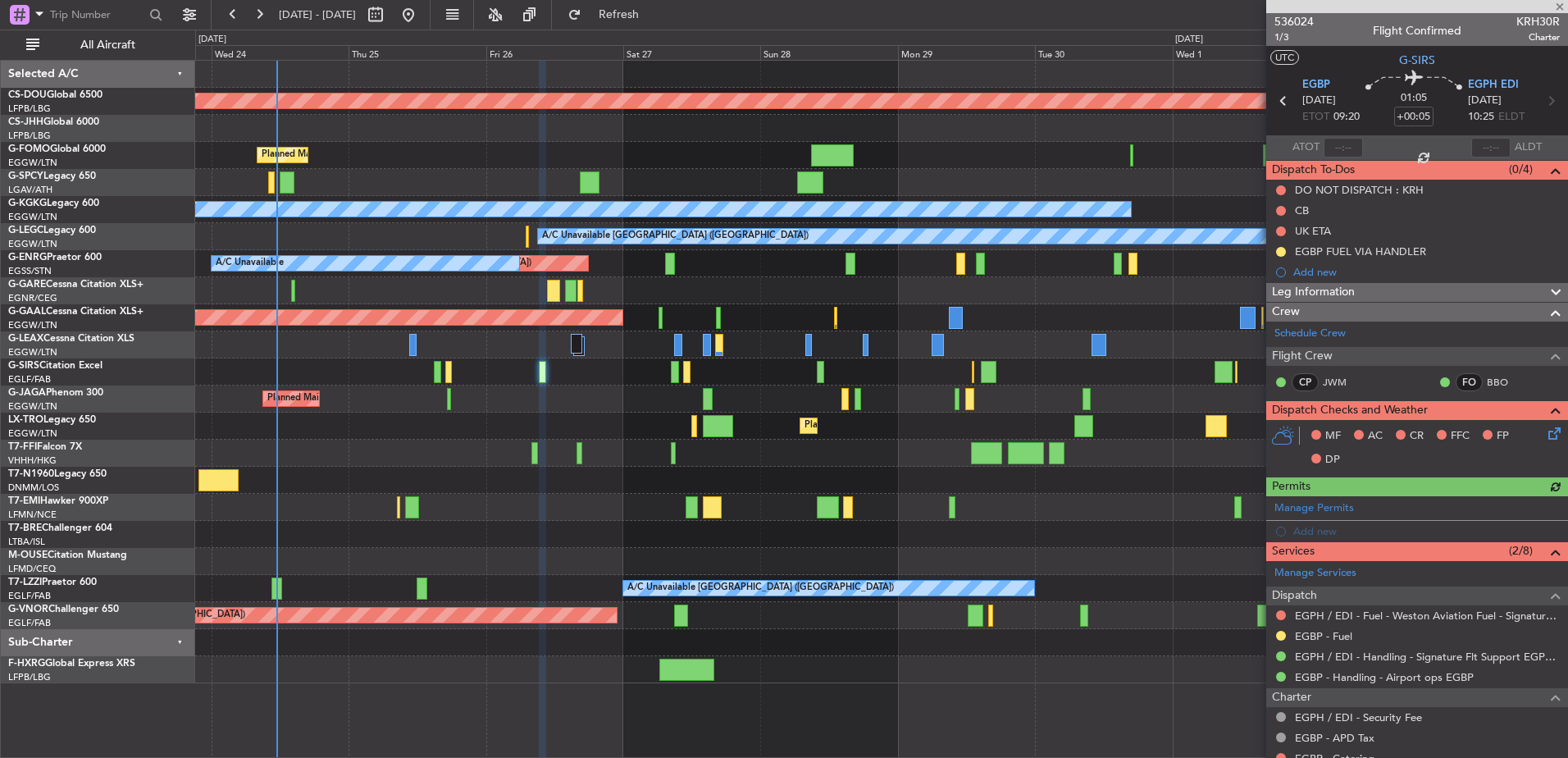
scroll to position [96, 0]
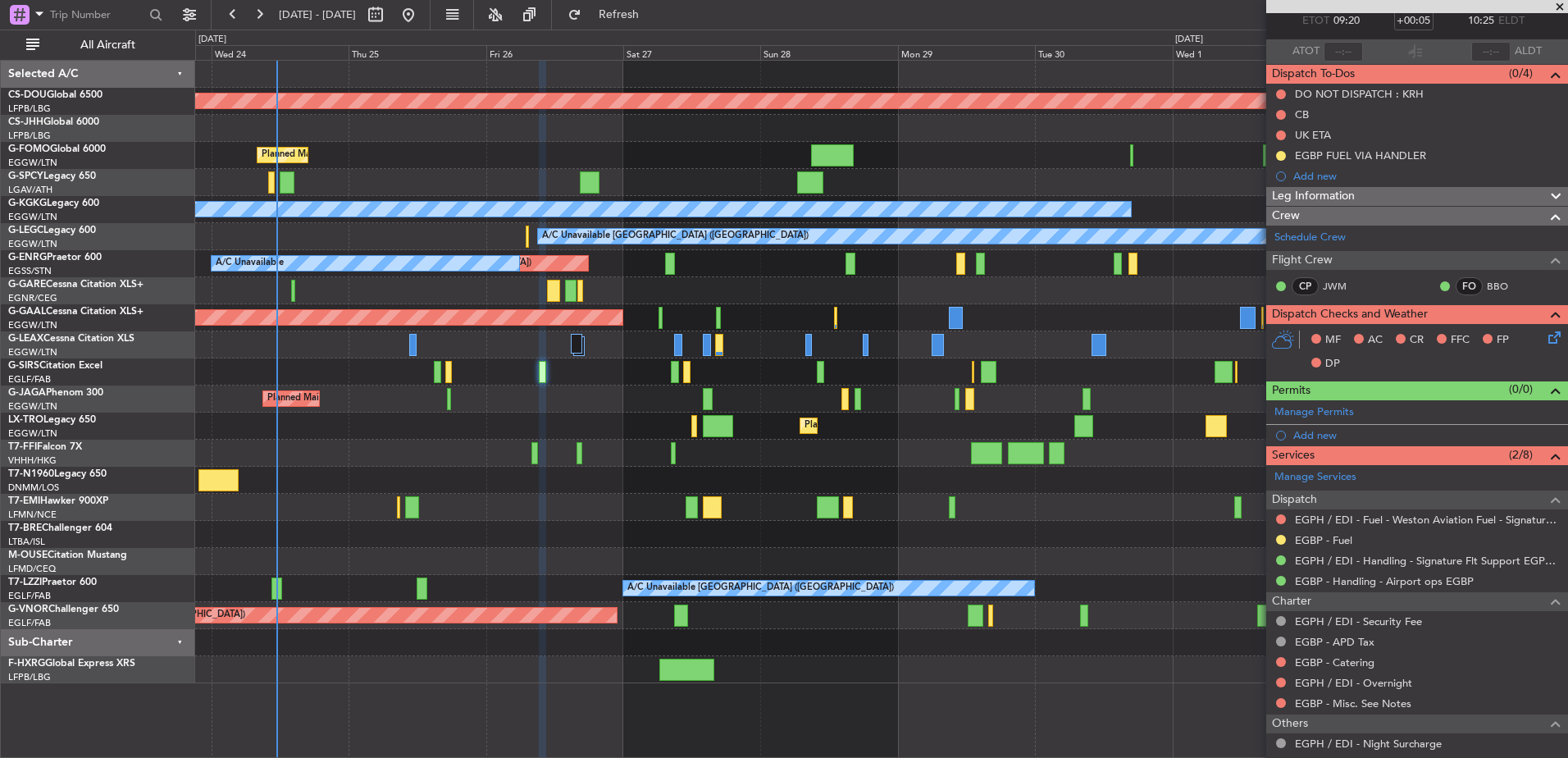
click at [344, 368] on div "Planned Maint London ([GEOGRAPHIC_DATA]) Planned Maint [GEOGRAPHIC_DATA] ([GEOG…" at bounding box center [881, 372] width 1372 height 623
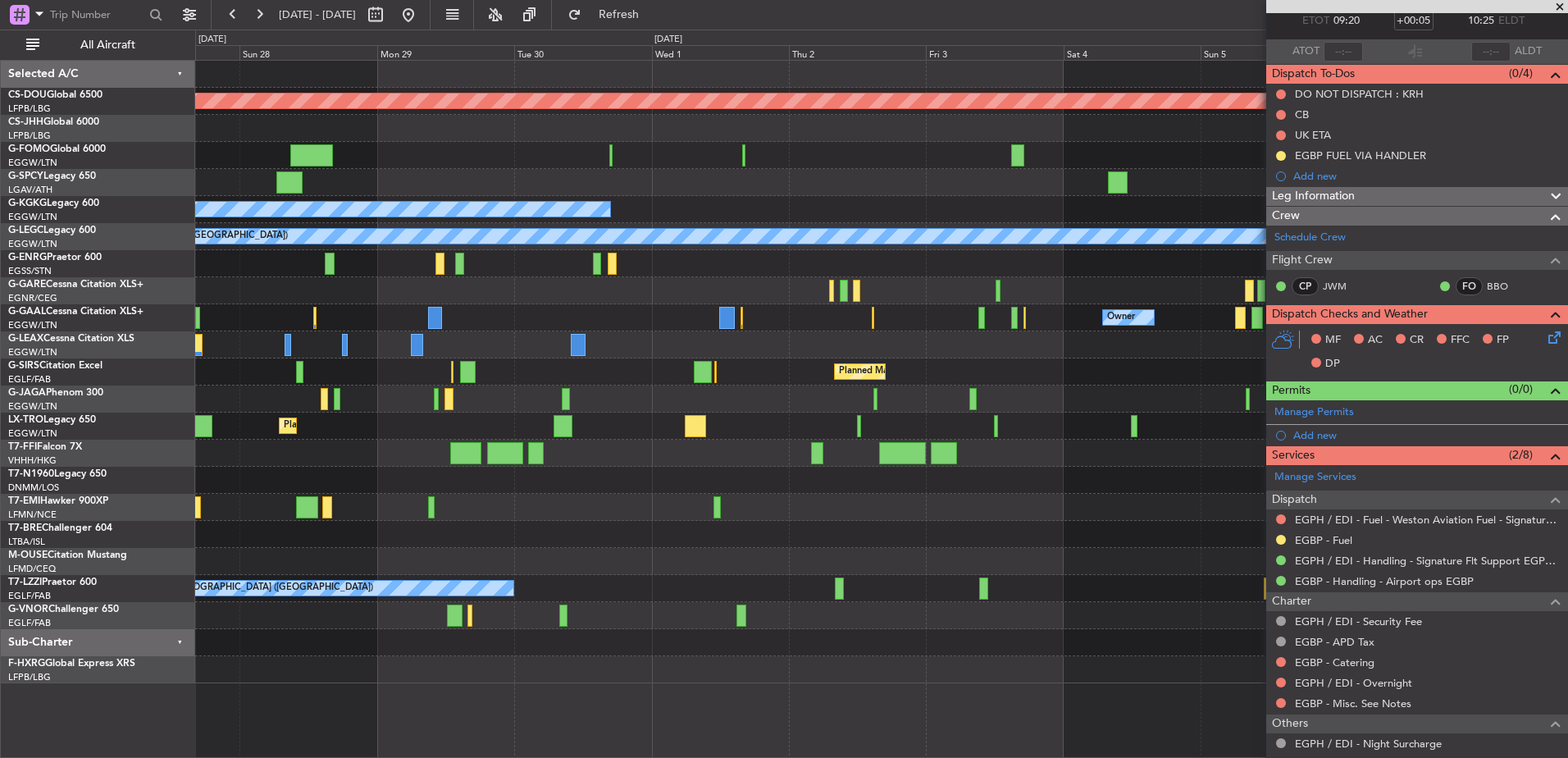
click at [481, 460] on div "Planned Maint London ([GEOGRAPHIC_DATA]) A/C Unavailable [GEOGRAPHIC_DATA] (Ata…" at bounding box center [881, 372] width 1372 height 623
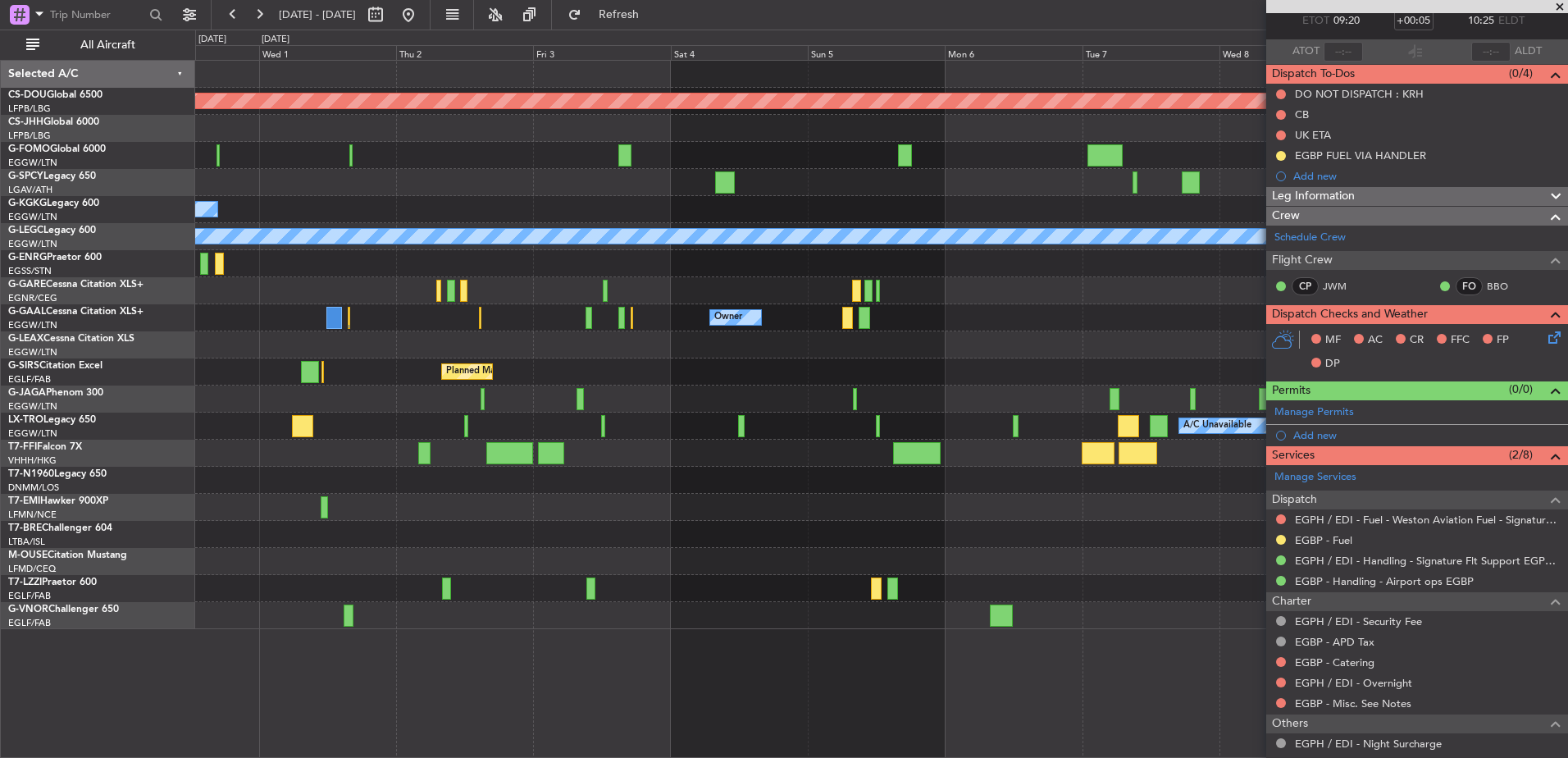
click at [245, 391] on div "Planned Maint London ([GEOGRAPHIC_DATA]) A/C Unavailable [GEOGRAPHIC_DATA] (Ata…" at bounding box center [881, 345] width 1372 height 568
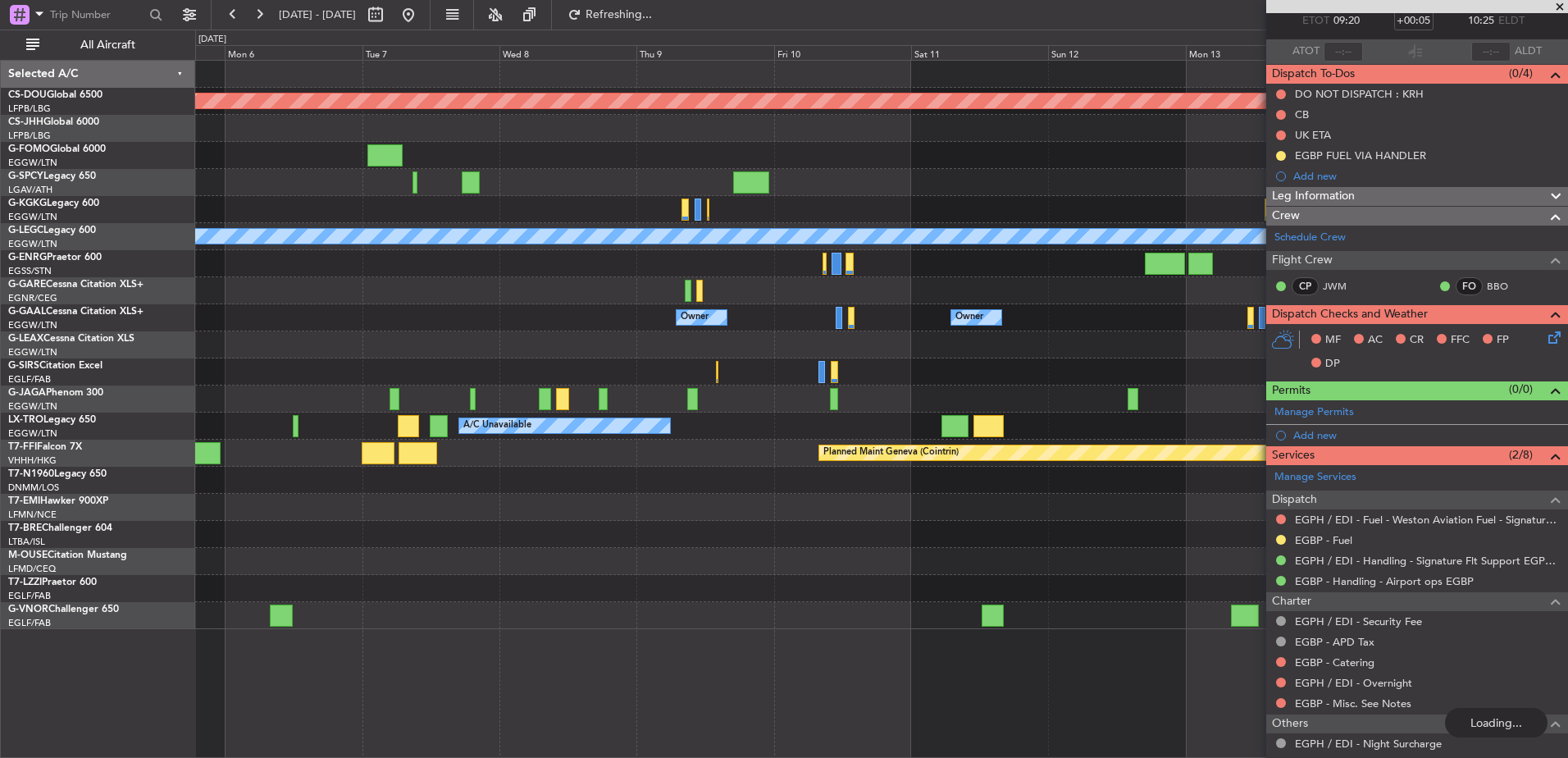
click at [576, 467] on div "Planned Maint London ([GEOGRAPHIC_DATA]) A/C Unavailable [GEOGRAPHIC_DATA] ([GE…" at bounding box center [881, 345] width 1372 height 568
click at [705, 613] on div at bounding box center [881, 615] width 1372 height 27
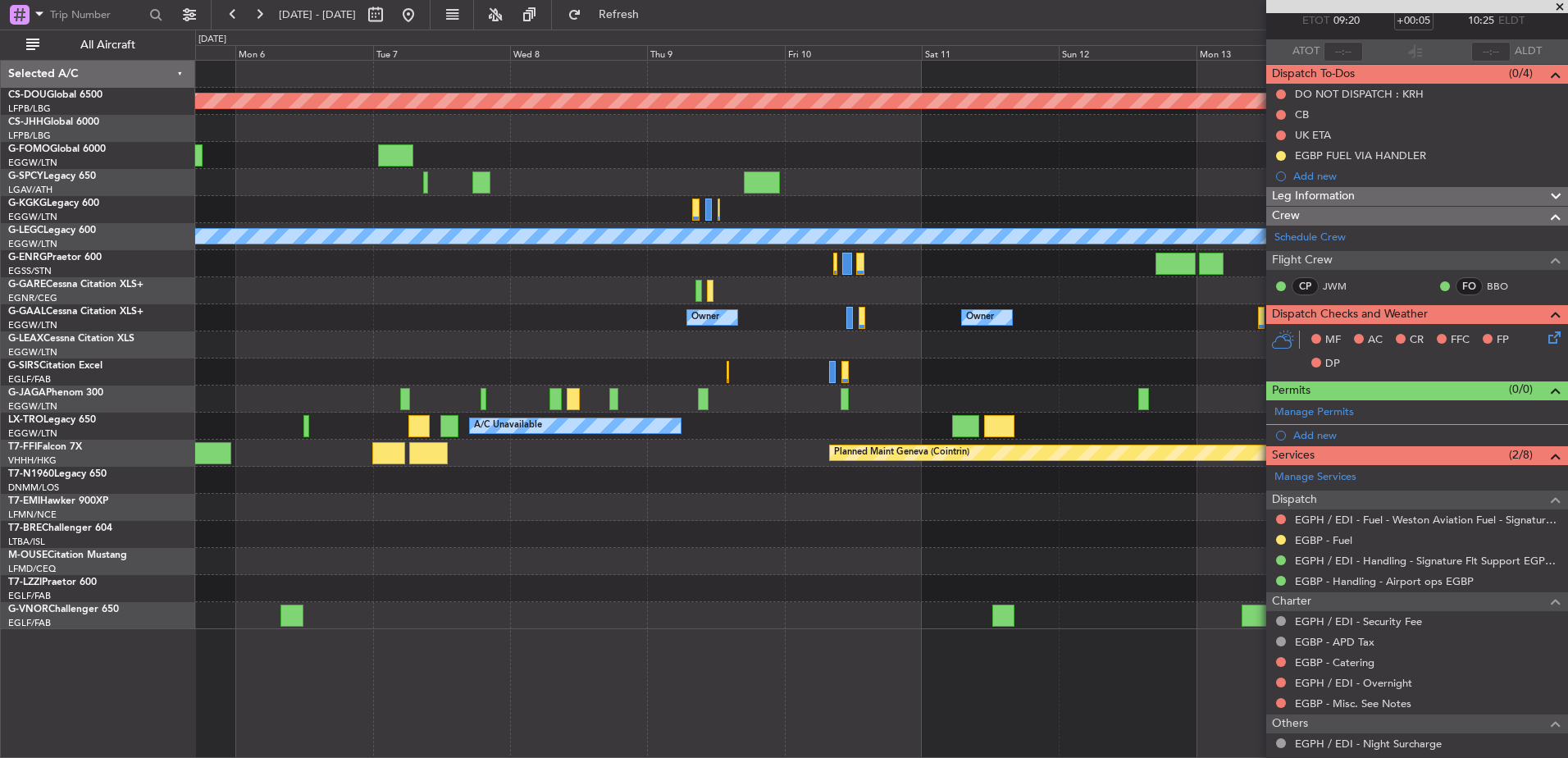
click at [751, 599] on div at bounding box center [881, 588] width 1372 height 27
